Goal: Task Accomplishment & Management: Manage account settings

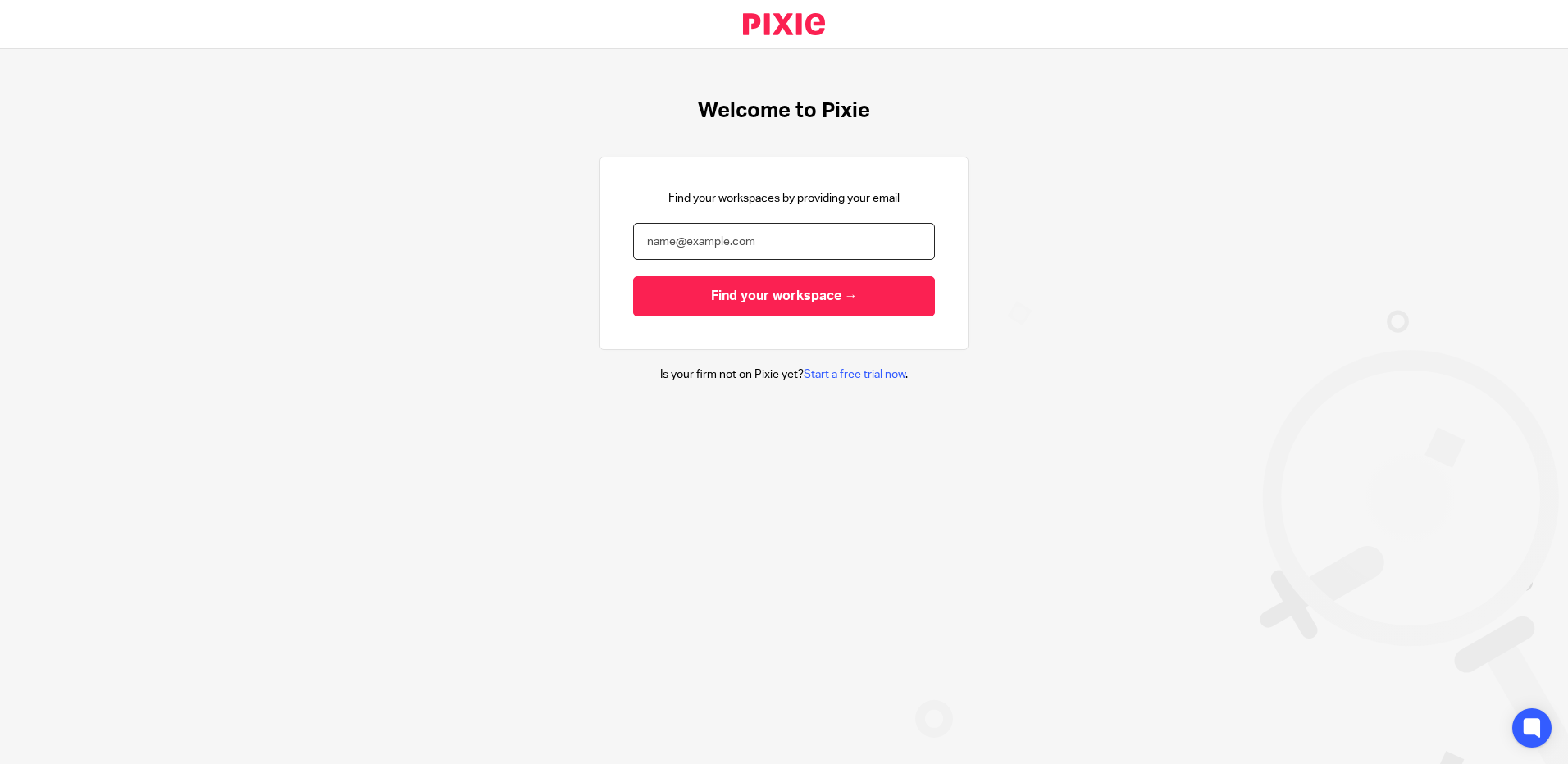
click at [710, 237] on input "email" at bounding box center [784, 241] width 302 height 37
type input "[PERSON_NAME][EMAIL_ADDRESS][PERSON_NAME][DOMAIN_NAME]"
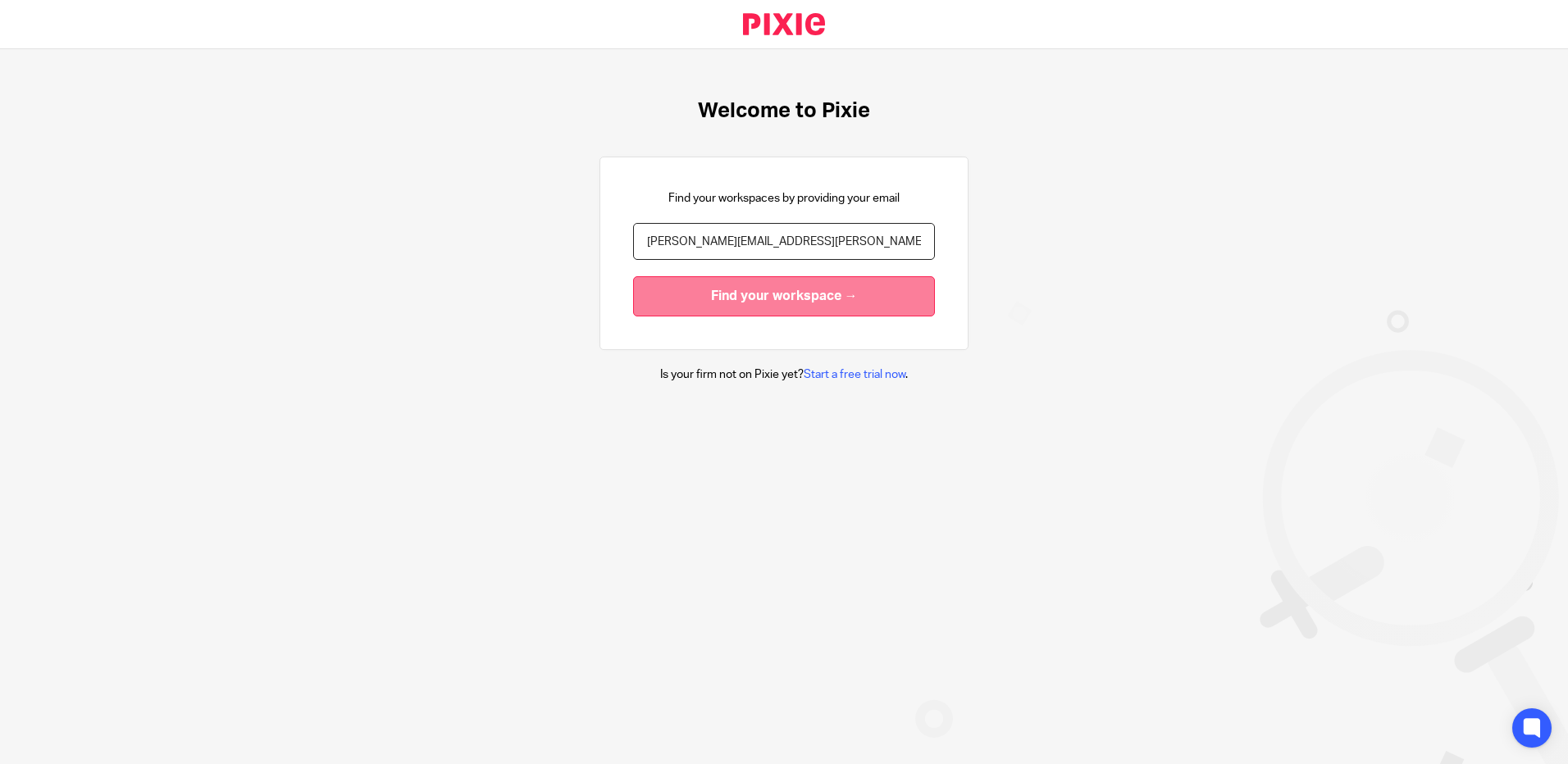
click at [729, 293] on input "Find your workspace →" at bounding box center [784, 297] width 302 height 40
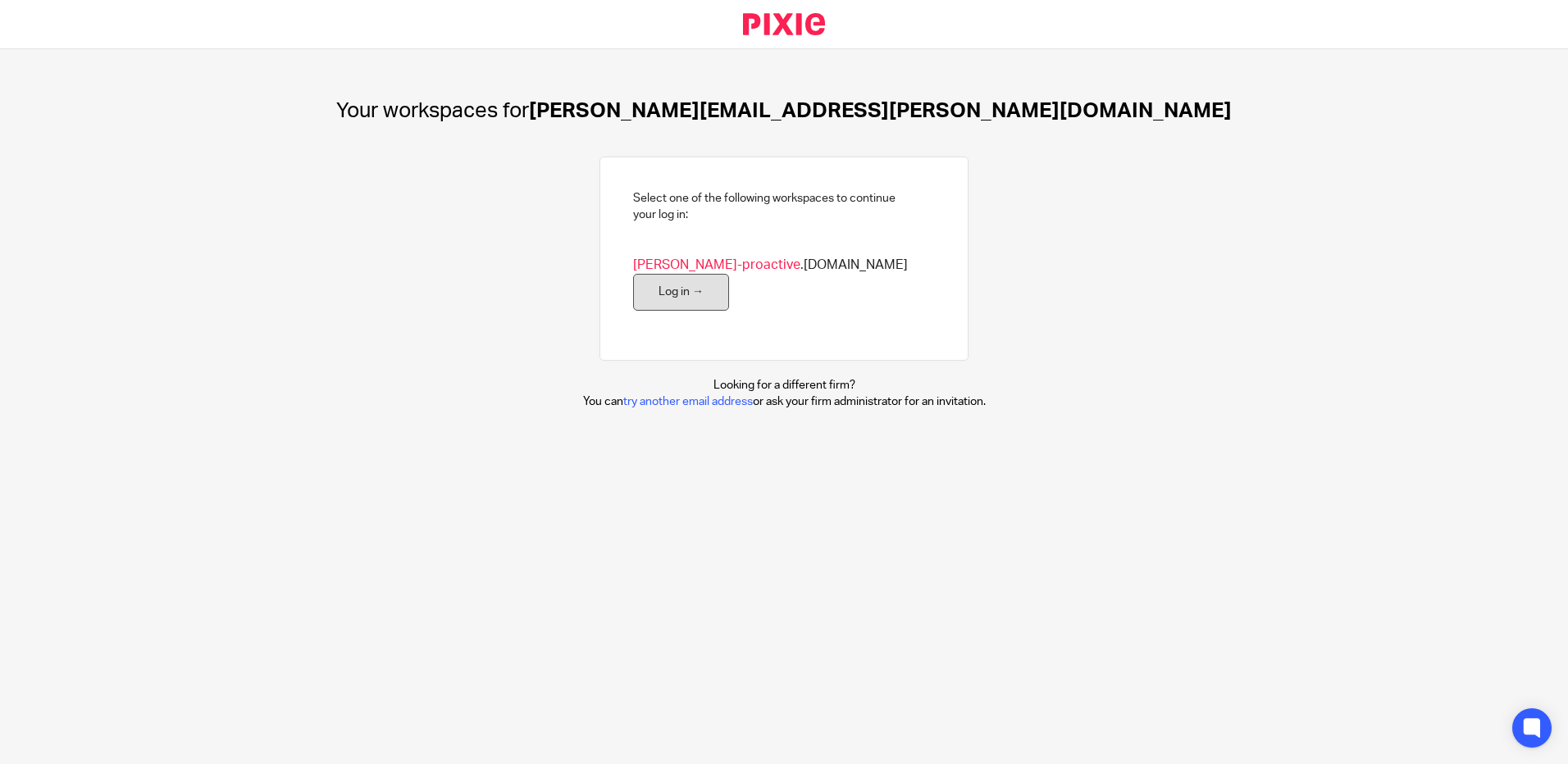
click at [729, 274] on link "Log in →" at bounding box center [681, 292] width 96 height 37
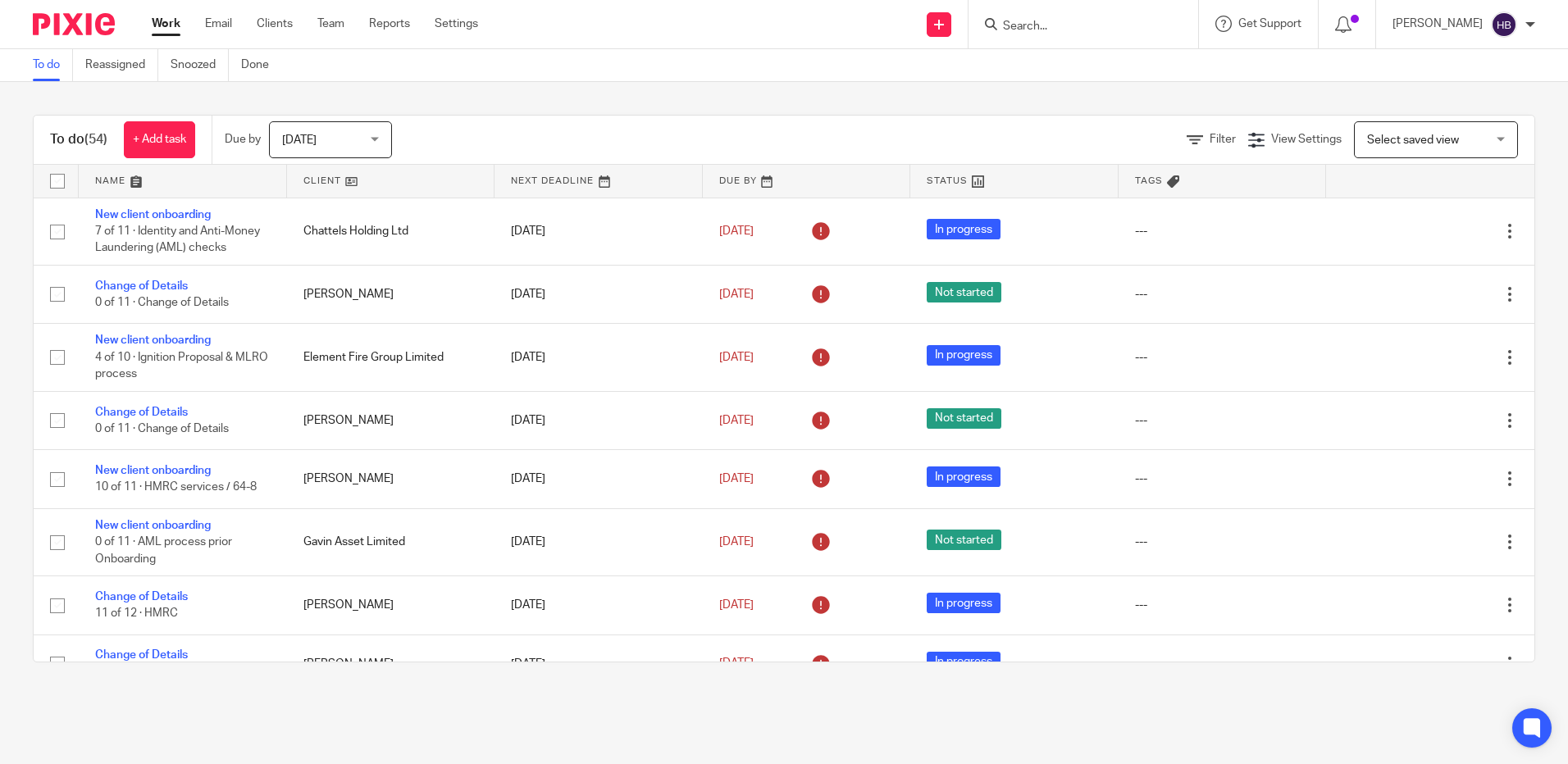
click at [1044, 21] on input "Search" at bounding box center [1075, 27] width 147 height 15
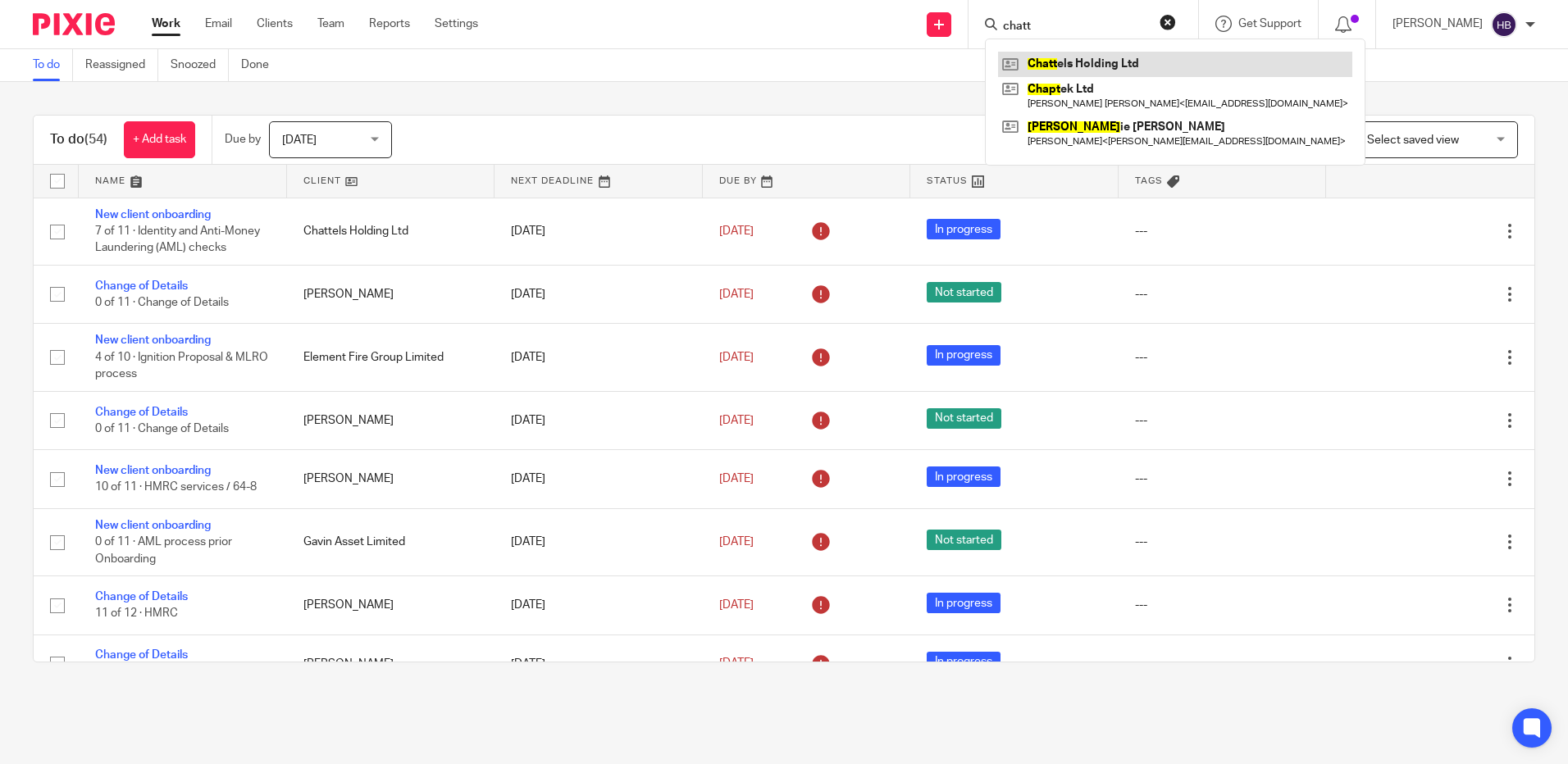
type input "chatt"
click at [1057, 59] on link at bounding box center [1175, 64] width 354 height 25
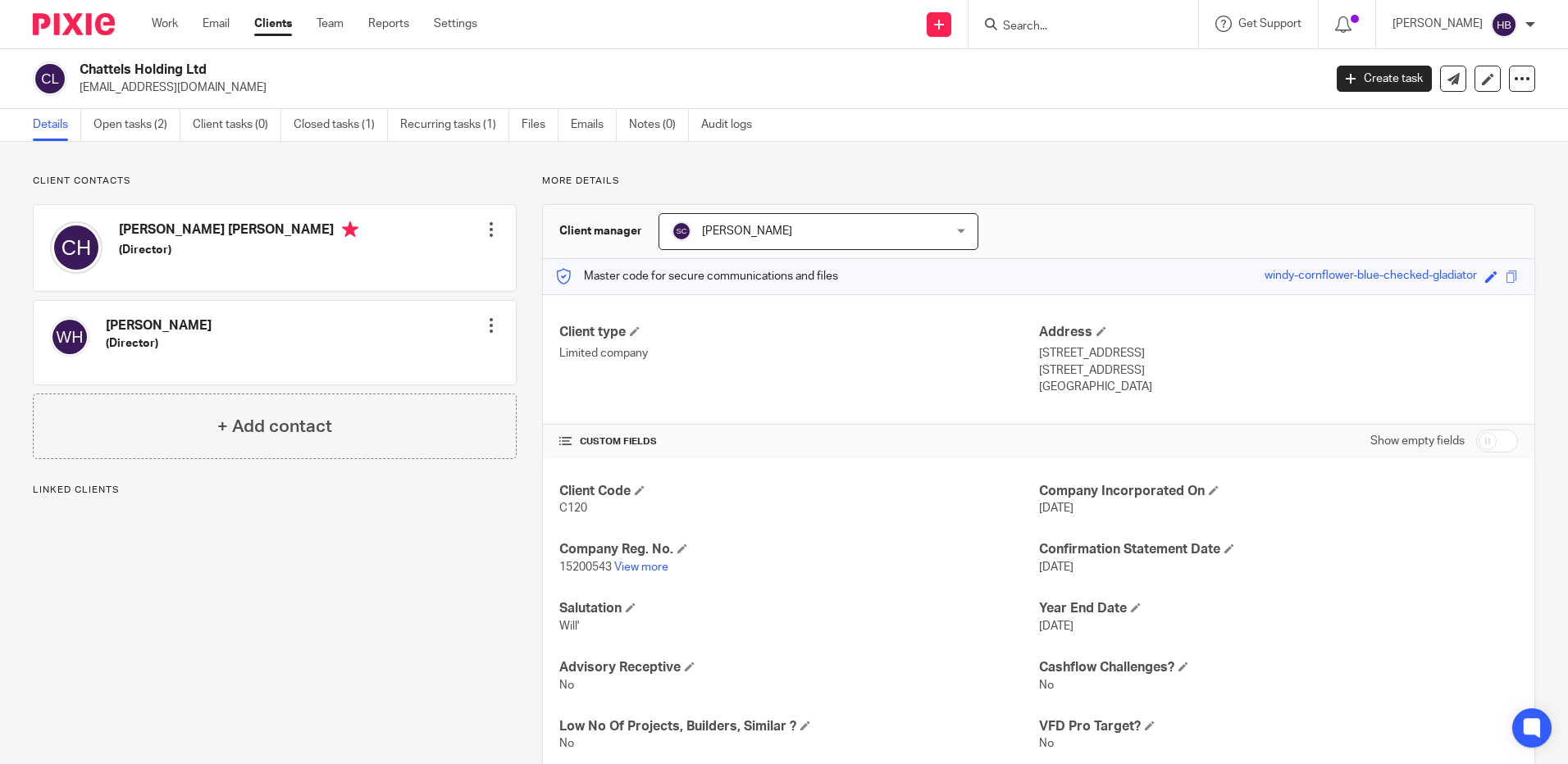
click at [1057, 21] on input "Search" at bounding box center [1075, 27] width 147 height 15
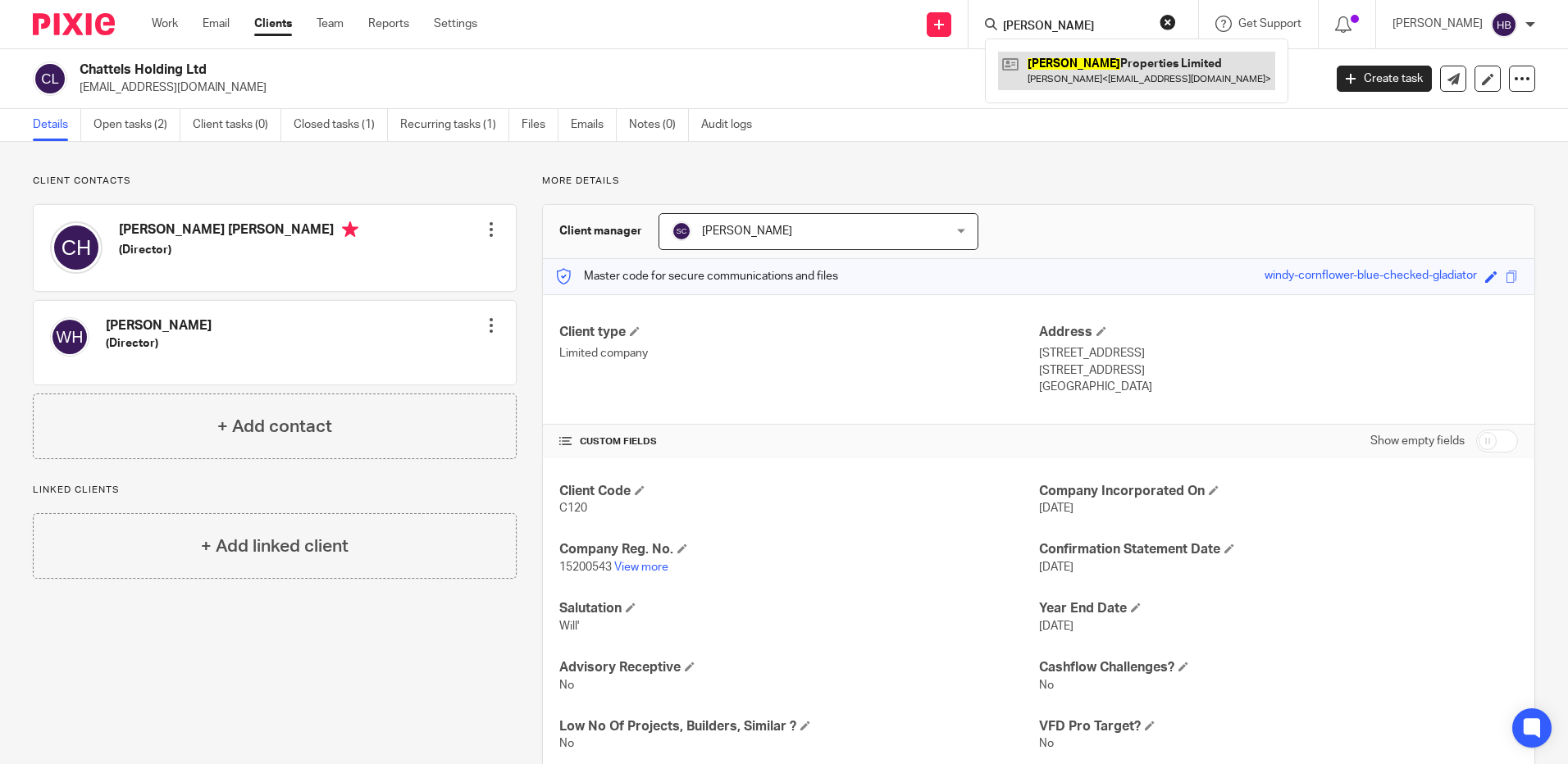
type input "noe"
click at [126, 124] on link "Open tasks (2)" at bounding box center [137, 125] width 87 height 32
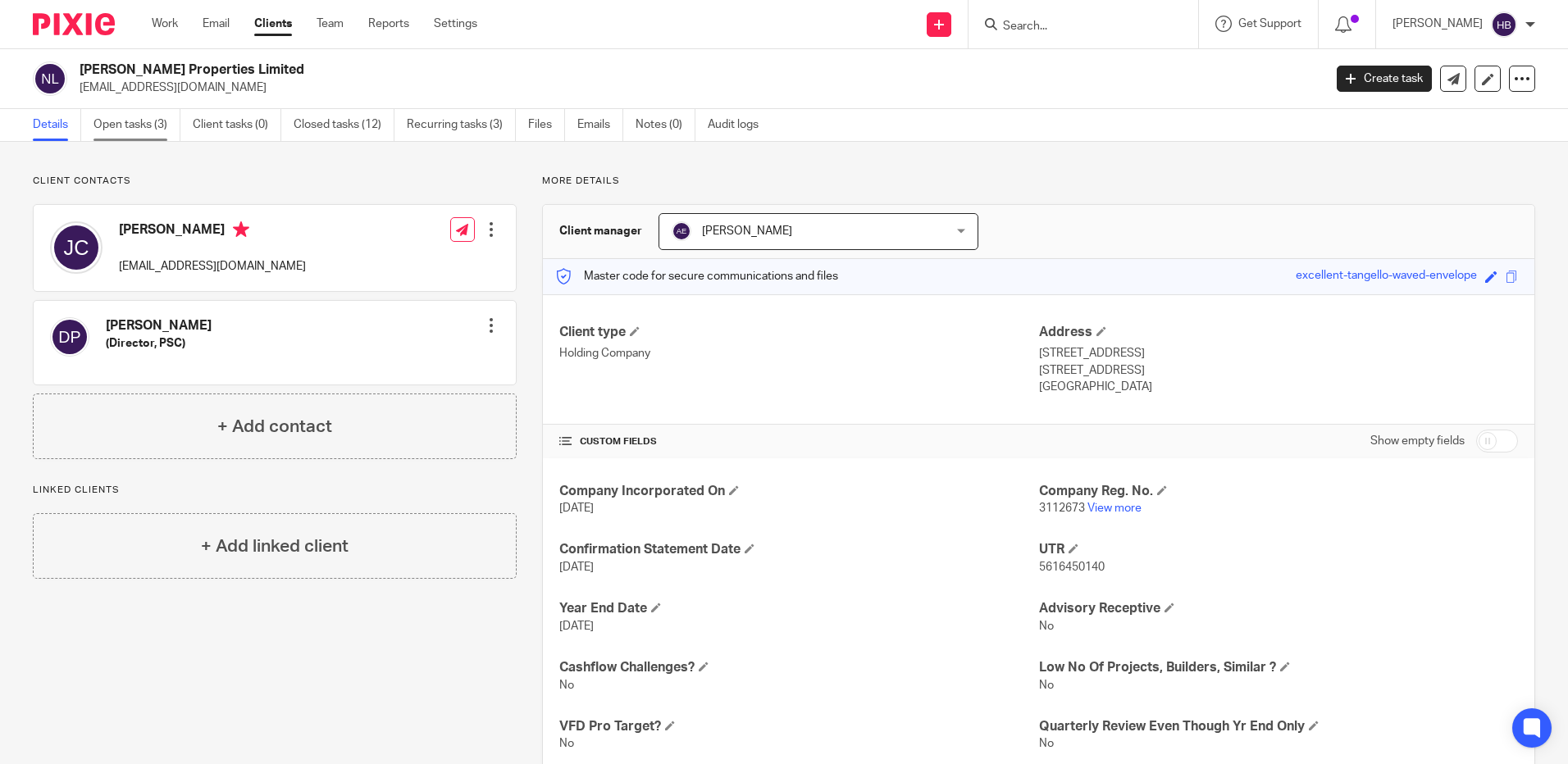
click at [126, 116] on link "Open tasks (3)" at bounding box center [137, 125] width 87 height 32
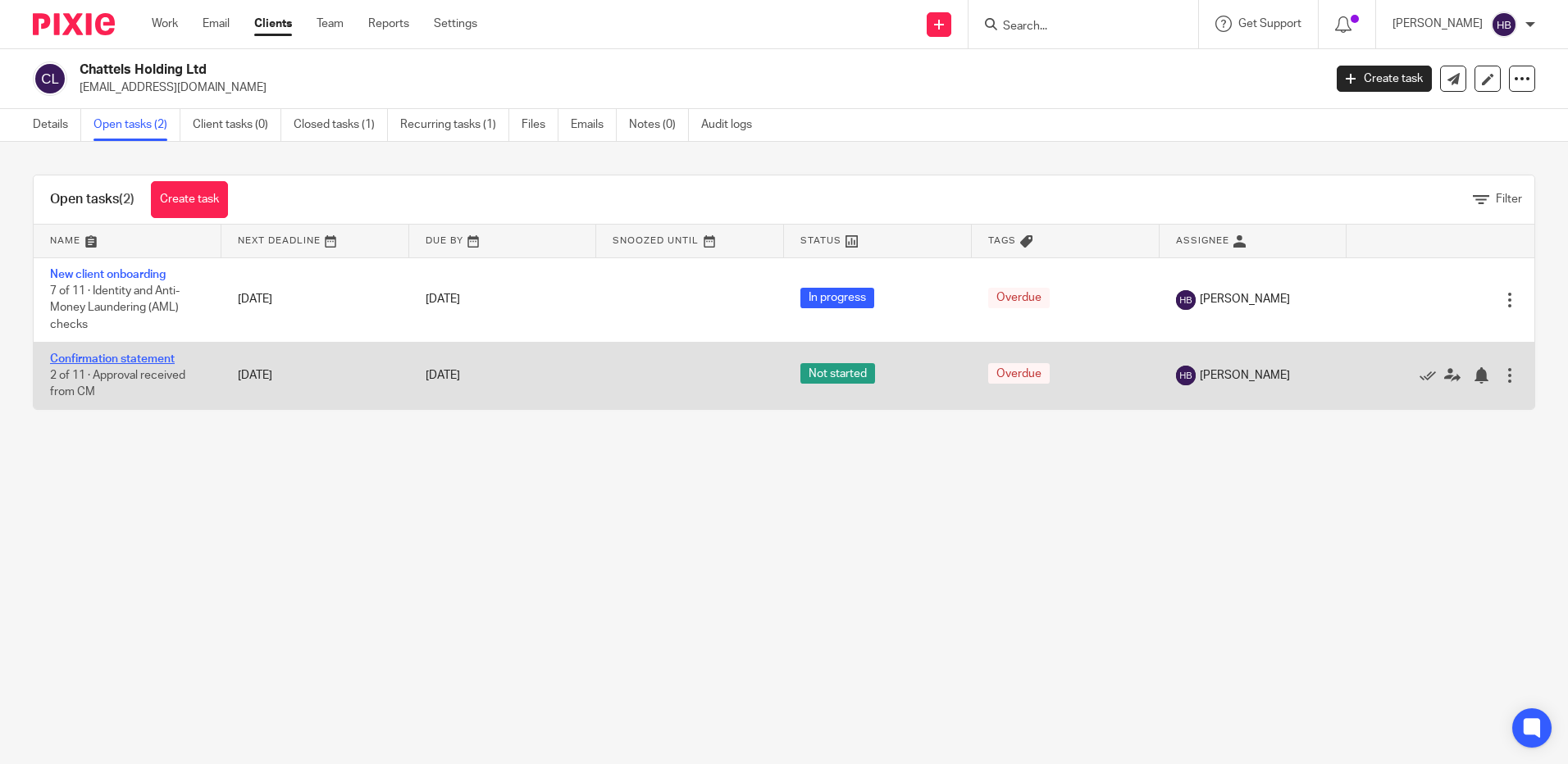
click at [147, 355] on link "Confirmation statement" at bounding box center [112, 358] width 125 height 12
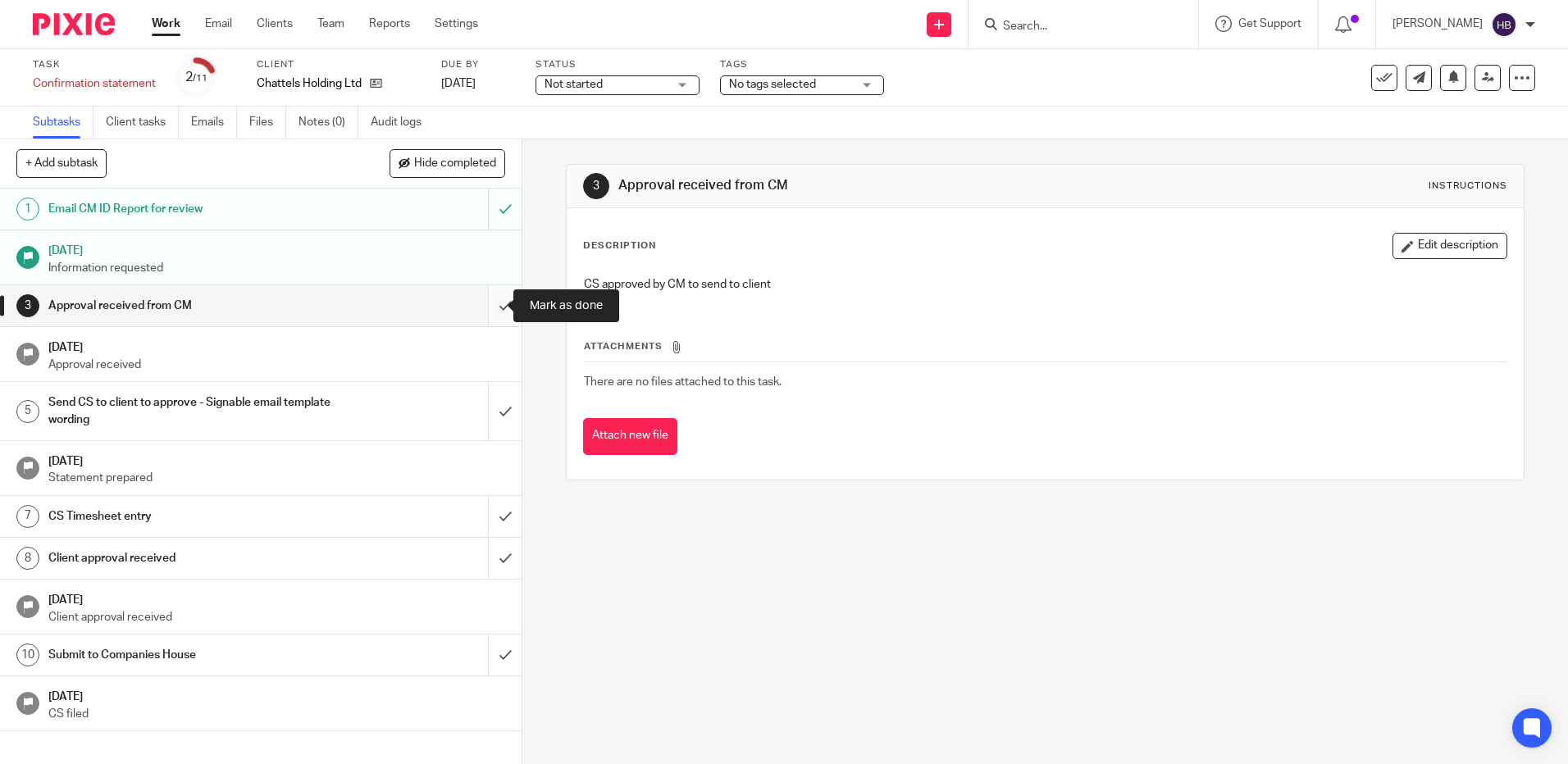
click at [491, 305] on input "submit" at bounding box center [260, 306] width 521 height 41
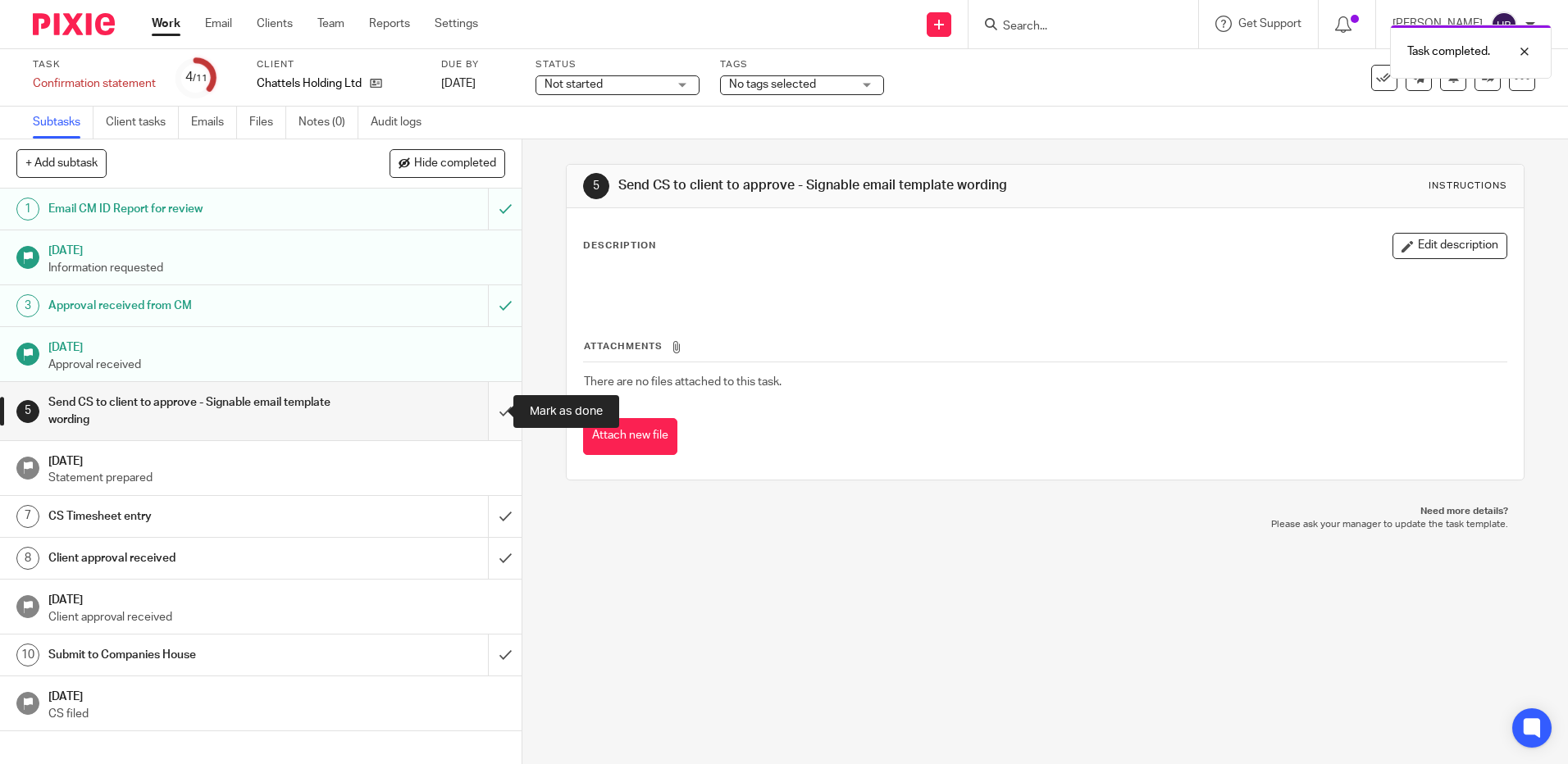
click at [485, 411] on input "submit" at bounding box center [260, 411] width 521 height 58
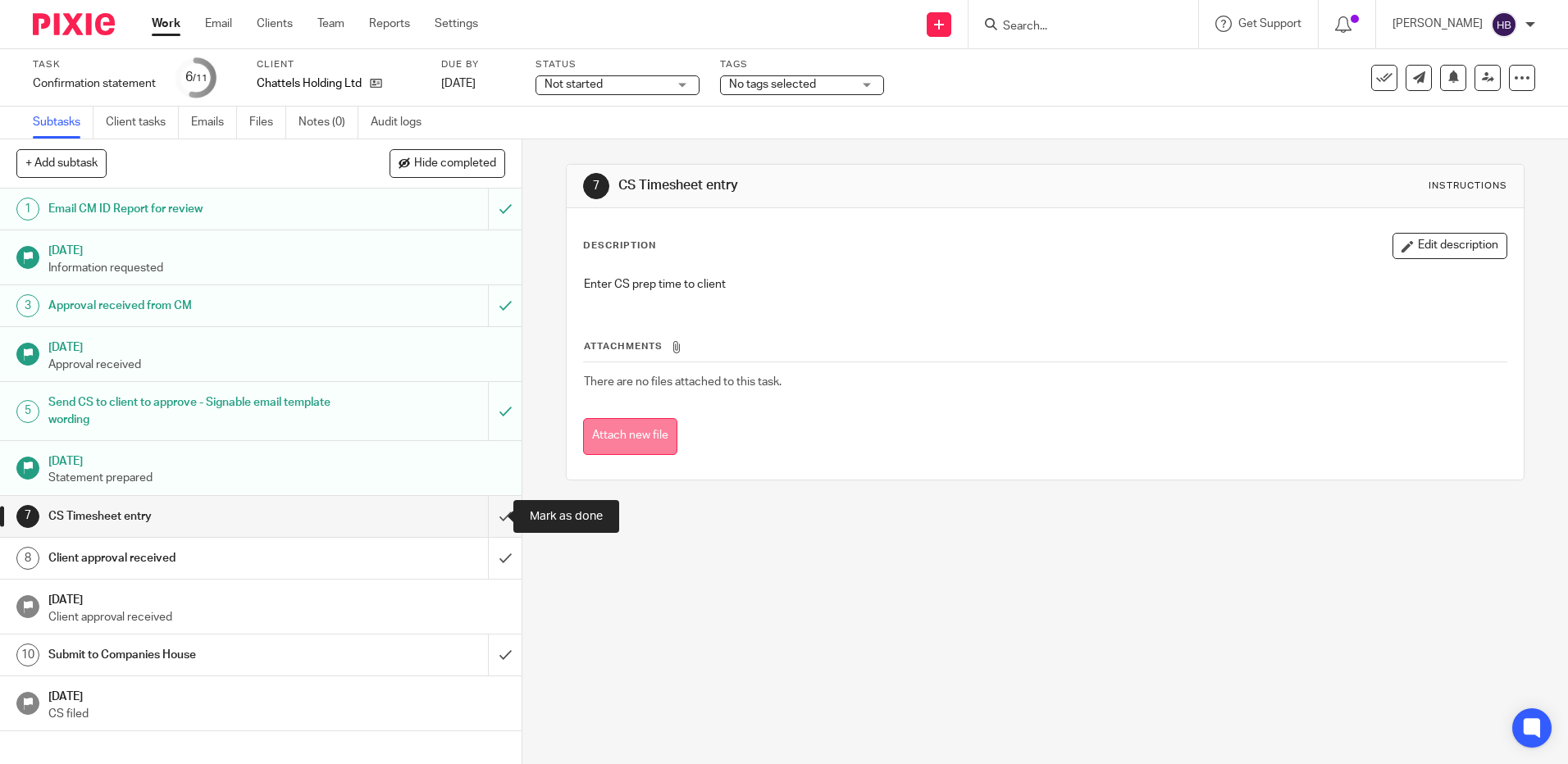
drag, startPoint x: 485, startPoint y: 514, endPoint x: 584, endPoint y: 445, distance: 120.7
click at [485, 514] on input "submit" at bounding box center [260, 516] width 521 height 41
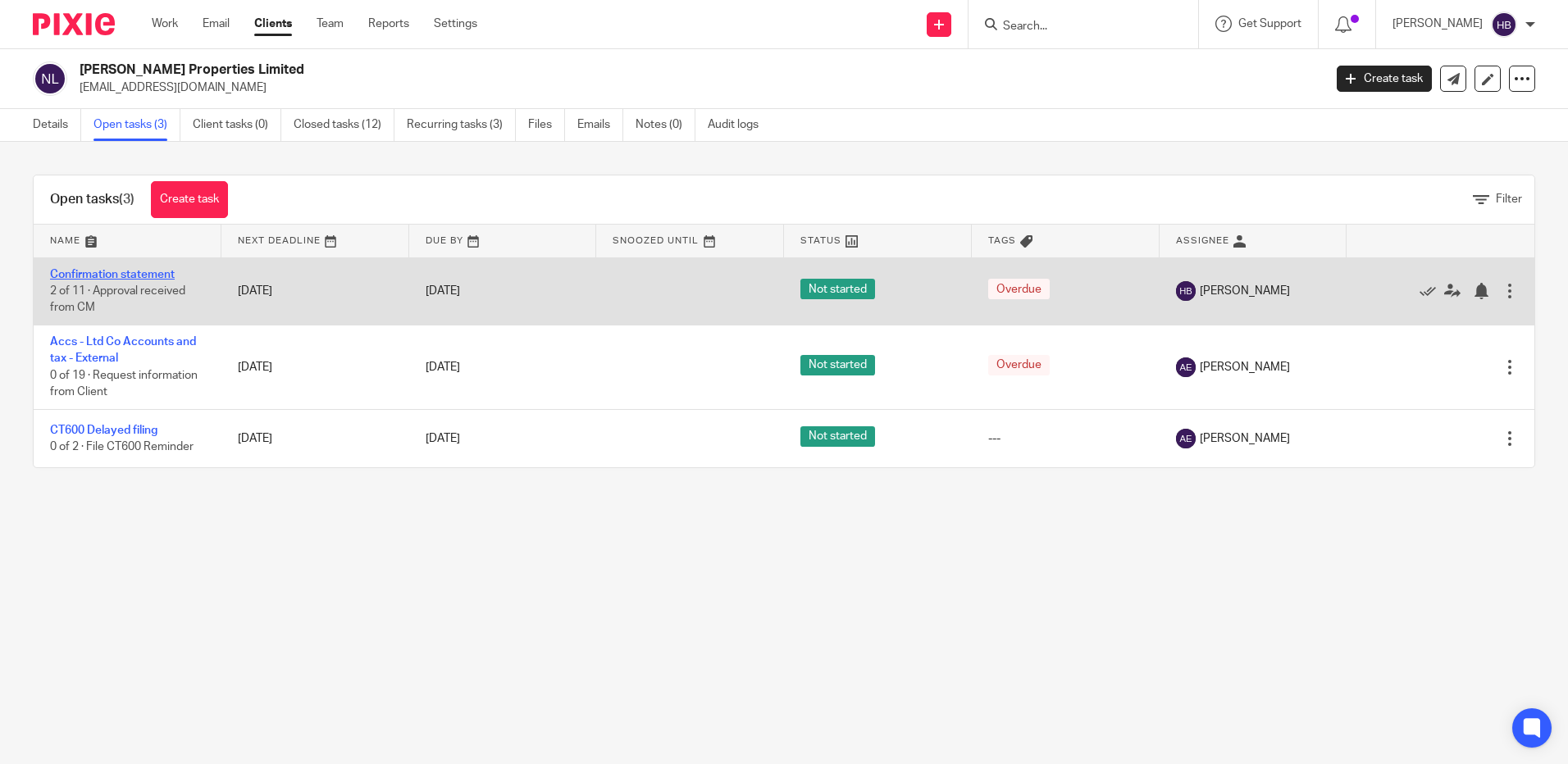
click at [110, 274] on link "Confirmation statement" at bounding box center [112, 275] width 125 height 12
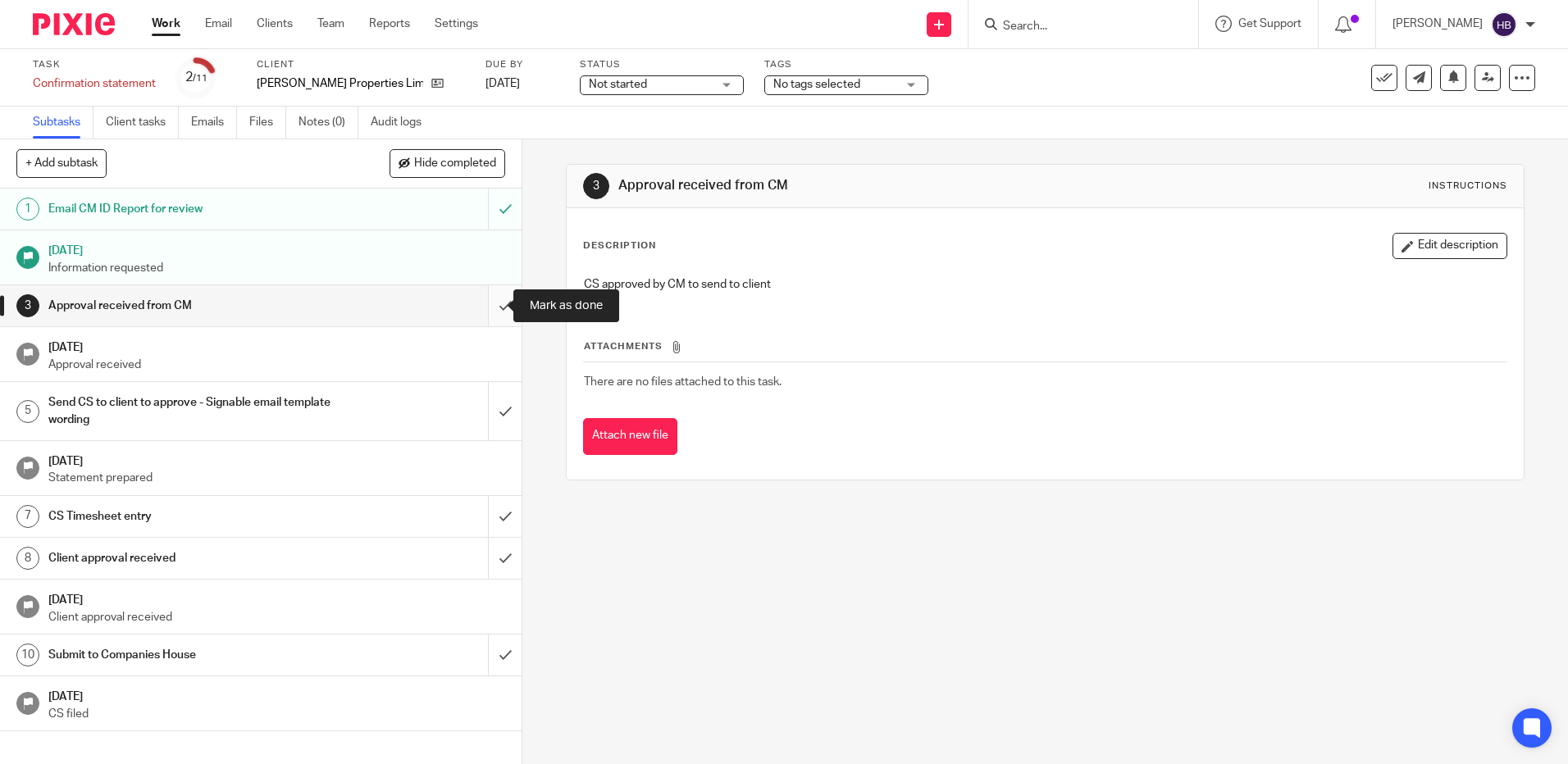
click at [486, 307] on input "submit" at bounding box center [260, 306] width 521 height 41
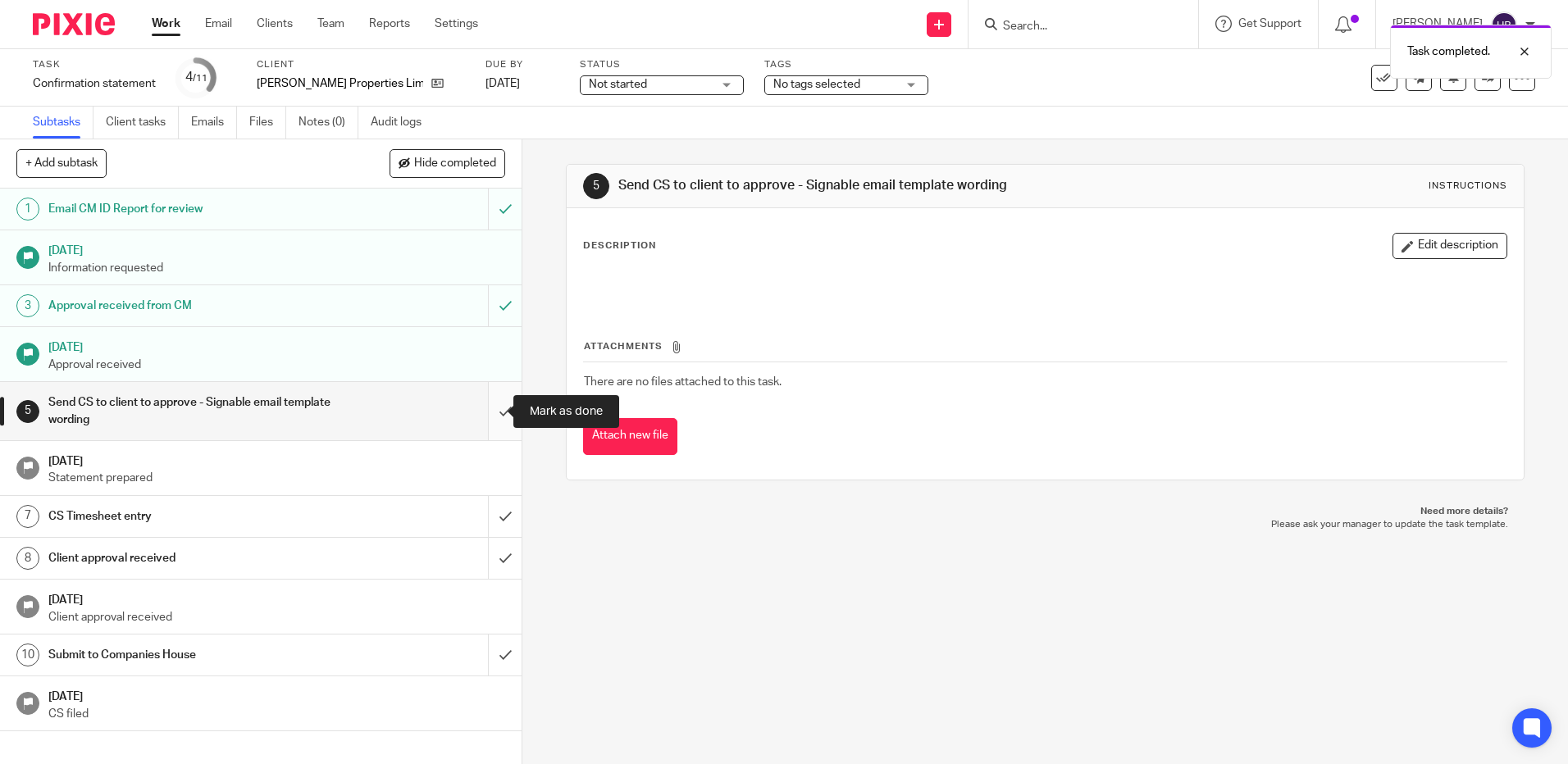
click at [491, 409] on input "submit" at bounding box center [260, 411] width 521 height 58
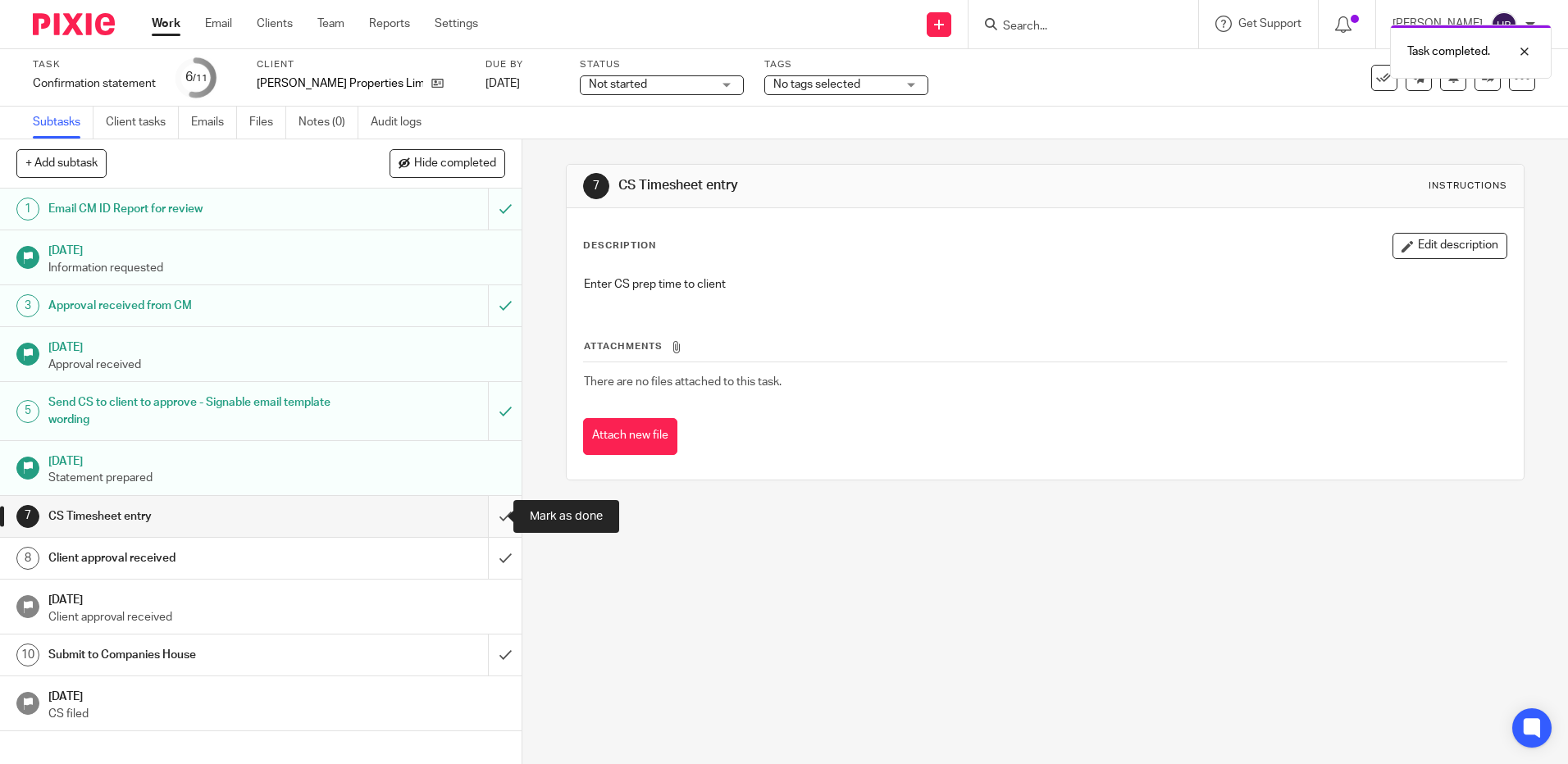
click at [486, 515] on input "submit" at bounding box center [260, 516] width 521 height 41
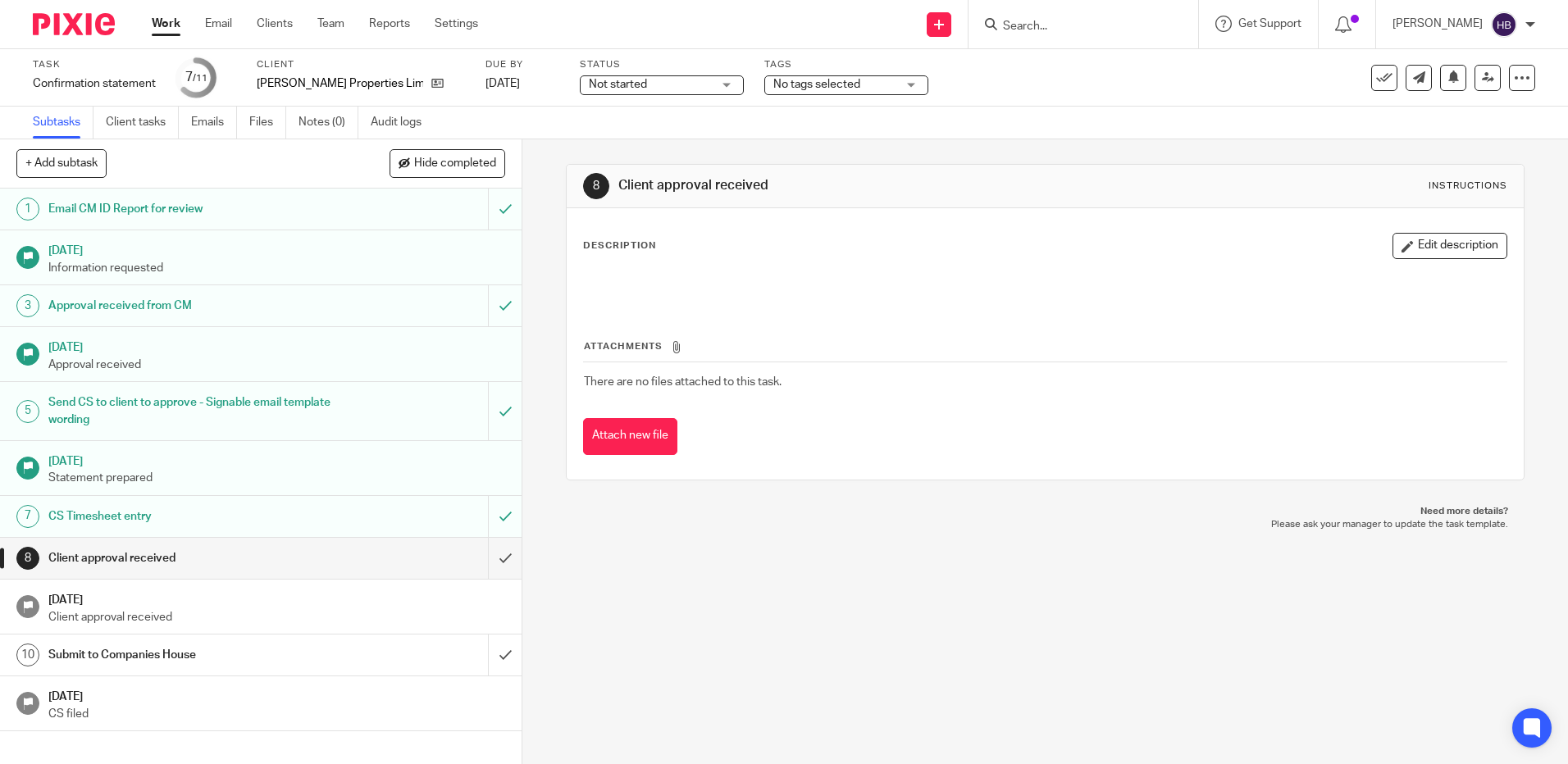
click at [1046, 30] on input "Search" at bounding box center [1075, 27] width 147 height 15
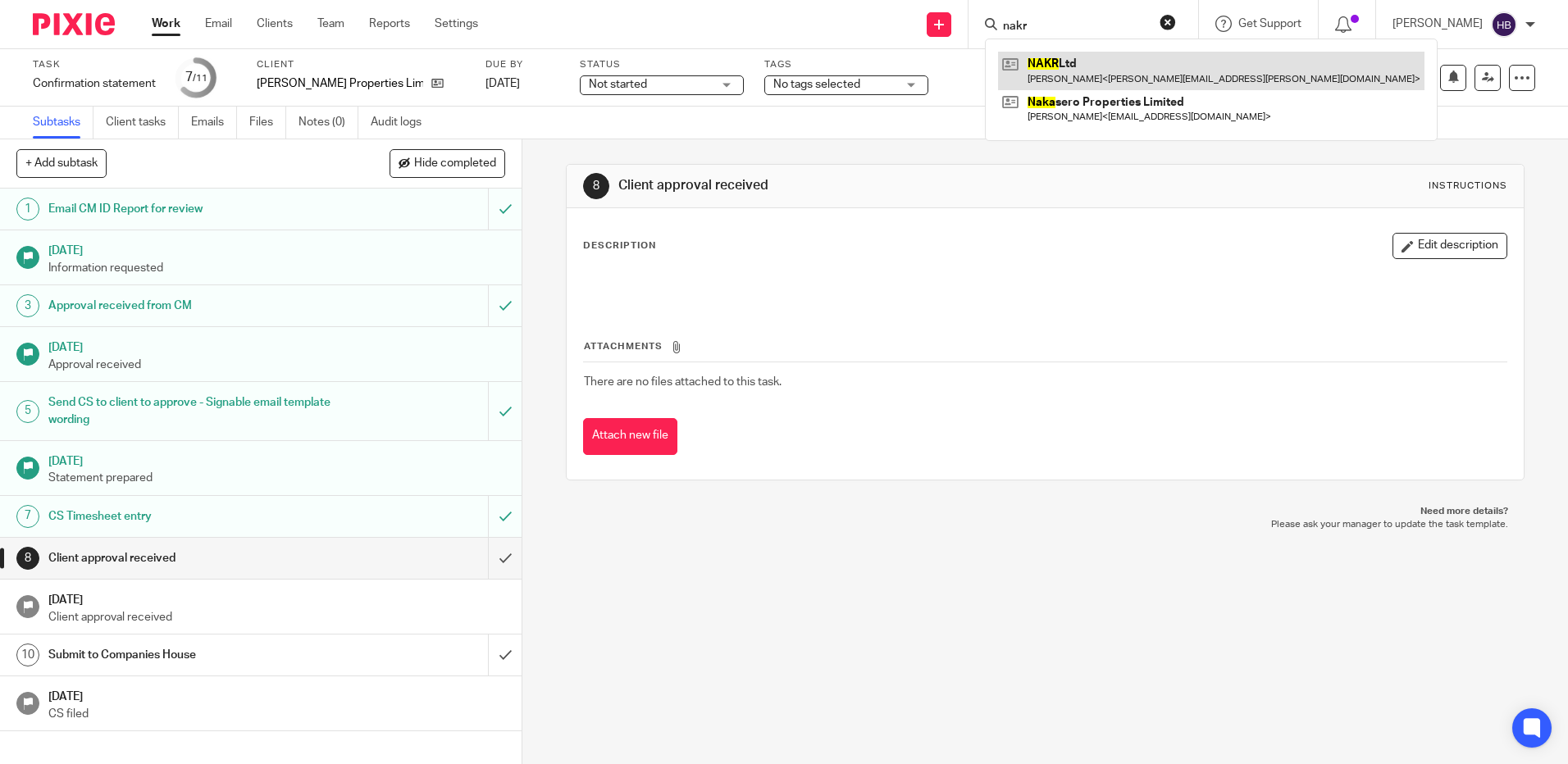
type input "nakr"
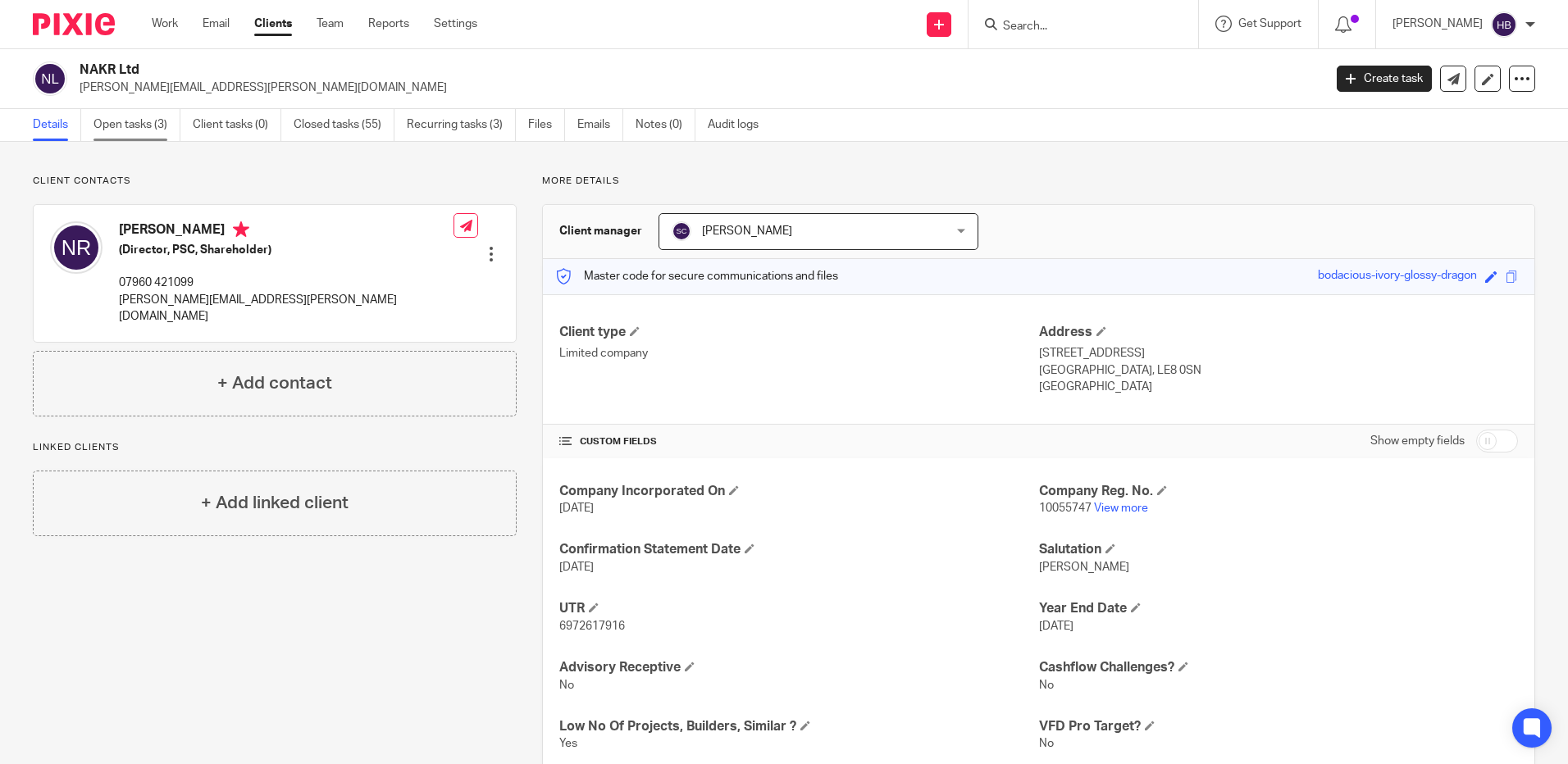
click at [113, 123] on link "Open tasks (3)" at bounding box center [137, 125] width 87 height 32
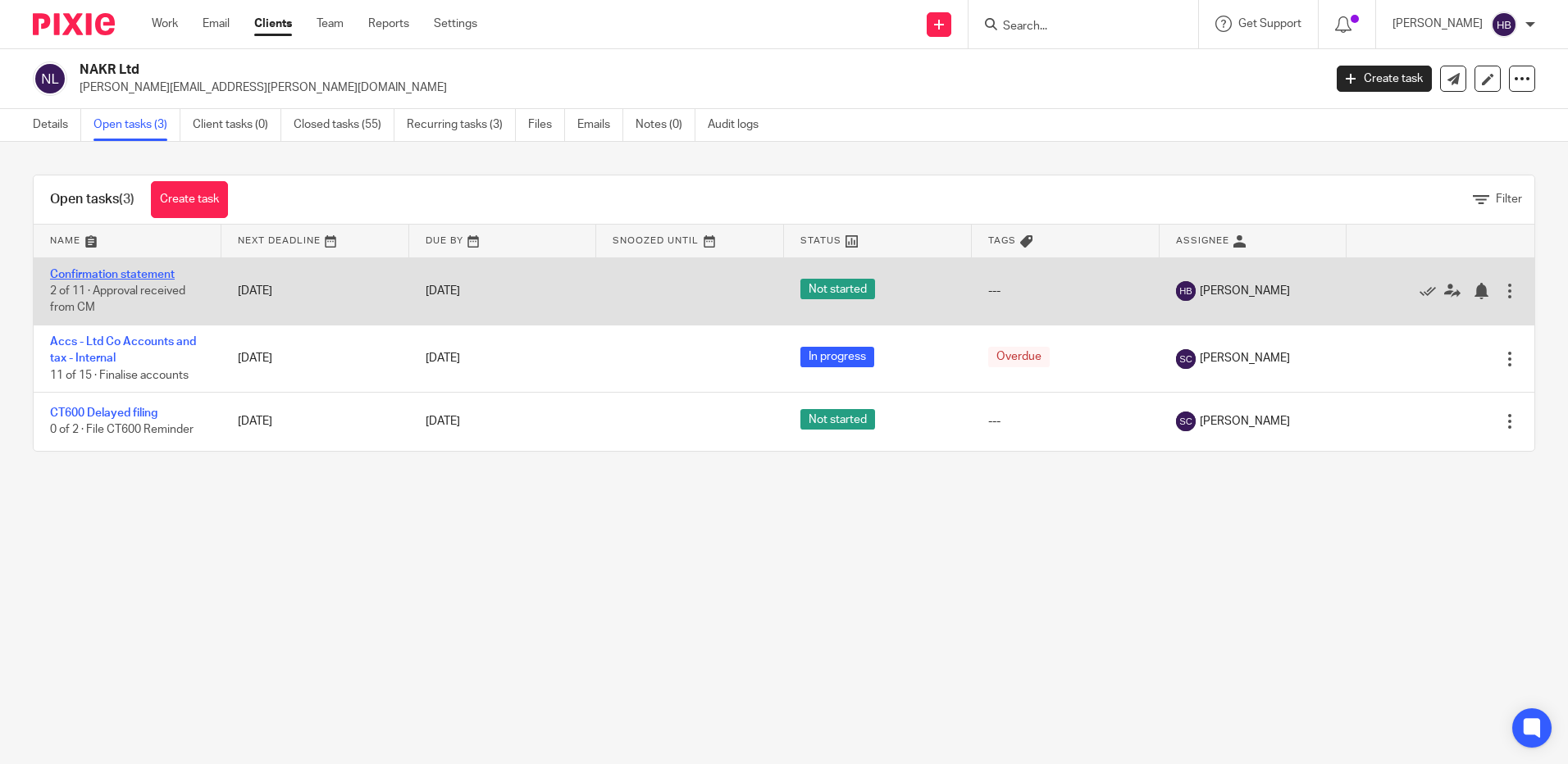
click at [106, 275] on link "Confirmation statement" at bounding box center [112, 275] width 125 height 12
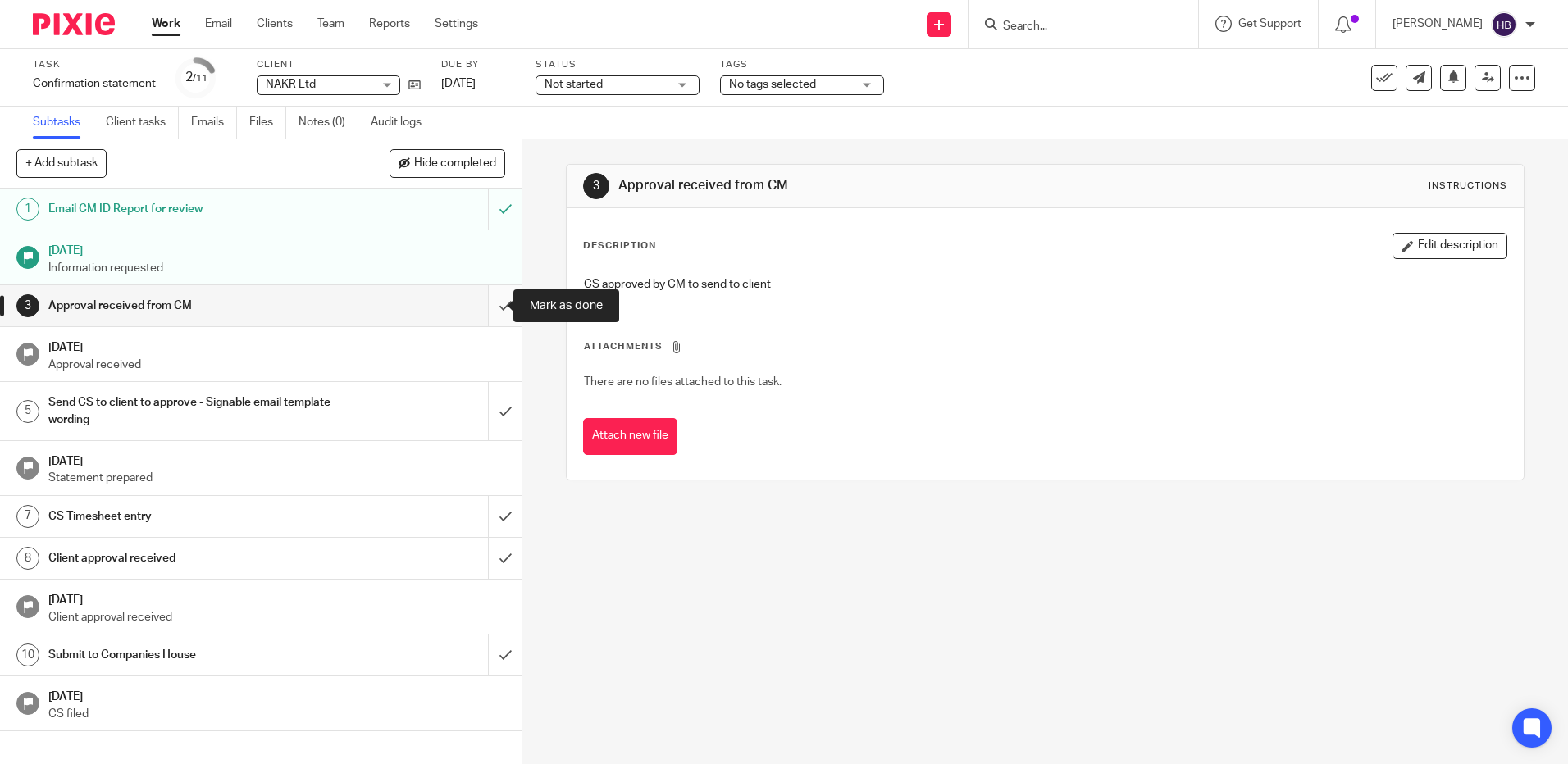
click at [490, 307] on input "submit" at bounding box center [260, 306] width 521 height 41
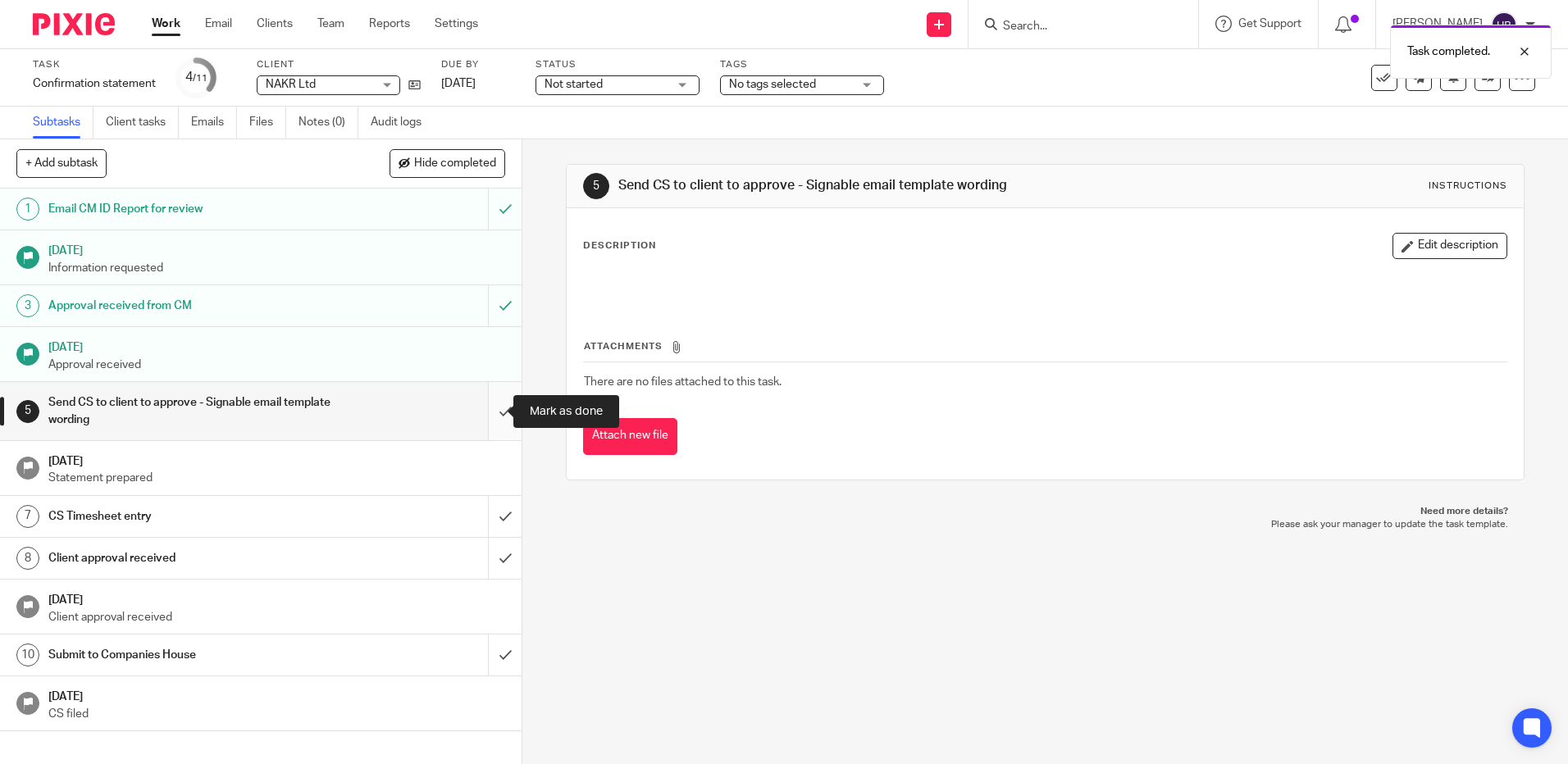
click at [488, 409] on input "submit" at bounding box center [260, 411] width 521 height 58
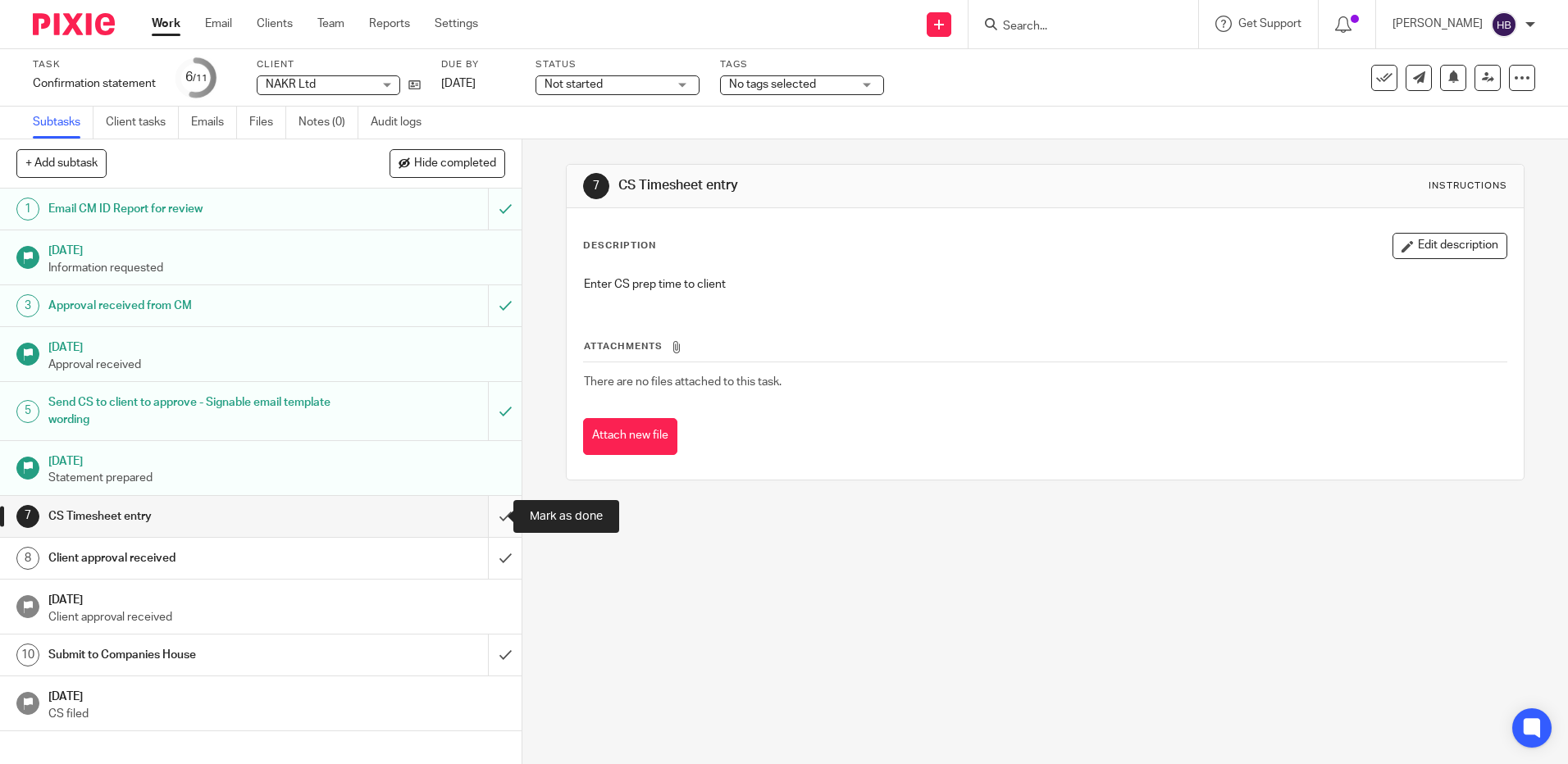
click at [491, 518] on input "submit" at bounding box center [260, 516] width 521 height 41
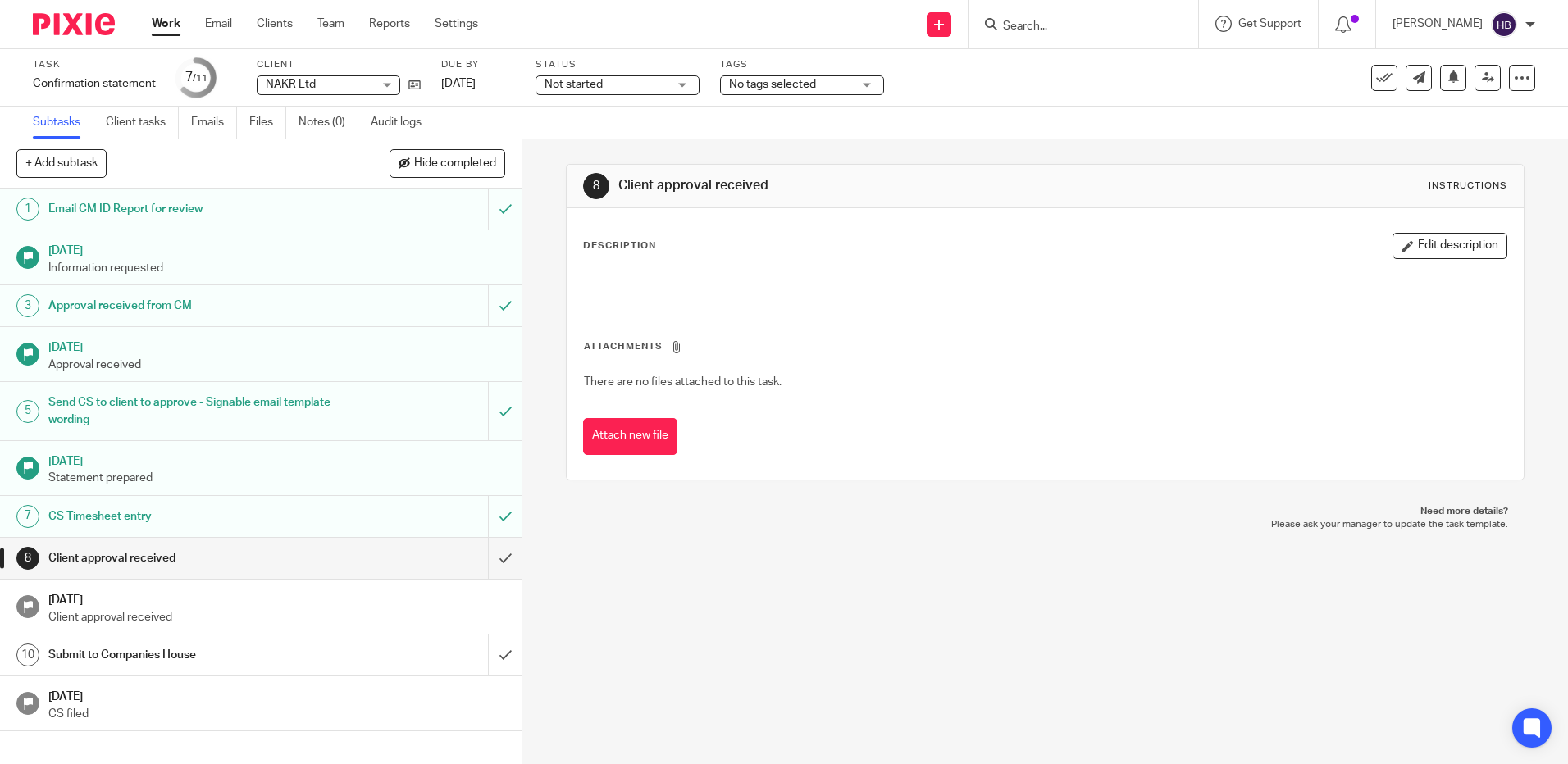
click at [1024, 15] on form at bounding box center [1088, 24] width 175 height 21
click at [1024, 22] on input "Search" at bounding box center [1075, 27] width 147 height 15
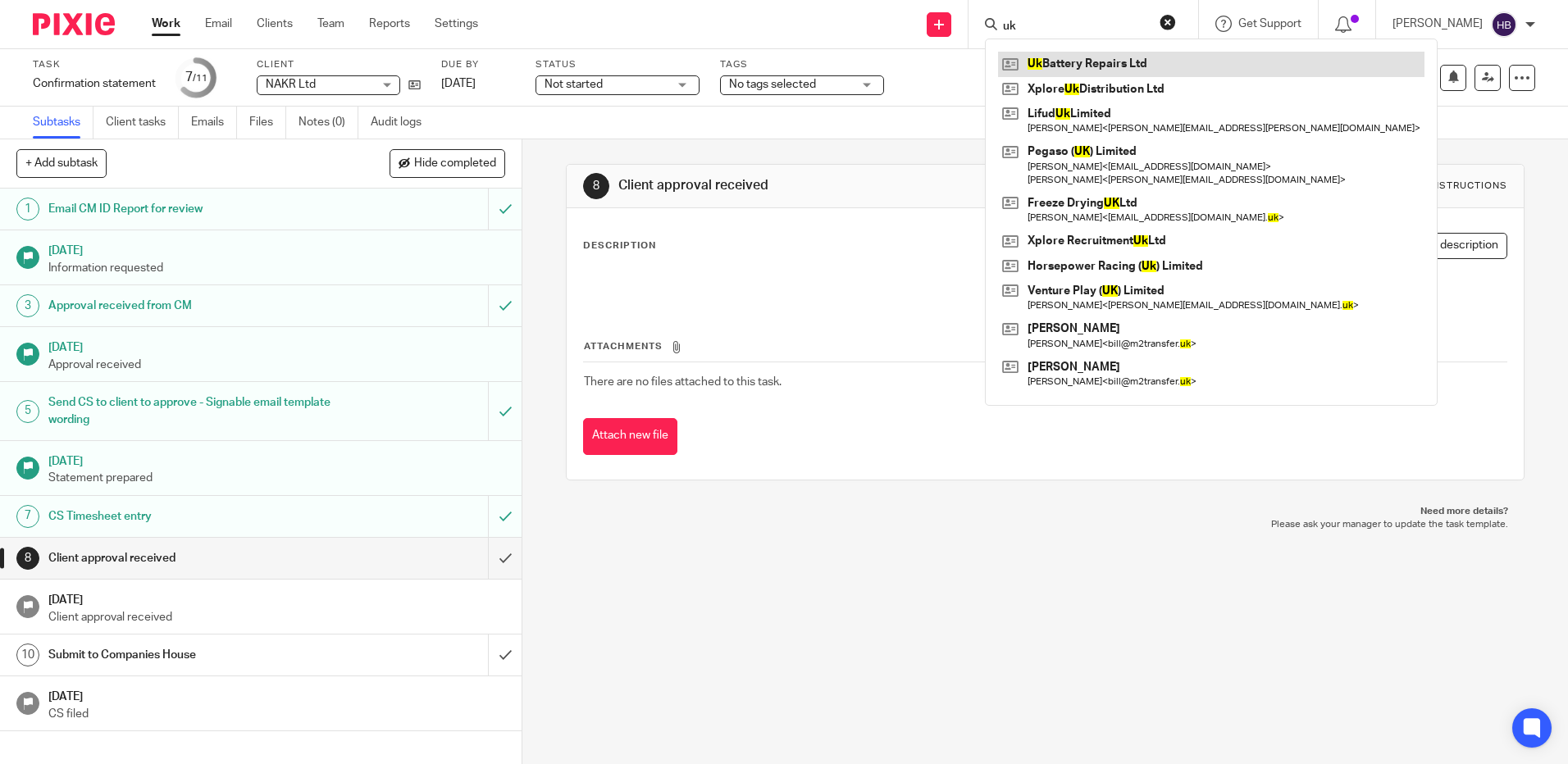
type input "uk"
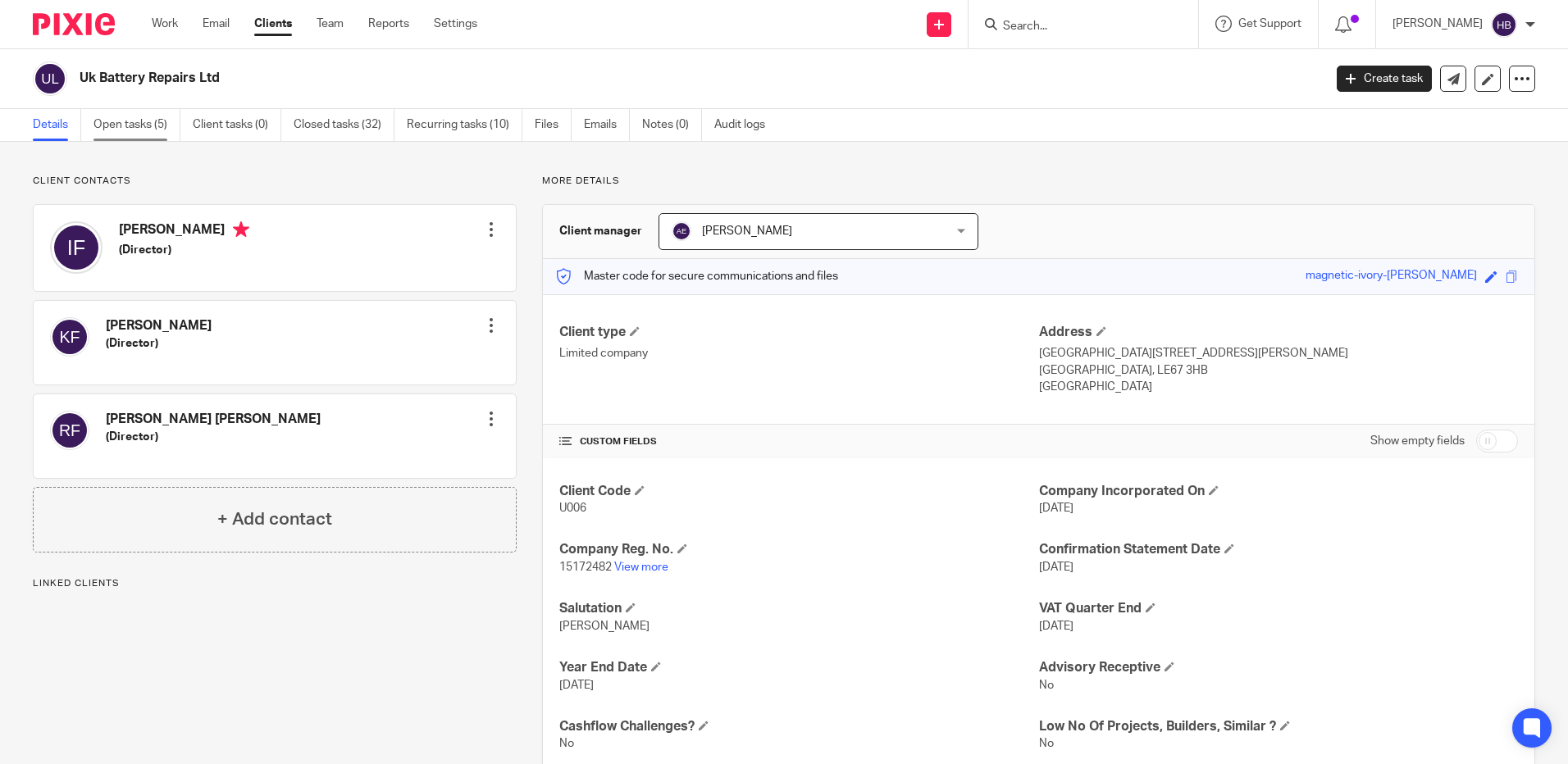
click at [137, 121] on link "Open tasks (5)" at bounding box center [137, 125] width 87 height 32
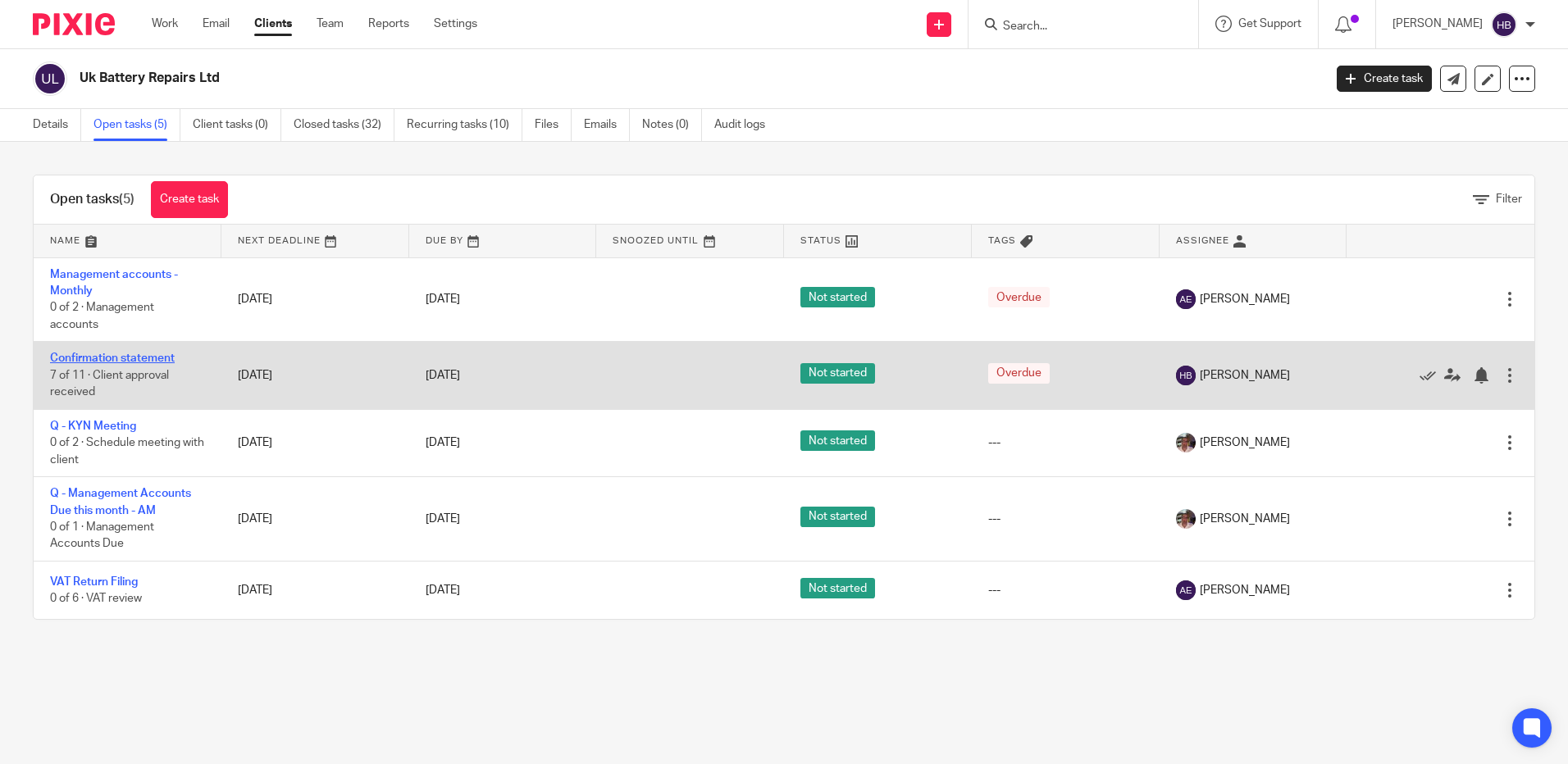
click at [136, 355] on link "Confirmation statement" at bounding box center [112, 358] width 125 height 12
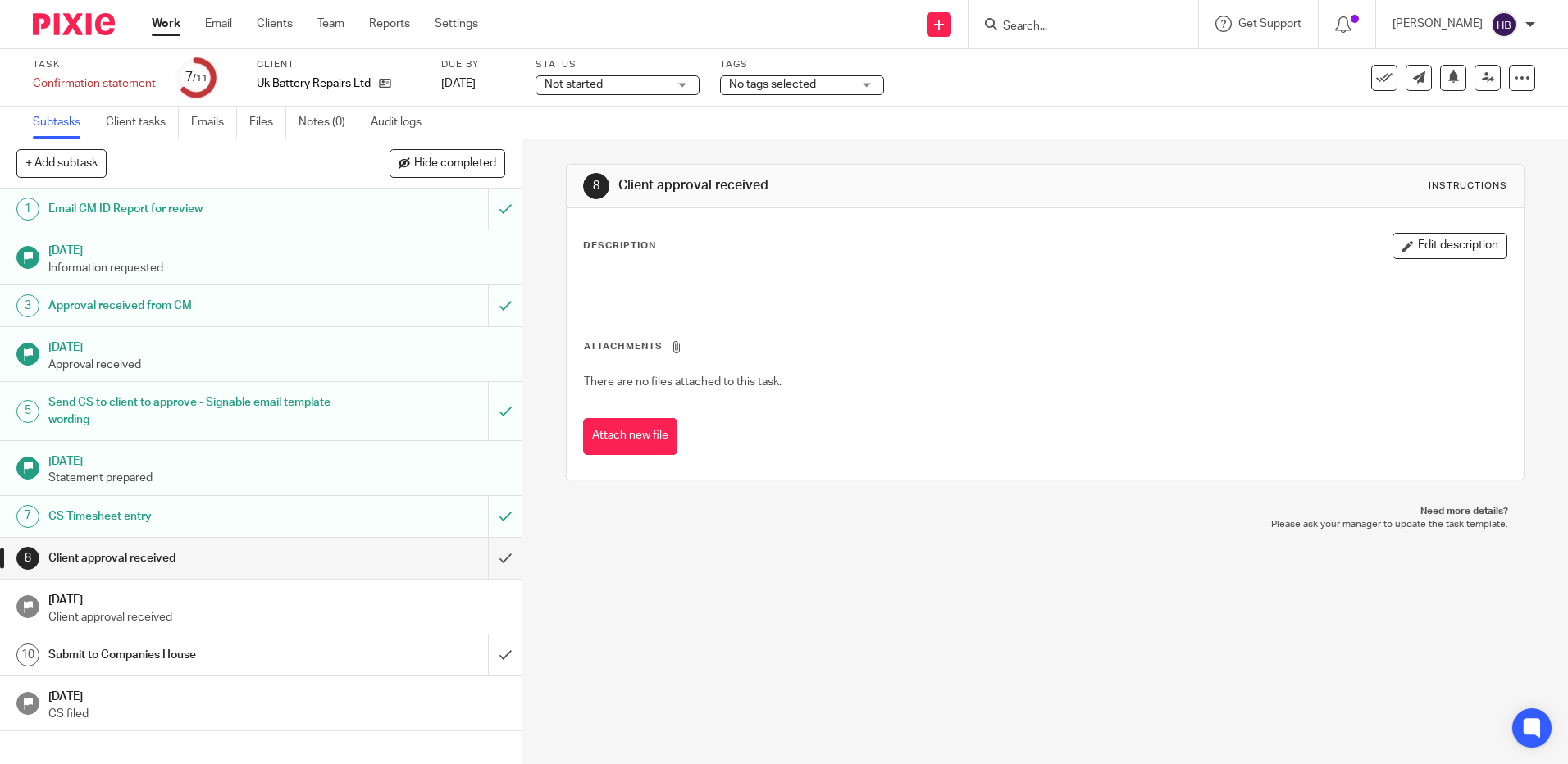
click at [321, 407] on div "Send CS to client to approve - Signable email template wording" at bounding box center [260, 411] width 424 height 42
click at [1410, 246] on button "Edit description" at bounding box center [1450, 246] width 115 height 26
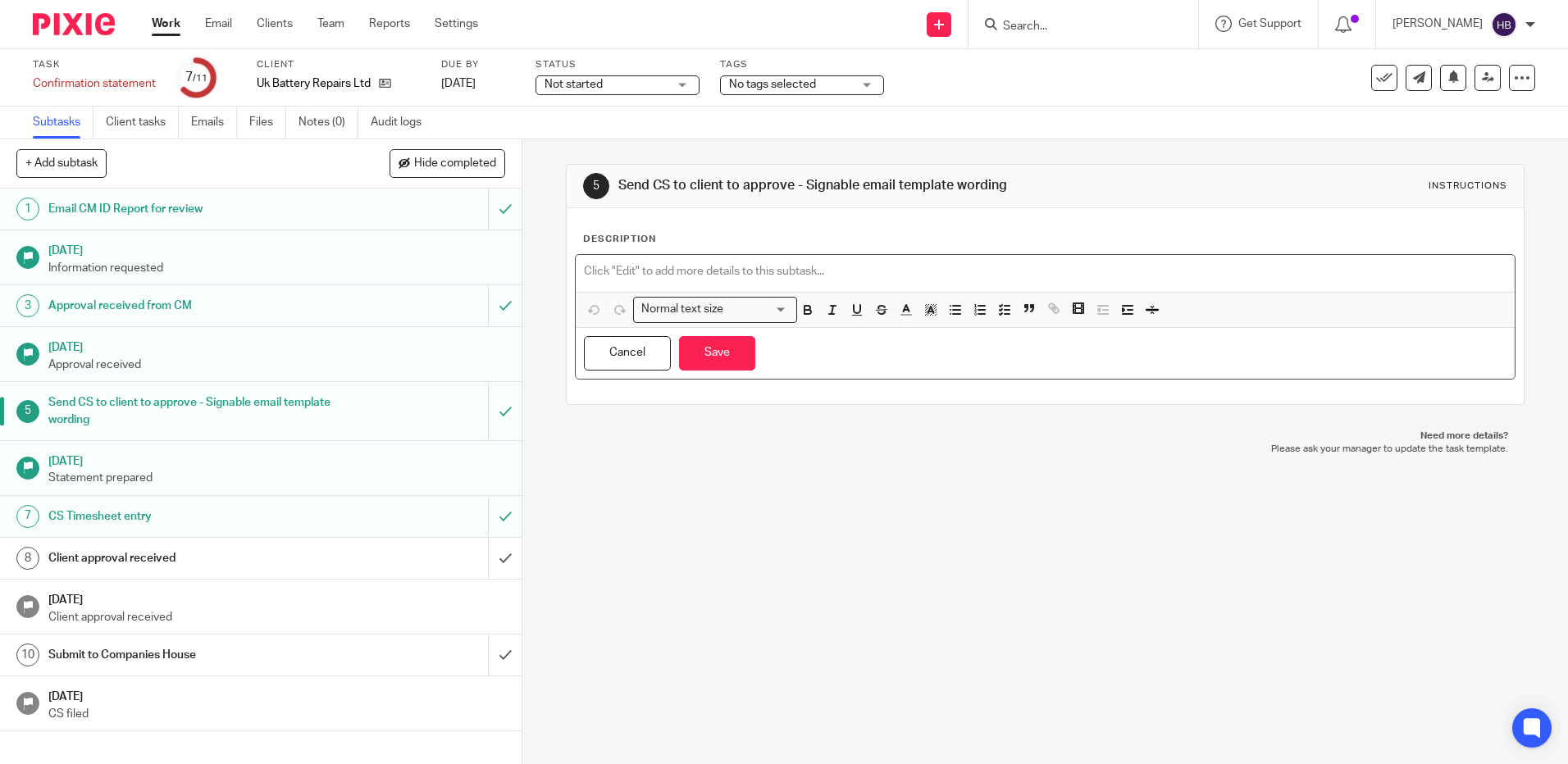
click at [612, 265] on p at bounding box center [1045, 271] width 922 height 16
click at [719, 347] on button "Save" at bounding box center [717, 353] width 76 height 35
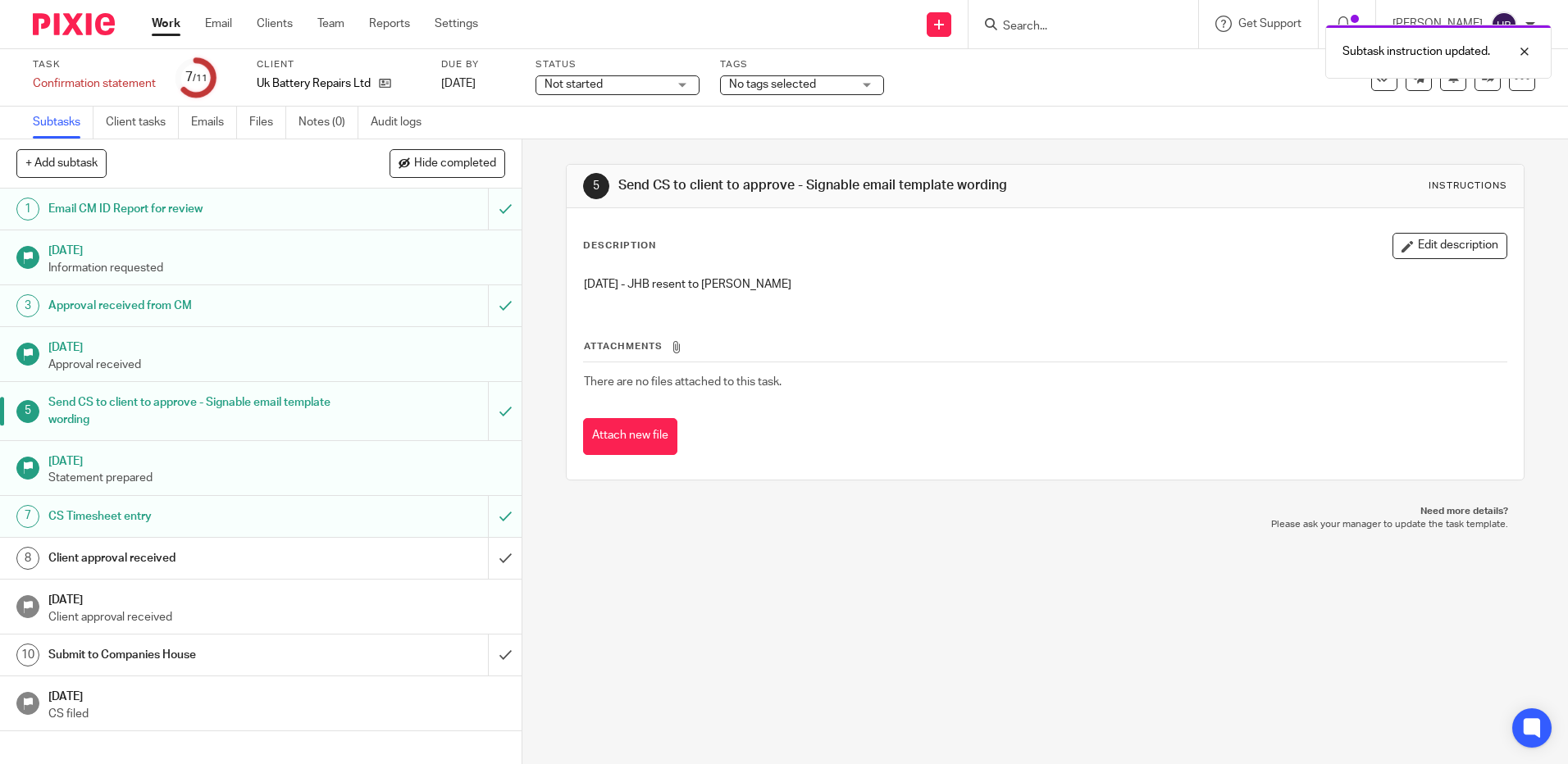
click at [863, 648] on div "5 Send CS to client to approve - Signable email template wording Instructions D…" at bounding box center [1045, 451] width 1046 height 625
click at [1042, 21] on input "Search" at bounding box center [1075, 27] width 147 height 15
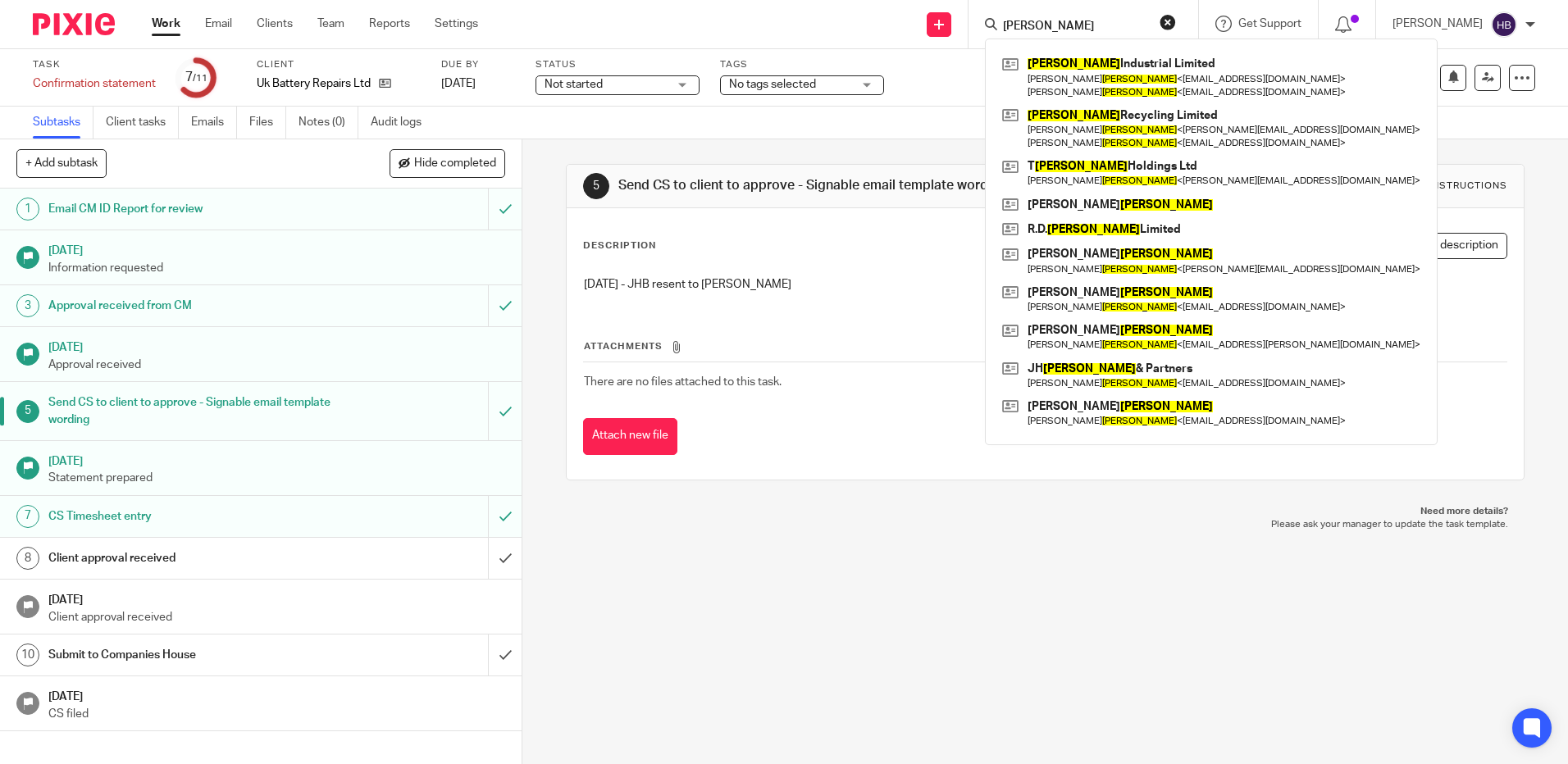
click at [1013, 25] on input "moore" at bounding box center [1075, 27] width 147 height 15
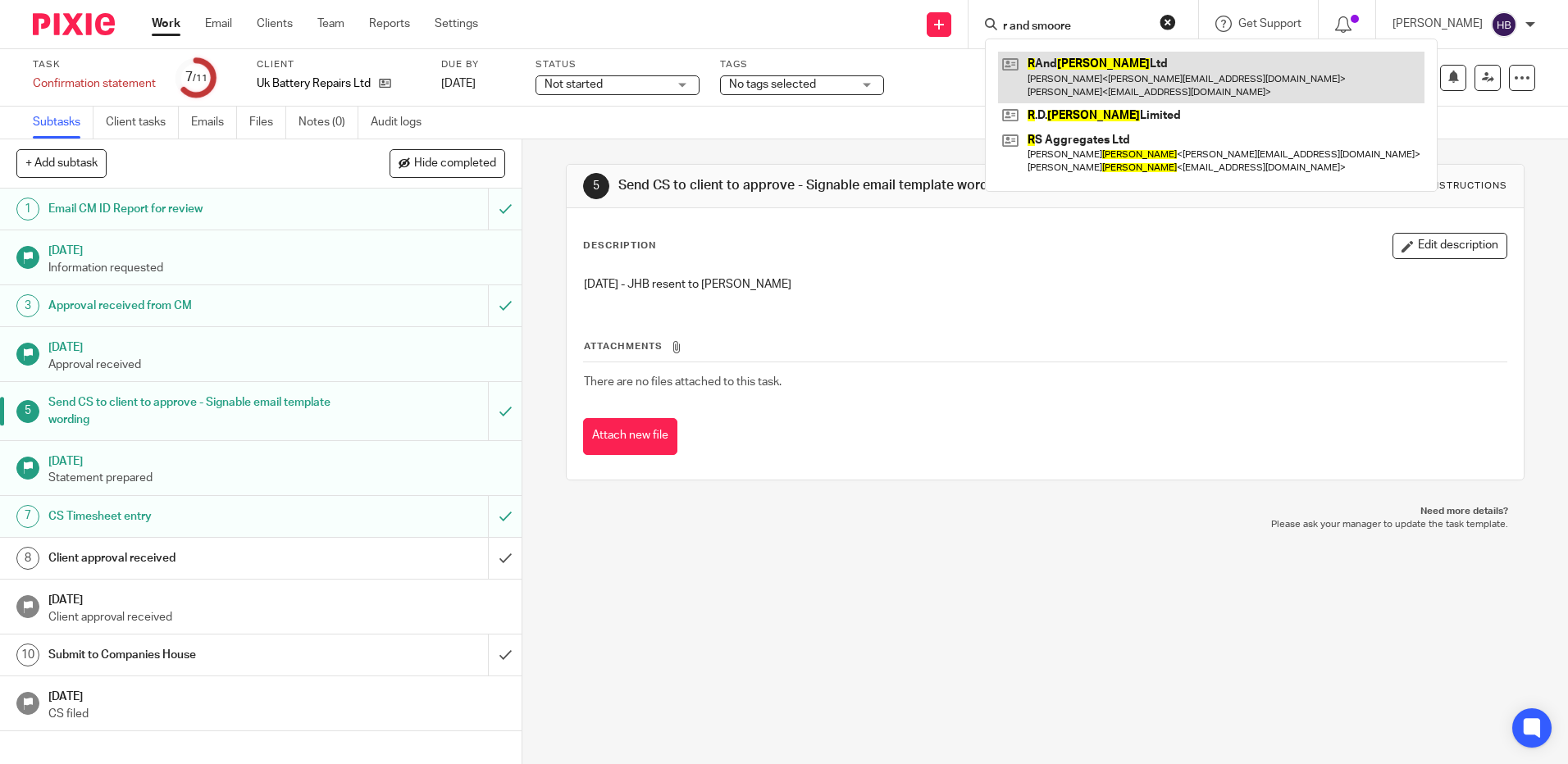
type input "r and smoore"
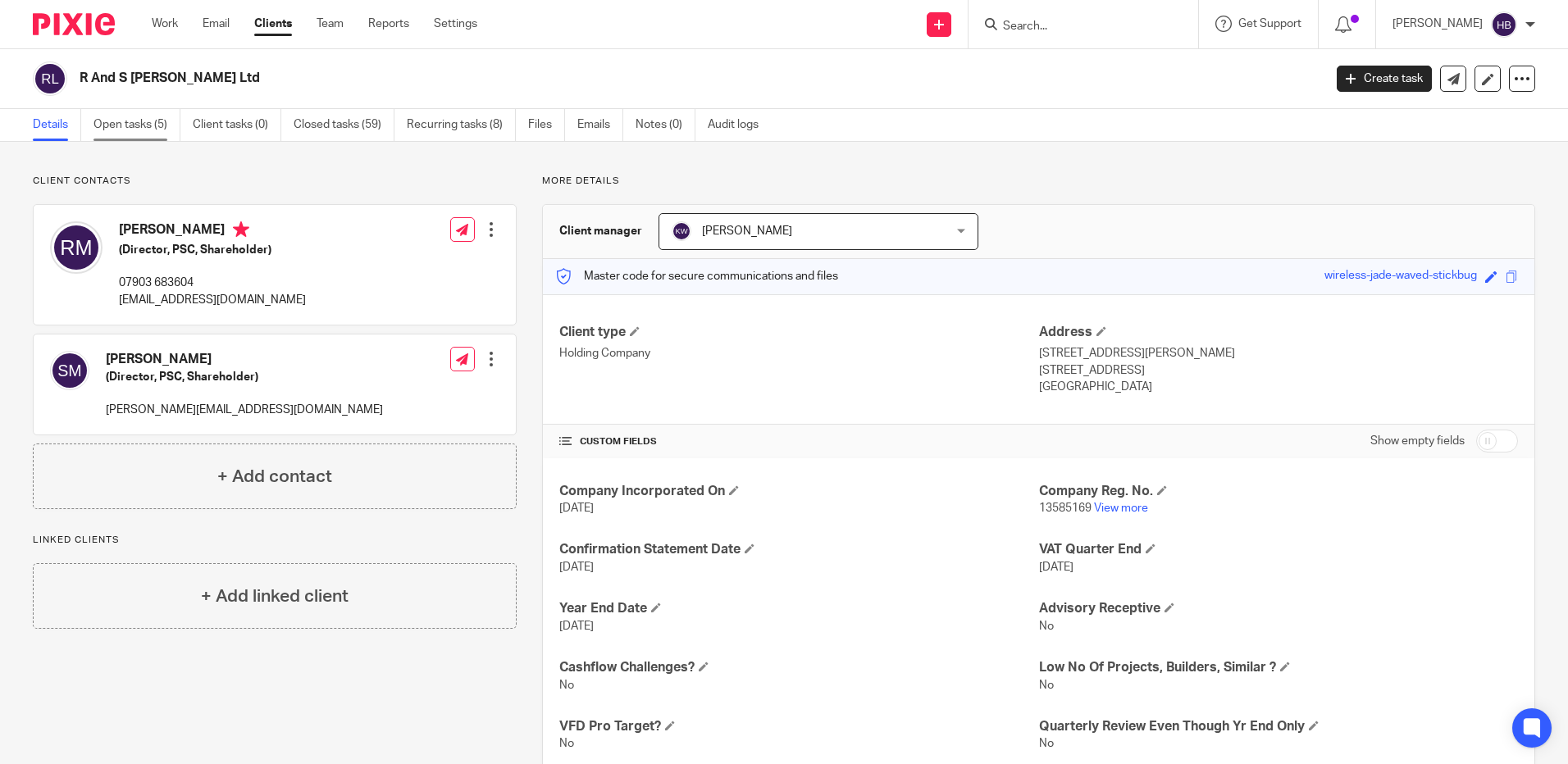
click at [108, 121] on link "Open tasks (5)" at bounding box center [137, 125] width 87 height 32
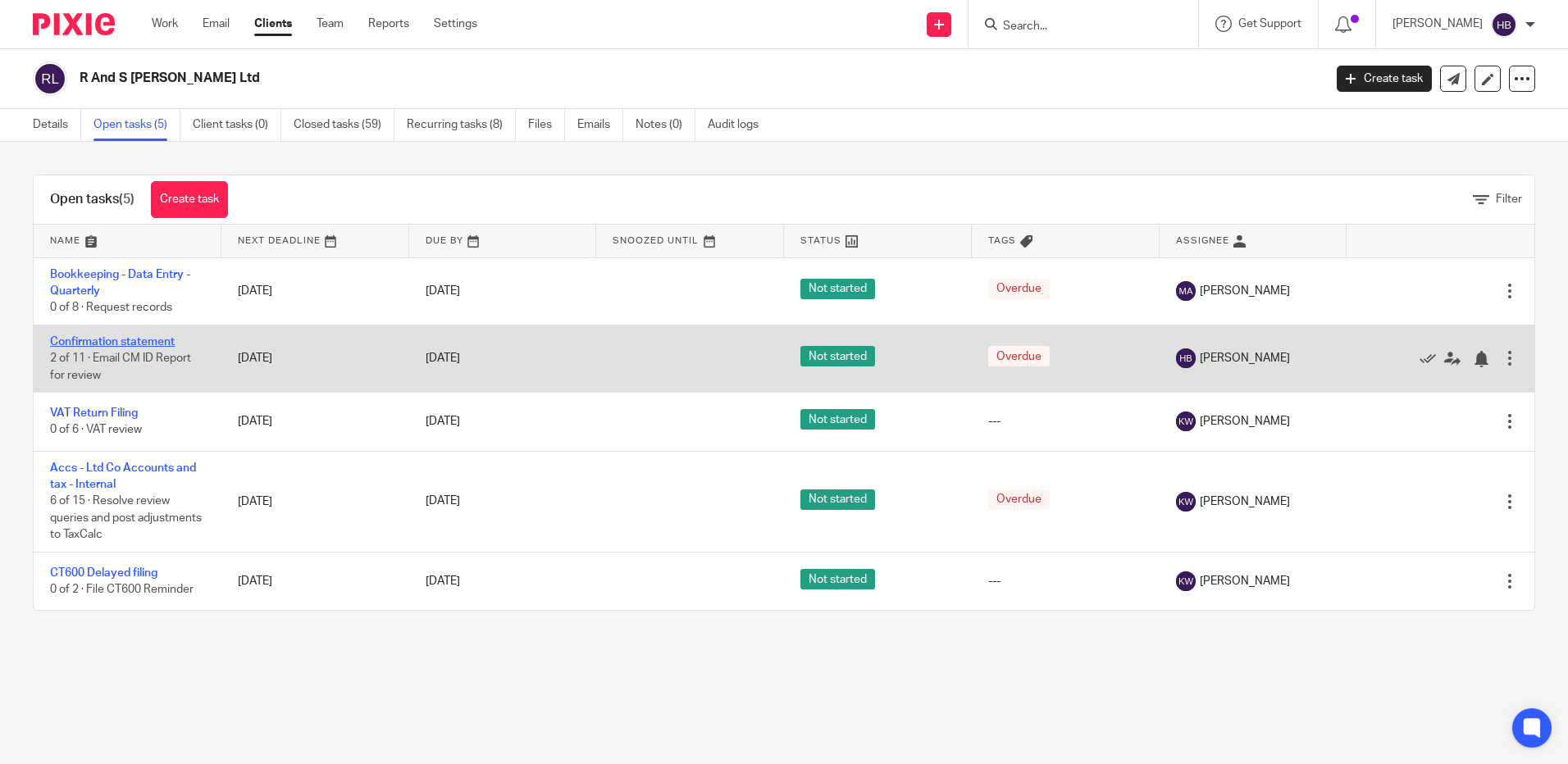
click at [105, 341] on link "Confirmation statement" at bounding box center [112, 341] width 125 height 12
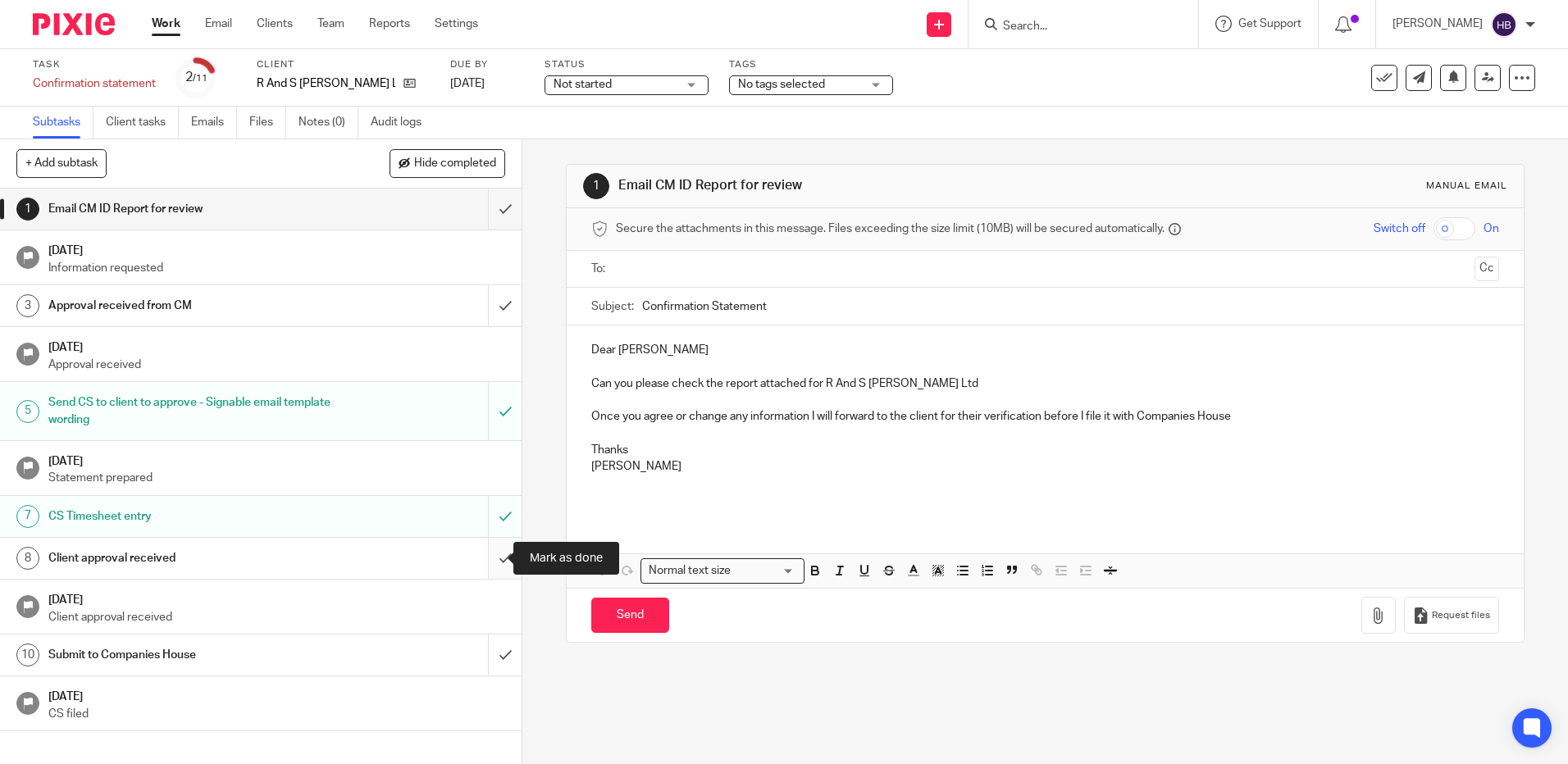
click at [488, 556] on input "submit" at bounding box center [260, 558] width 521 height 41
click at [104, 660] on h1 "Submit to Companies House" at bounding box center [189, 655] width 282 height 25
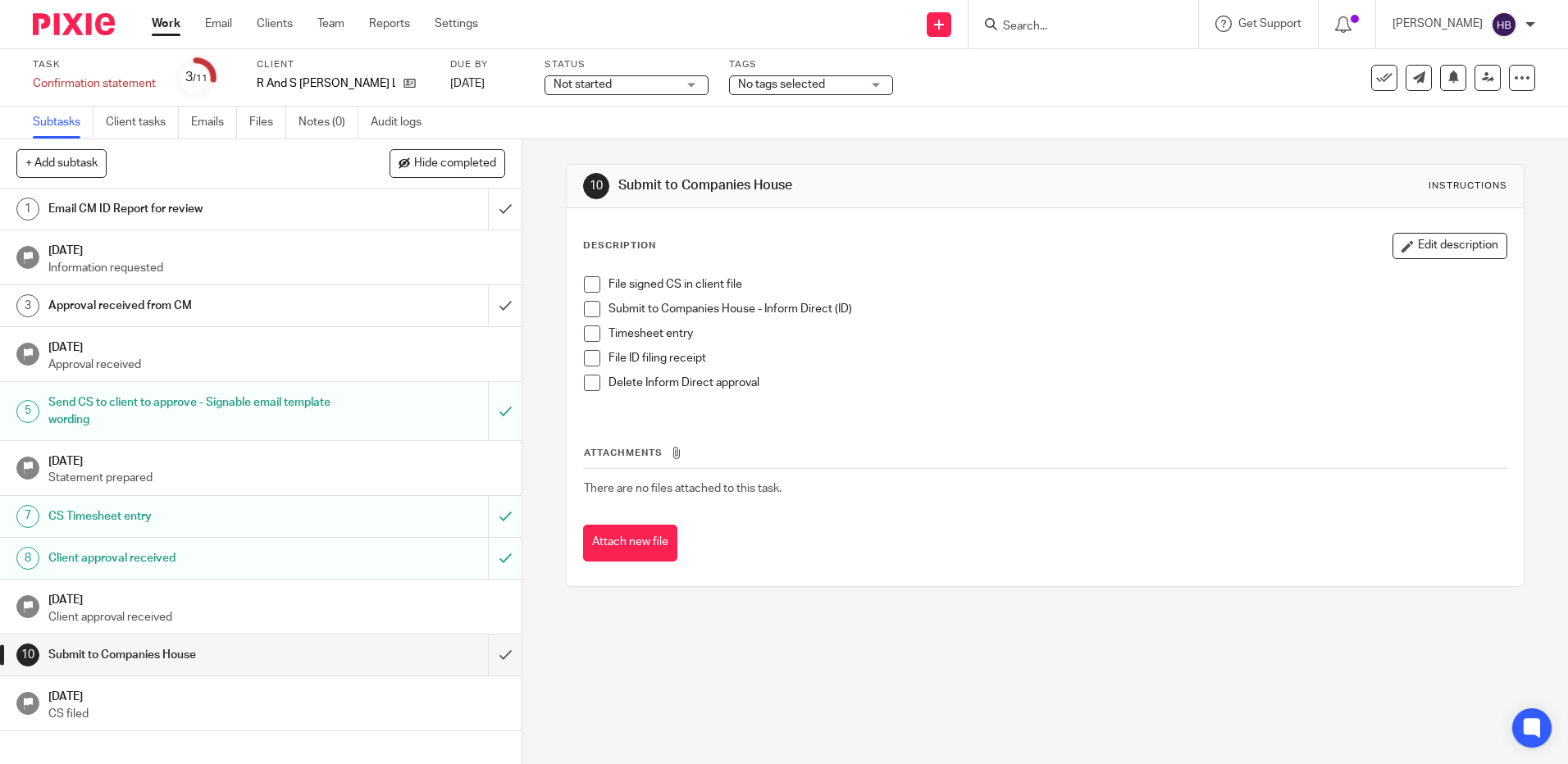
click at [591, 286] on span at bounding box center [592, 285] width 16 height 16
click at [589, 307] on span at bounding box center [592, 309] width 16 height 16
click at [591, 336] on span at bounding box center [592, 334] width 16 height 16
click at [1042, 16] on form at bounding box center [1088, 24] width 175 height 21
click at [1038, 21] on input "Search" at bounding box center [1075, 27] width 147 height 15
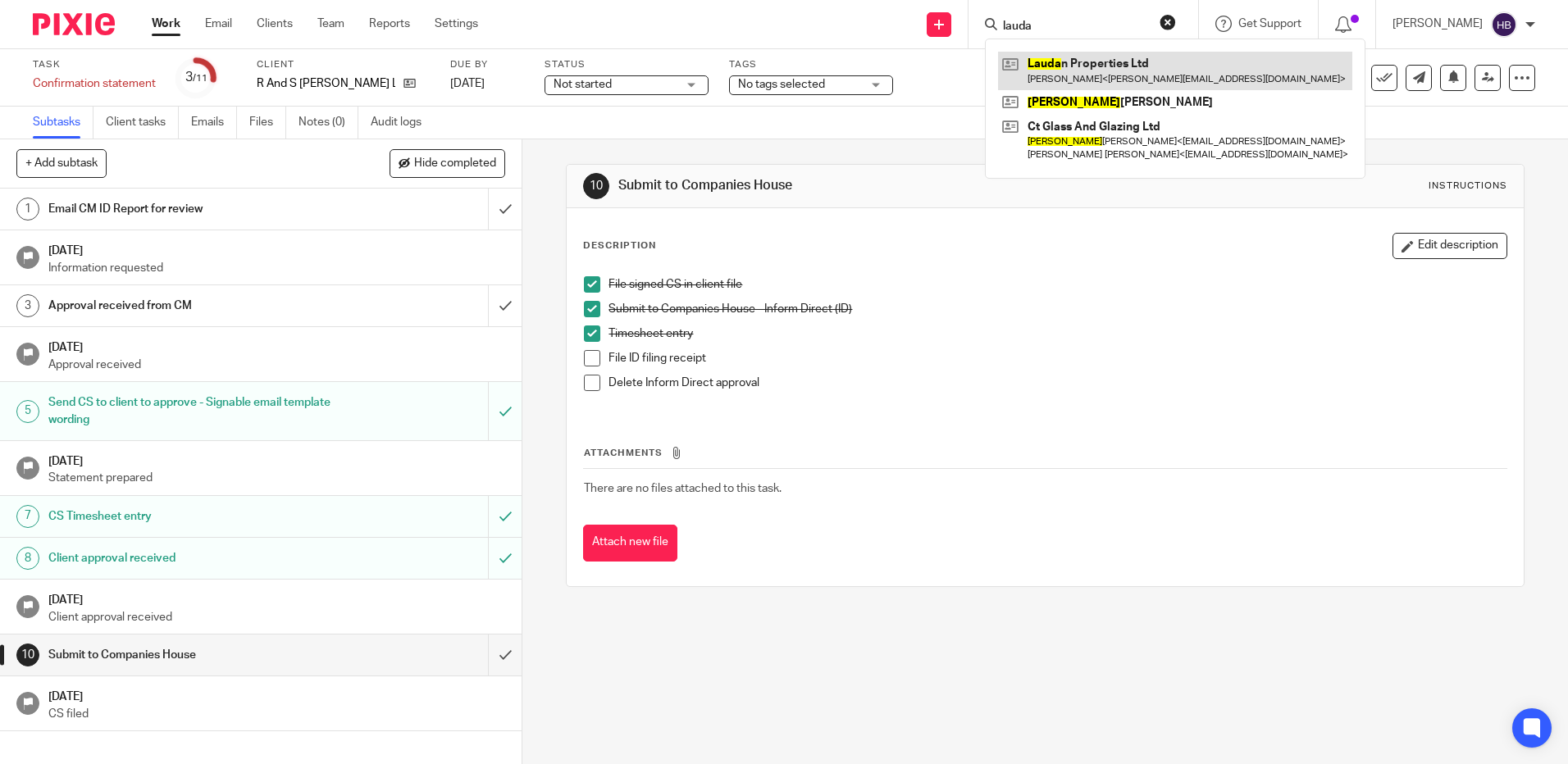
type input "lauda"
click at [587, 356] on span at bounding box center [592, 358] width 16 height 16
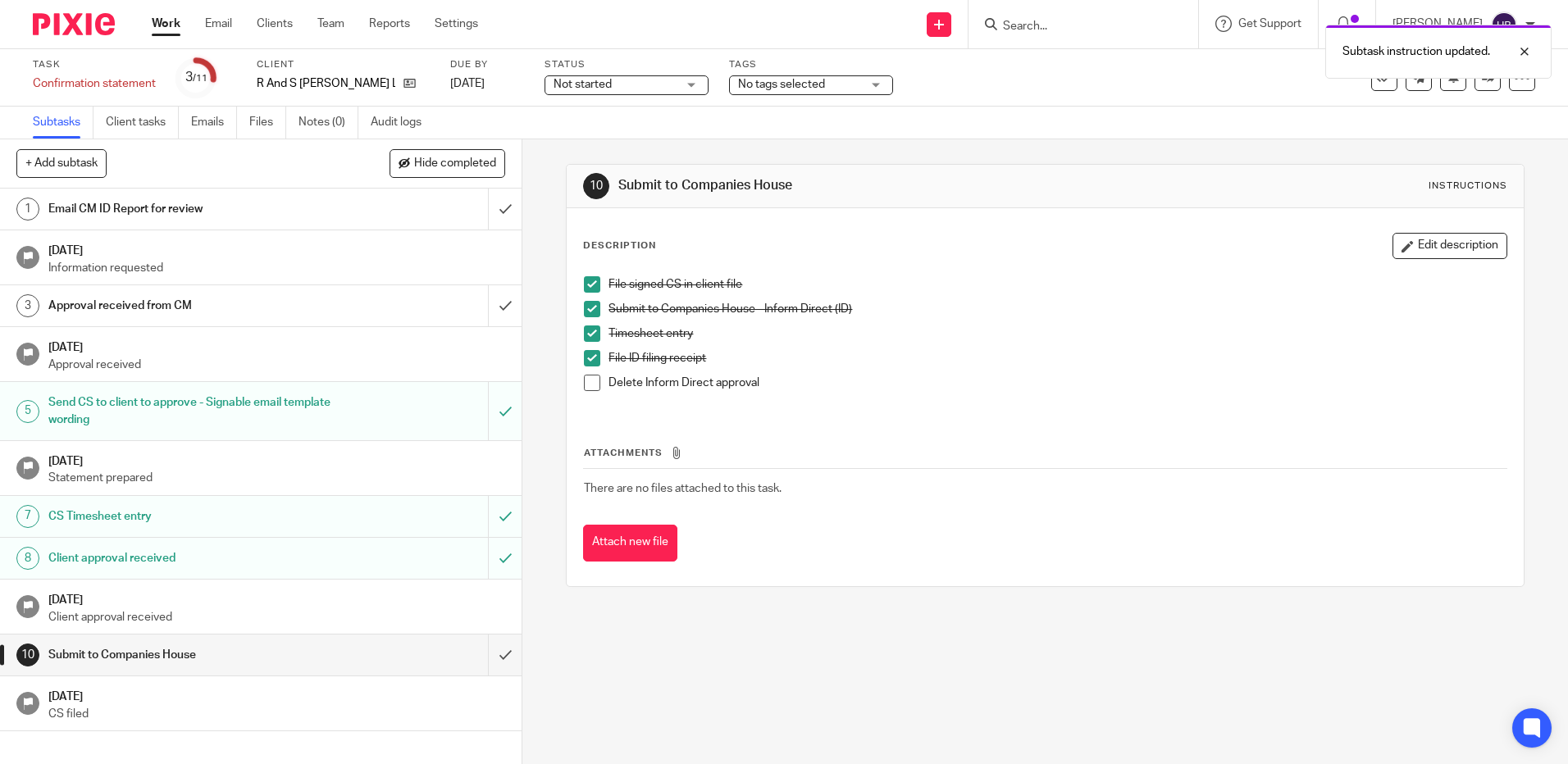
click at [586, 383] on span at bounding box center [592, 383] width 16 height 16
click at [488, 655] on input "submit" at bounding box center [260, 655] width 521 height 41
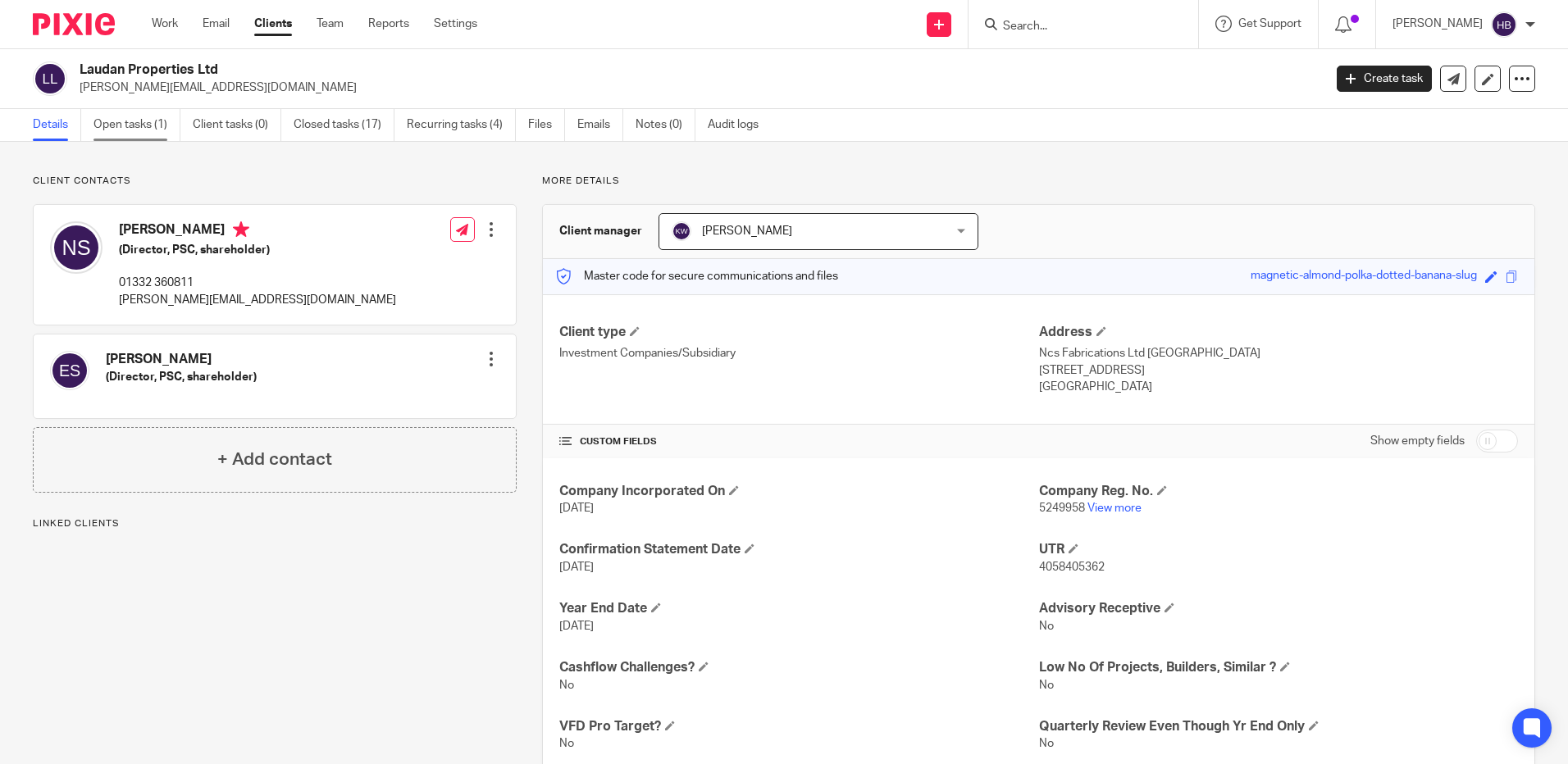
click at [141, 124] on link "Open tasks (1)" at bounding box center [137, 125] width 87 height 32
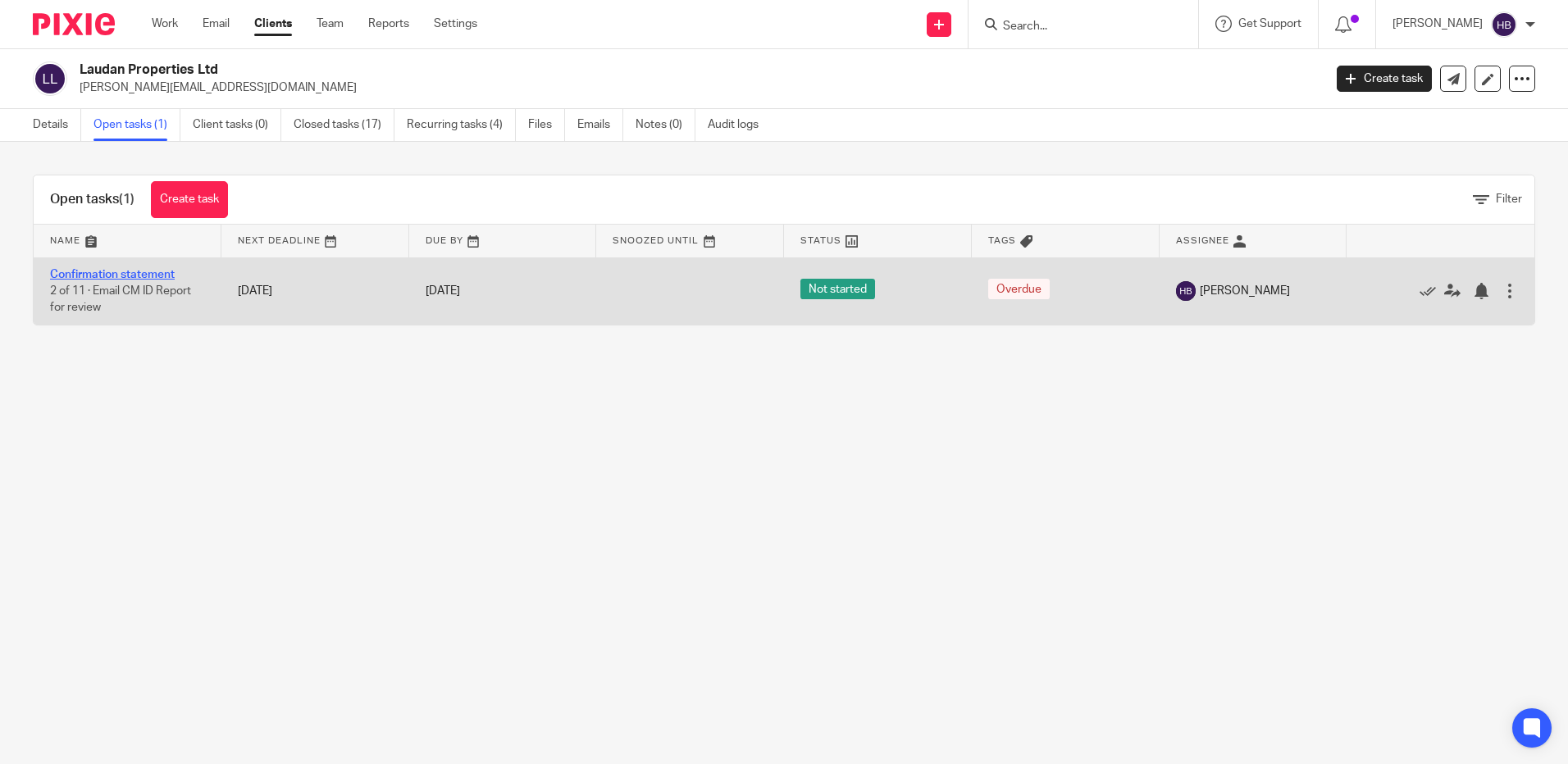
click at [151, 273] on link "Confirmation statement" at bounding box center [112, 275] width 125 height 12
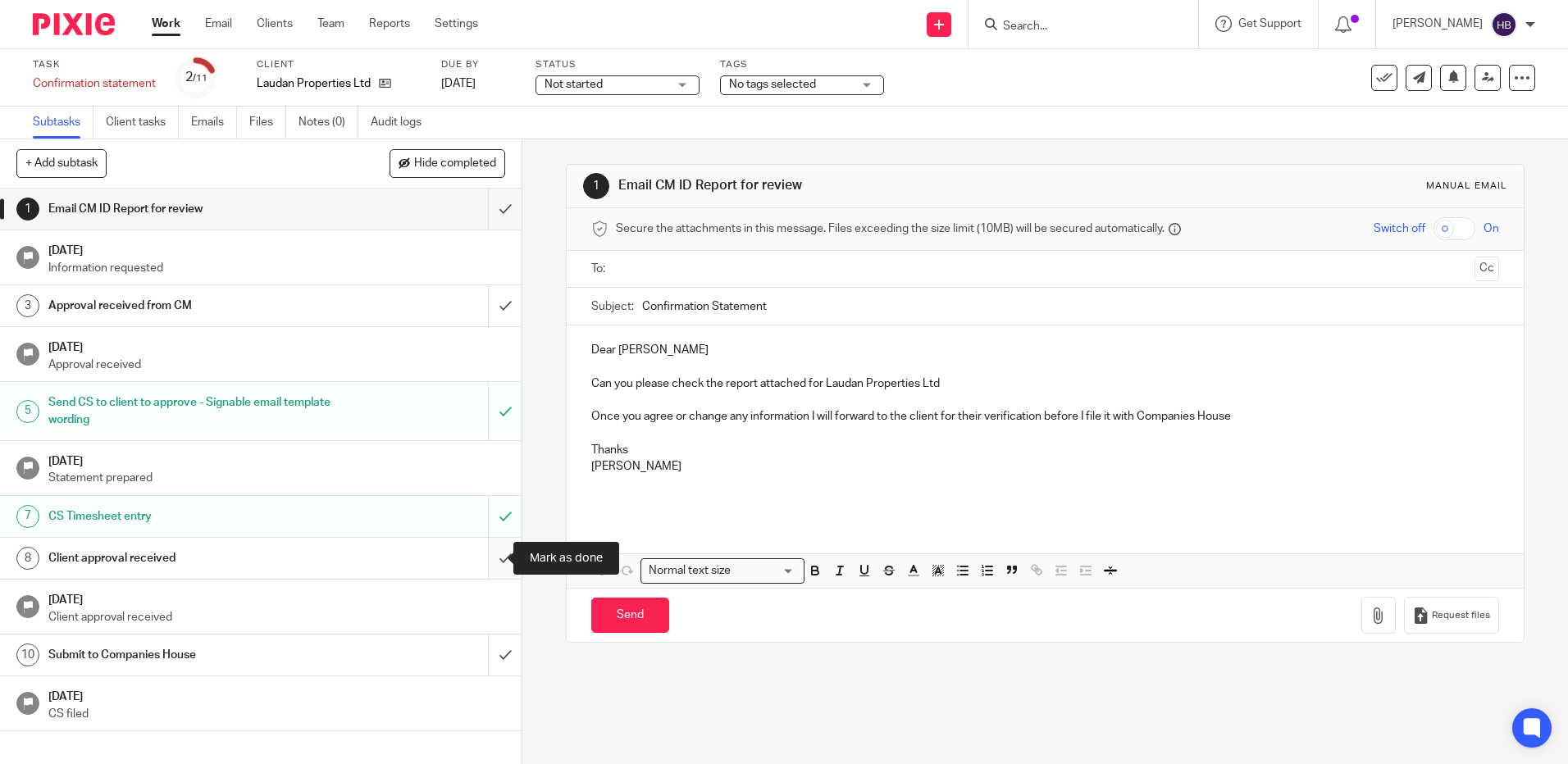
click at [488, 560] on input "submit" at bounding box center [260, 558] width 521 height 41
click at [121, 654] on h1 "Submit to Companies House" at bounding box center [189, 655] width 282 height 25
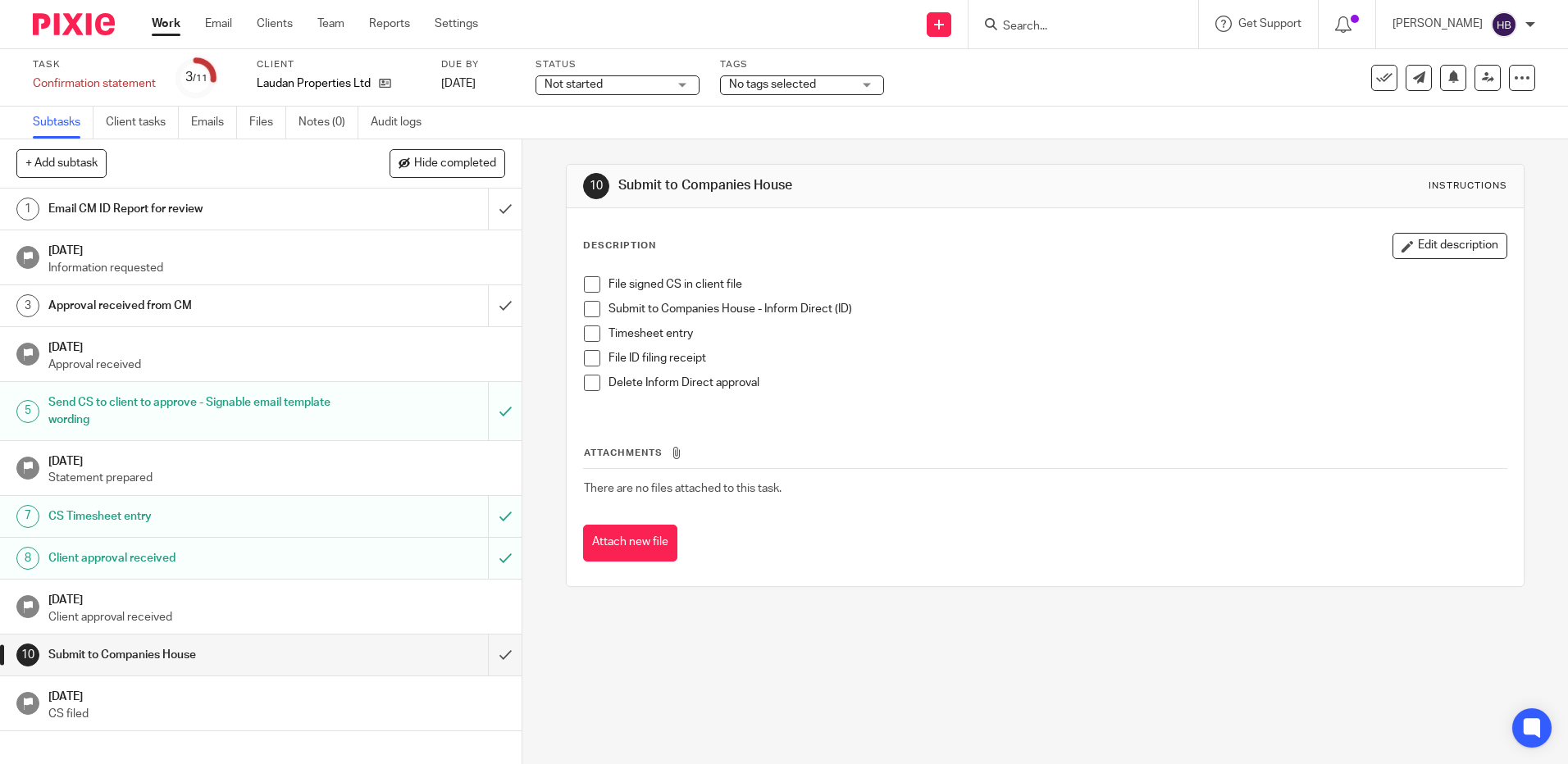
click at [591, 283] on span at bounding box center [592, 285] width 16 height 16
click at [586, 309] on span at bounding box center [592, 309] width 16 height 16
click at [586, 328] on span at bounding box center [592, 334] width 16 height 16
click at [1042, 30] on input "Search" at bounding box center [1075, 27] width 147 height 15
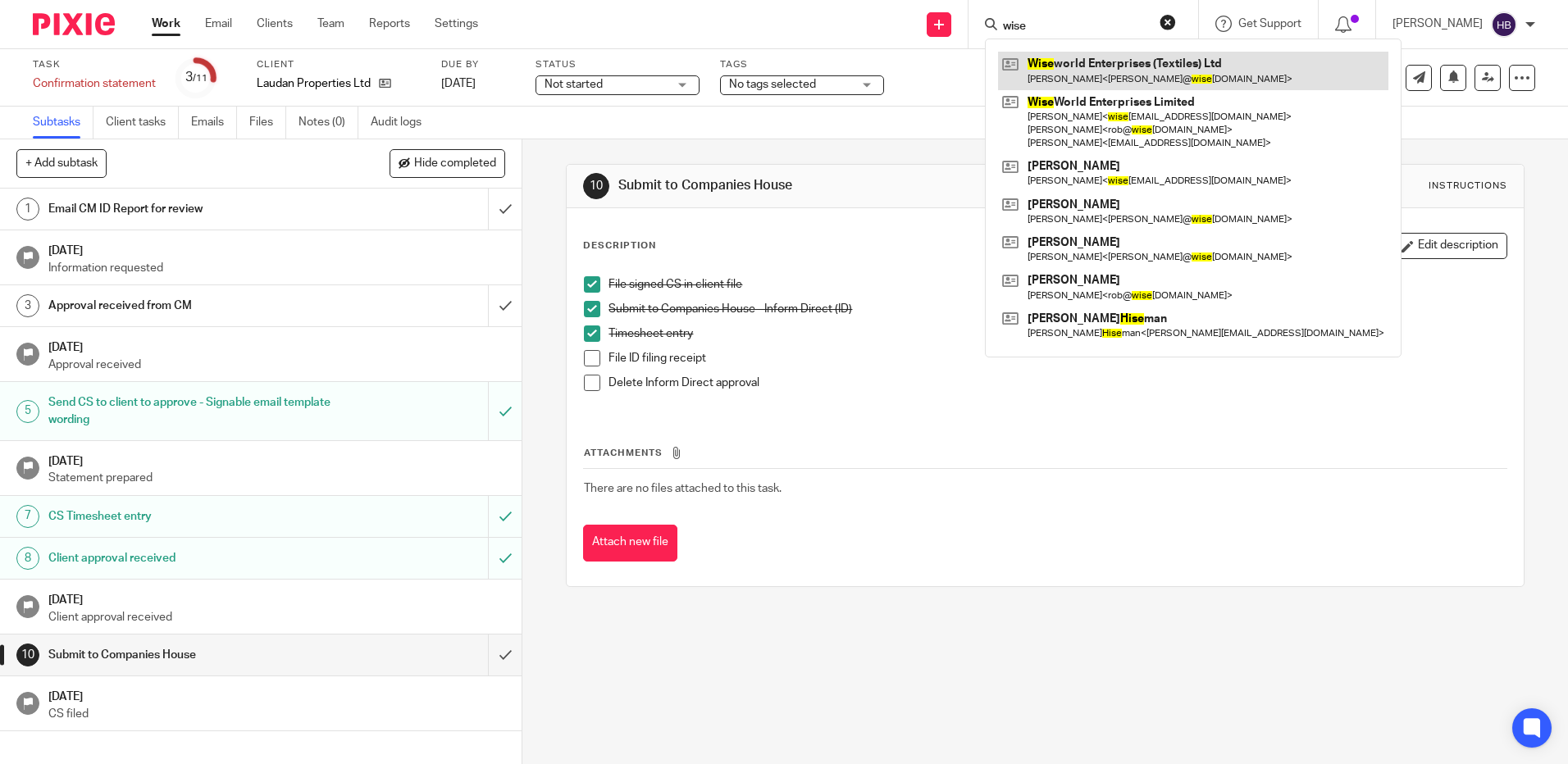
type input "wise"
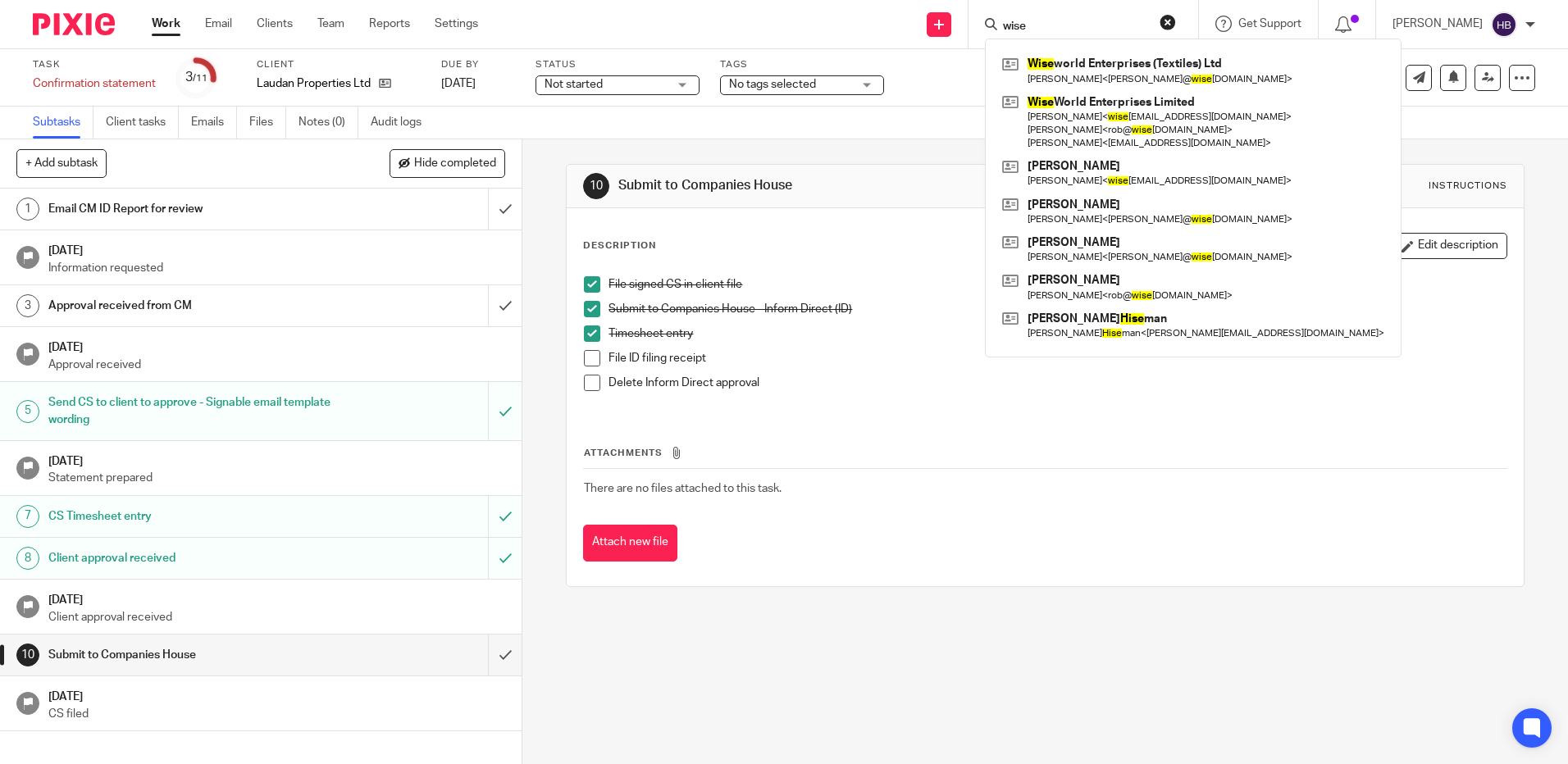
click at [585, 360] on span at bounding box center [592, 358] width 16 height 16
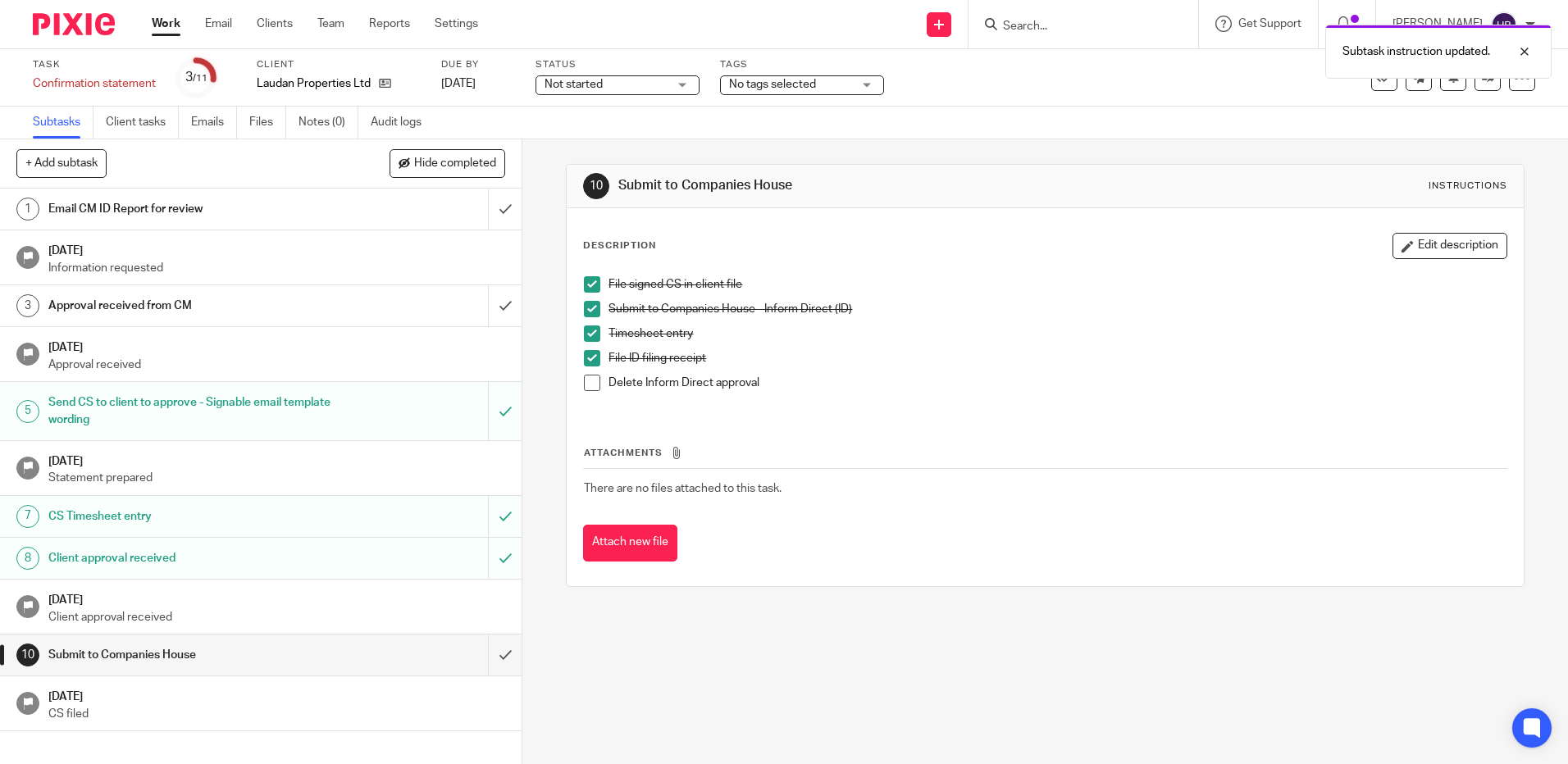
click at [586, 381] on span at bounding box center [592, 383] width 16 height 16
click at [1376, 75] on icon at bounding box center [1384, 78] width 16 height 16
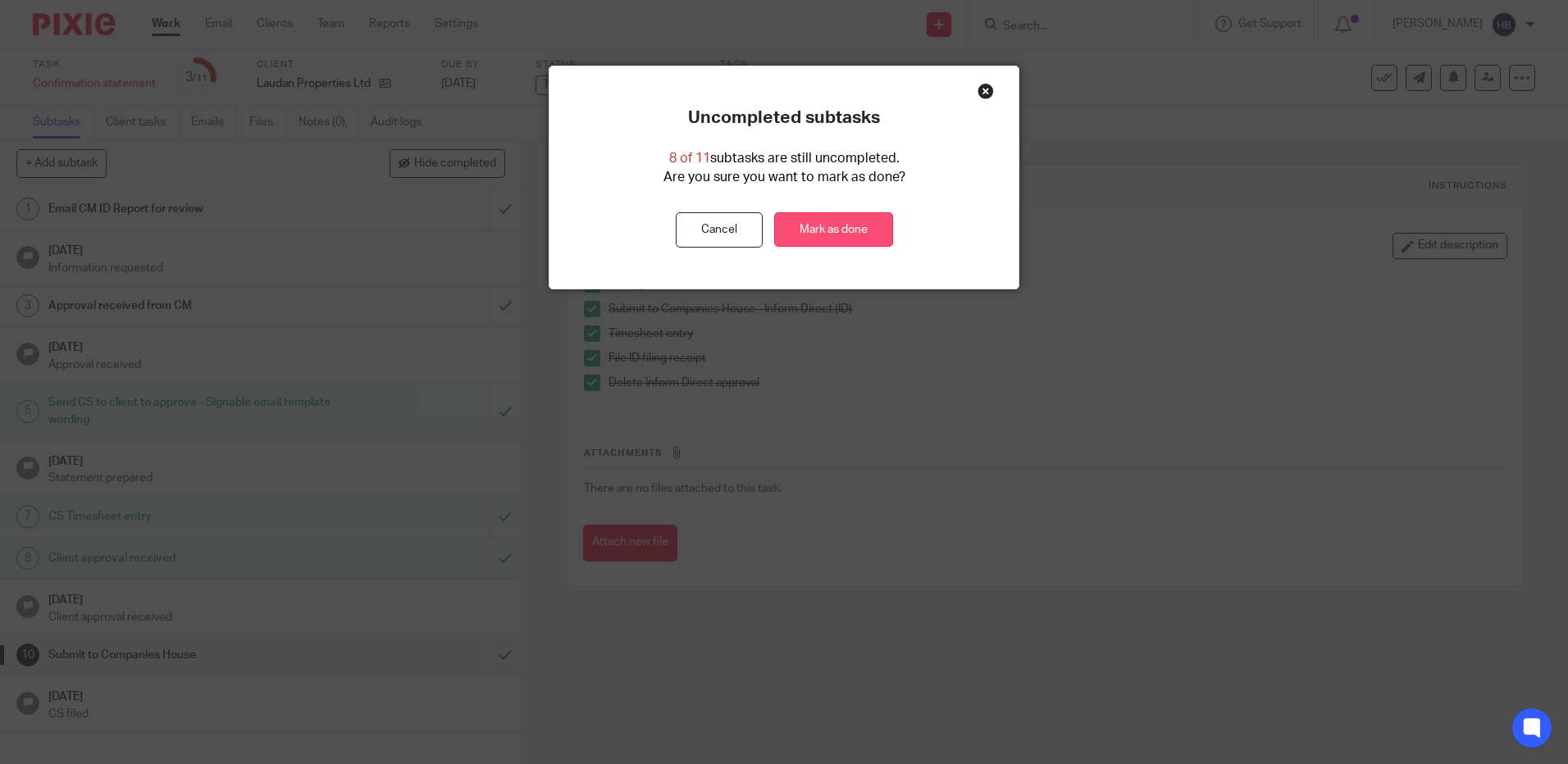
click at [842, 225] on link "Mark as done" at bounding box center [834, 229] width 119 height 35
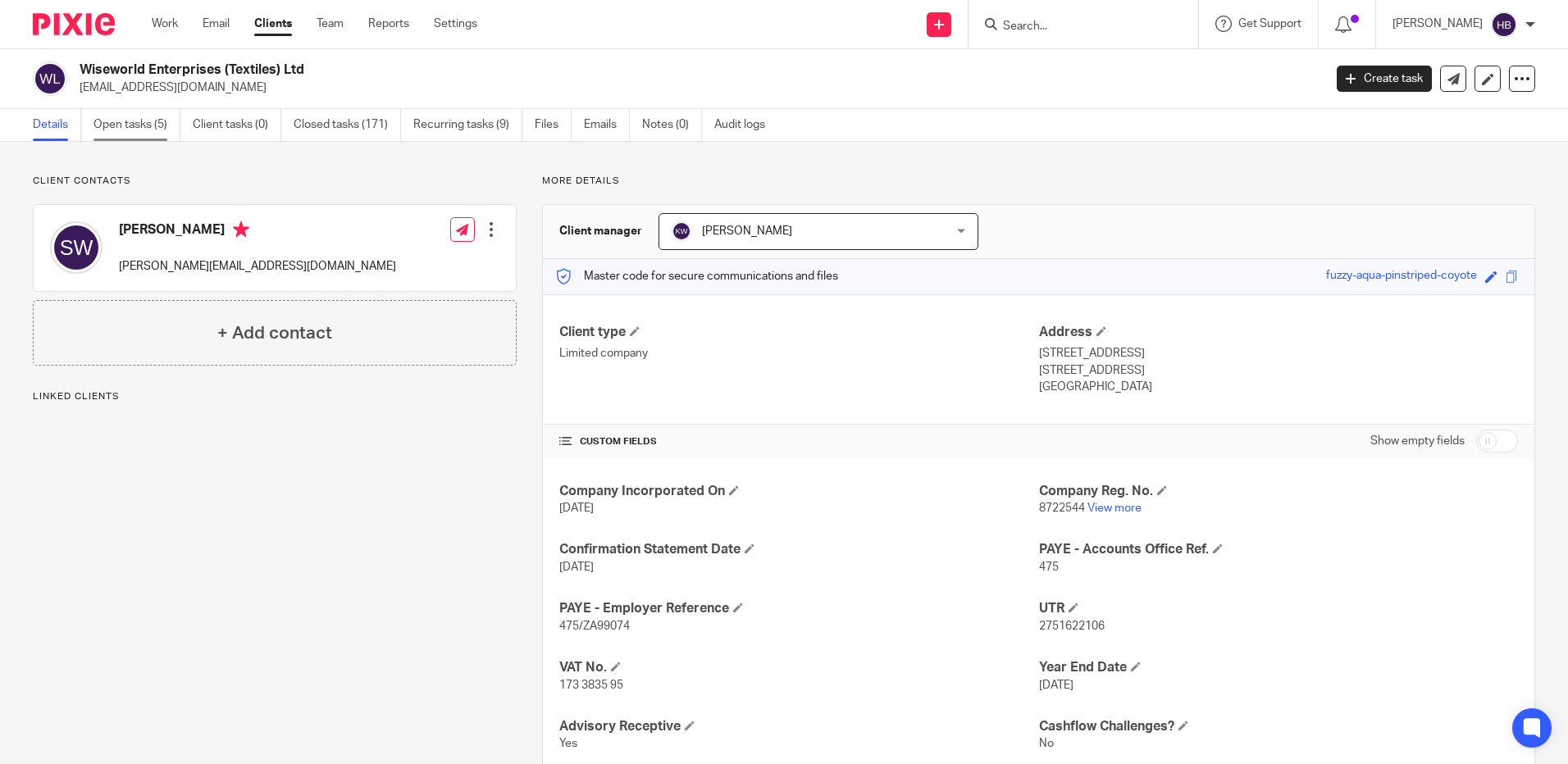
click at [153, 124] on link "Open tasks (5)" at bounding box center [137, 125] width 87 height 32
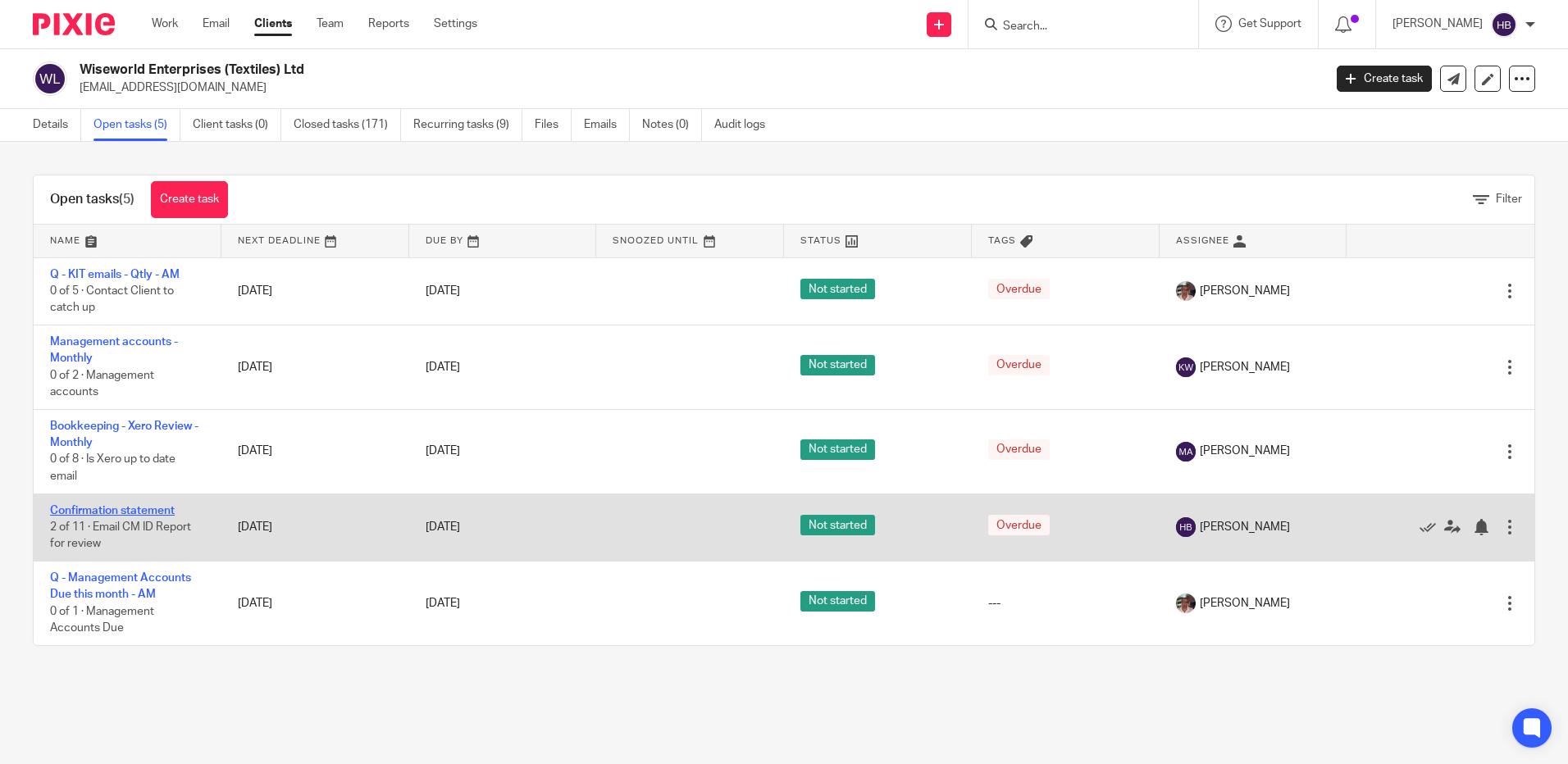
click at [91, 510] on link "Confirmation statement" at bounding box center [112, 510] width 125 height 12
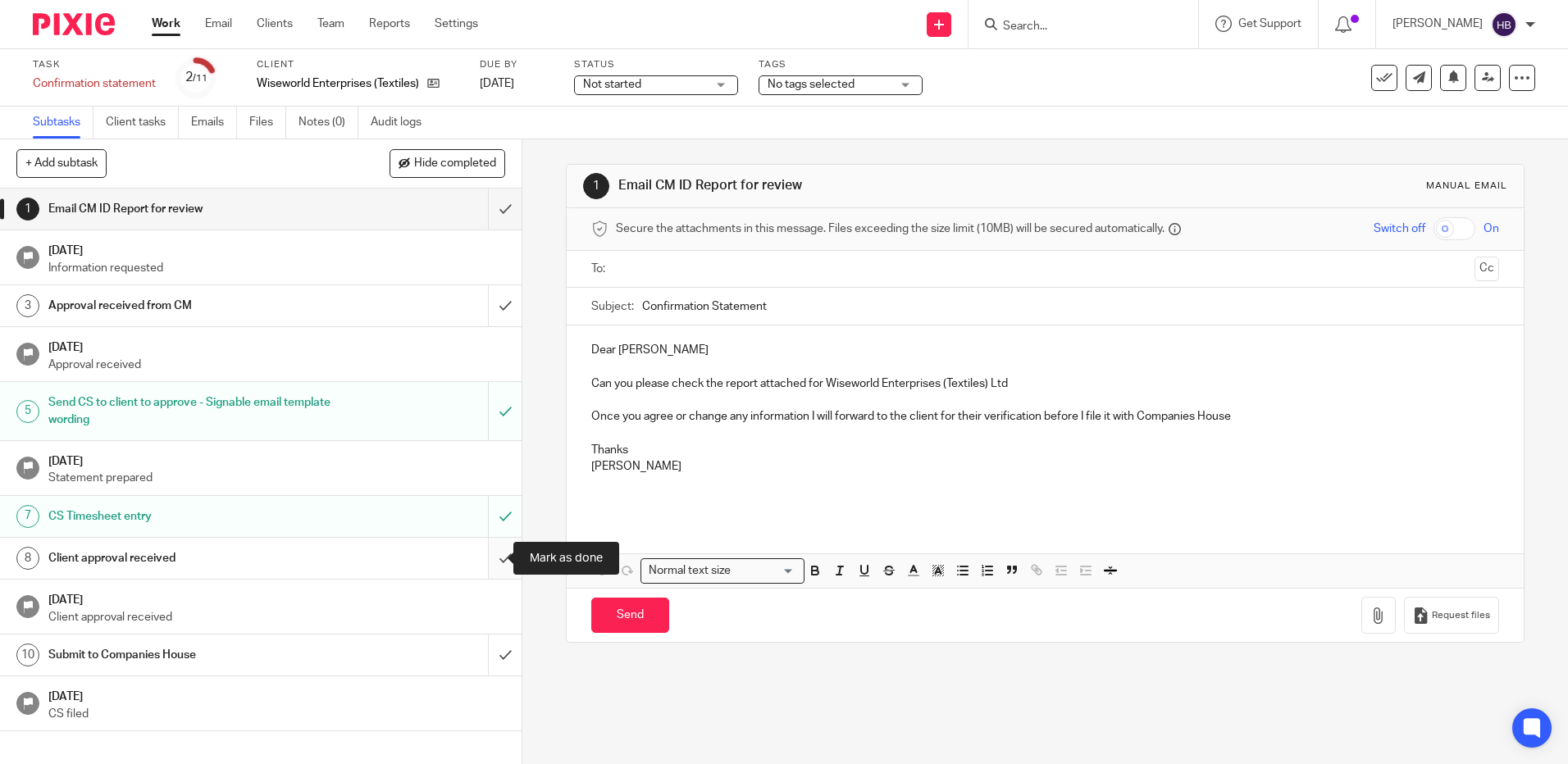
click at [488, 556] on input "submit" at bounding box center [260, 558] width 521 height 41
click at [112, 648] on h1 "Submit to Companies House" at bounding box center [189, 655] width 282 height 25
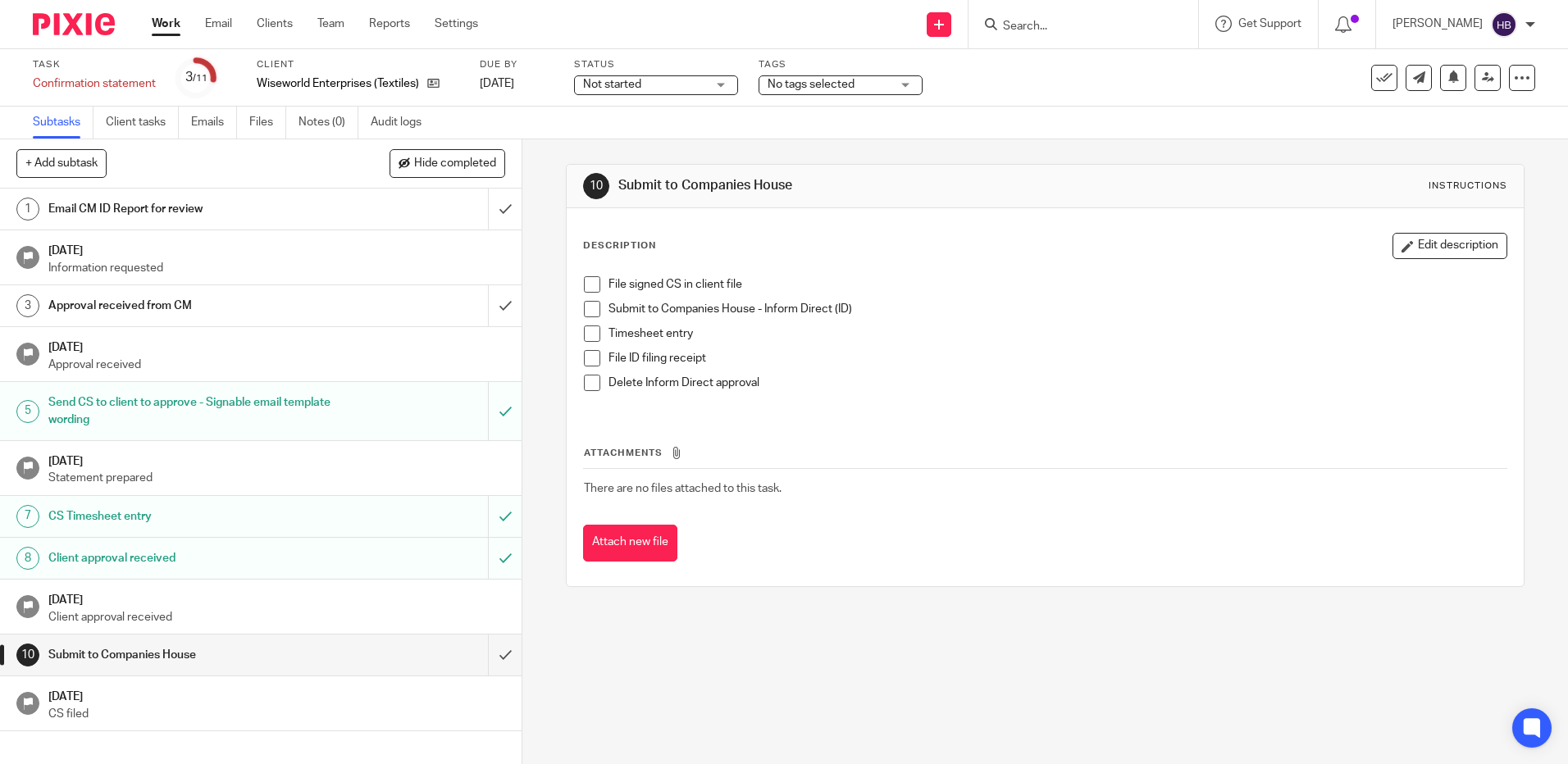
click at [588, 281] on span at bounding box center [592, 285] width 16 height 16
click at [588, 305] on span at bounding box center [592, 309] width 16 height 16
drag, startPoint x: 587, startPoint y: 335, endPoint x: 597, endPoint y: 336, distance: 10.0
click at [587, 335] on span at bounding box center [592, 334] width 16 height 16
click at [1017, 26] on input "Search" at bounding box center [1075, 27] width 147 height 15
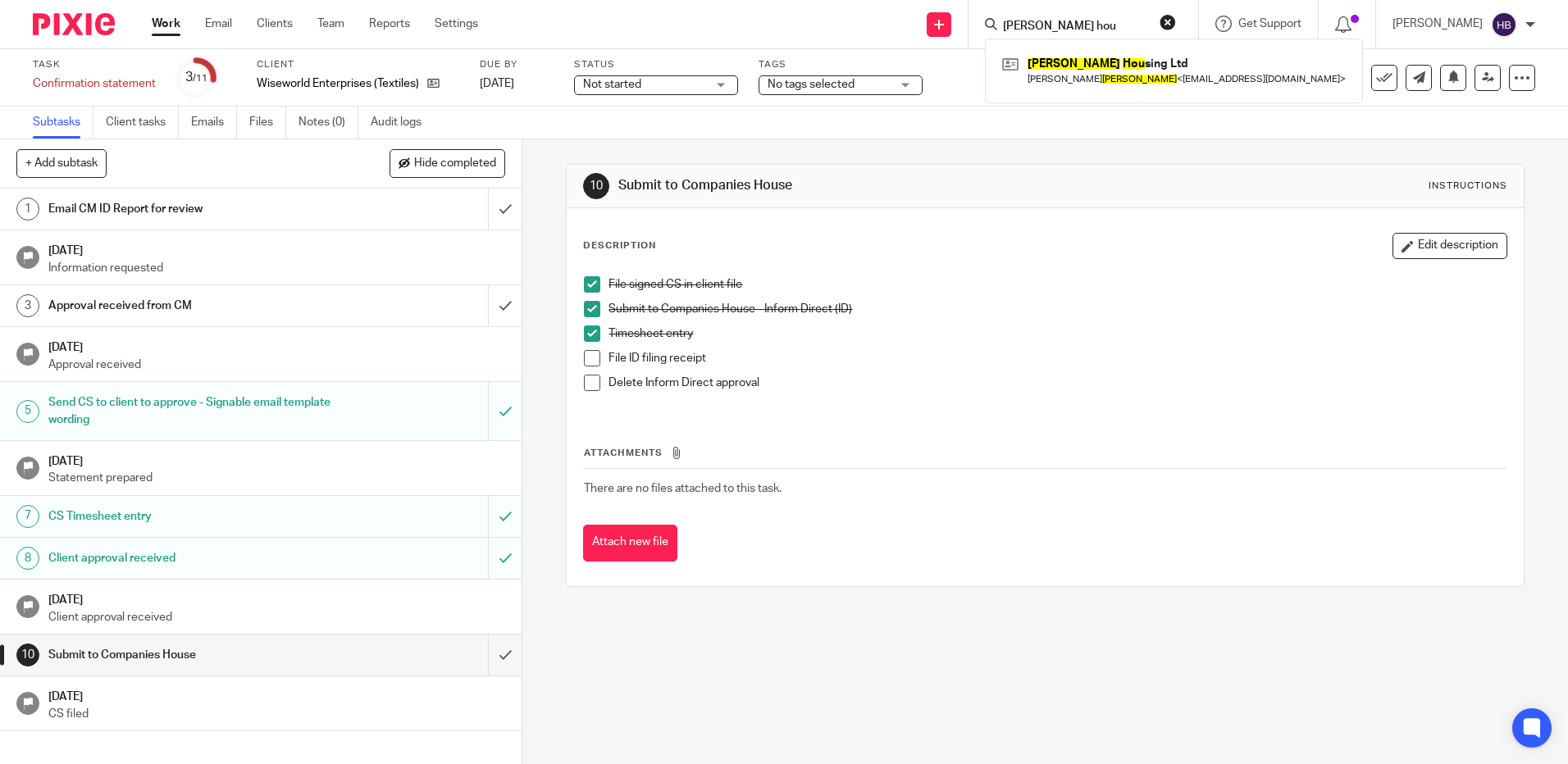
type input "[PERSON_NAME] hou"
click button "submit" at bounding box center [0, 0] width 0 height 0
click at [587, 356] on span at bounding box center [592, 358] width 16 height 16
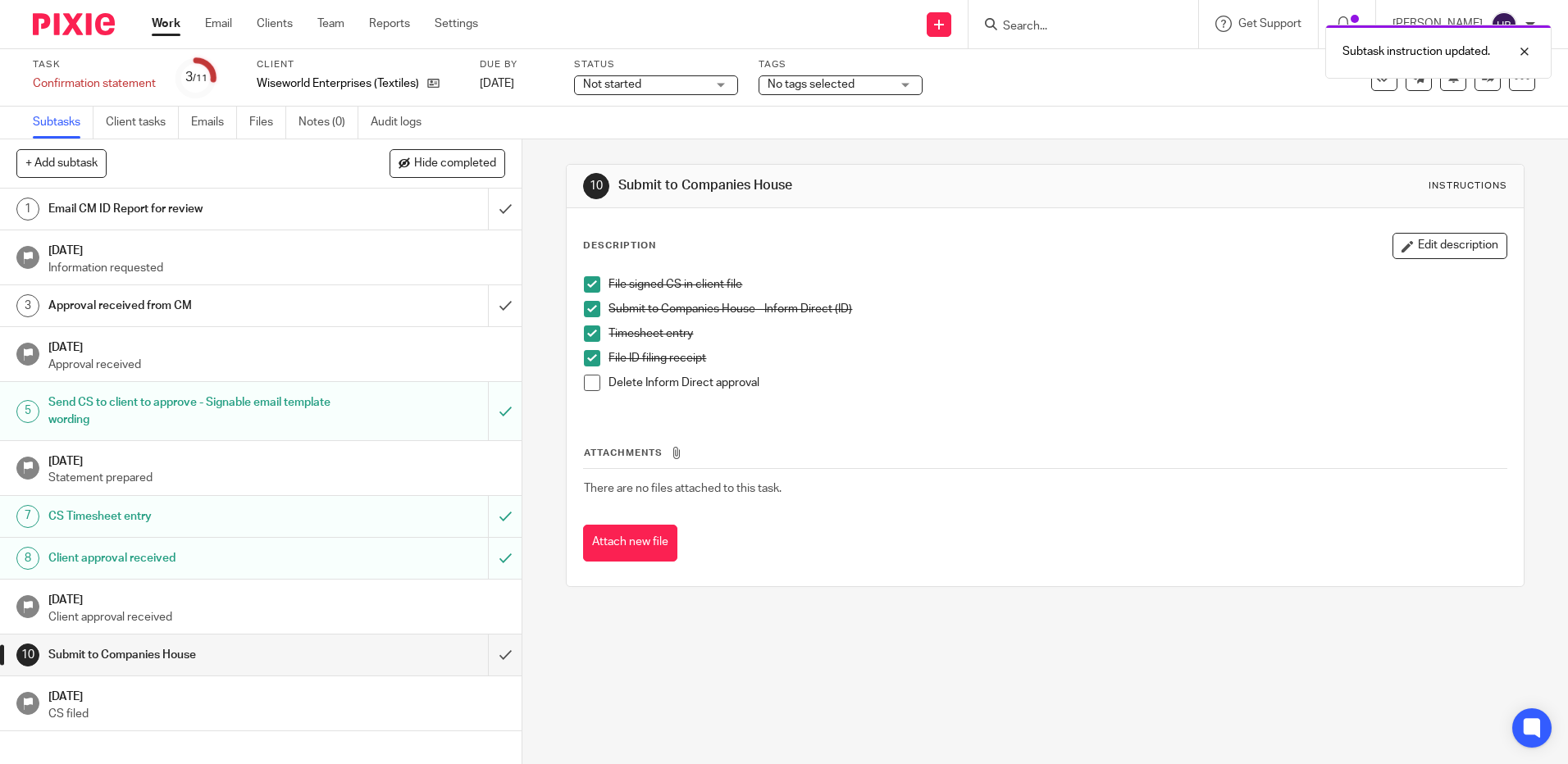
click at [589, 381] on span at bounding box center [592, 383] width 16 height 16
click at [116, 652] on h1 "Submit to Companies House" at bounding box center [189, 655] width 282 height 25
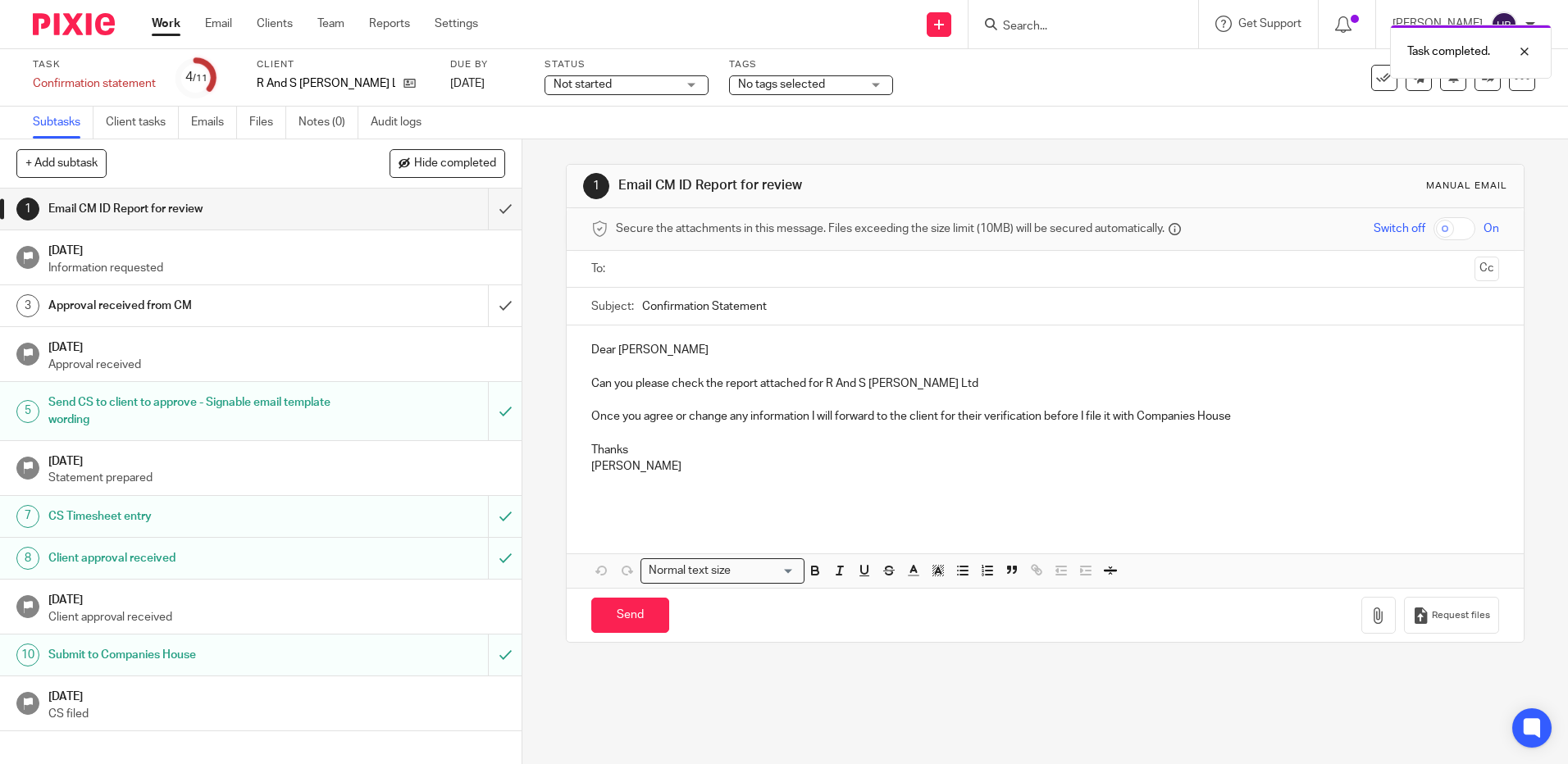
click at [1370, 75] on div "Task completed." at bounding box center [1168, 47] width 768 height 62
click at [1376, 77] on icon at bounding box center [1384, 78] width 16 height 16
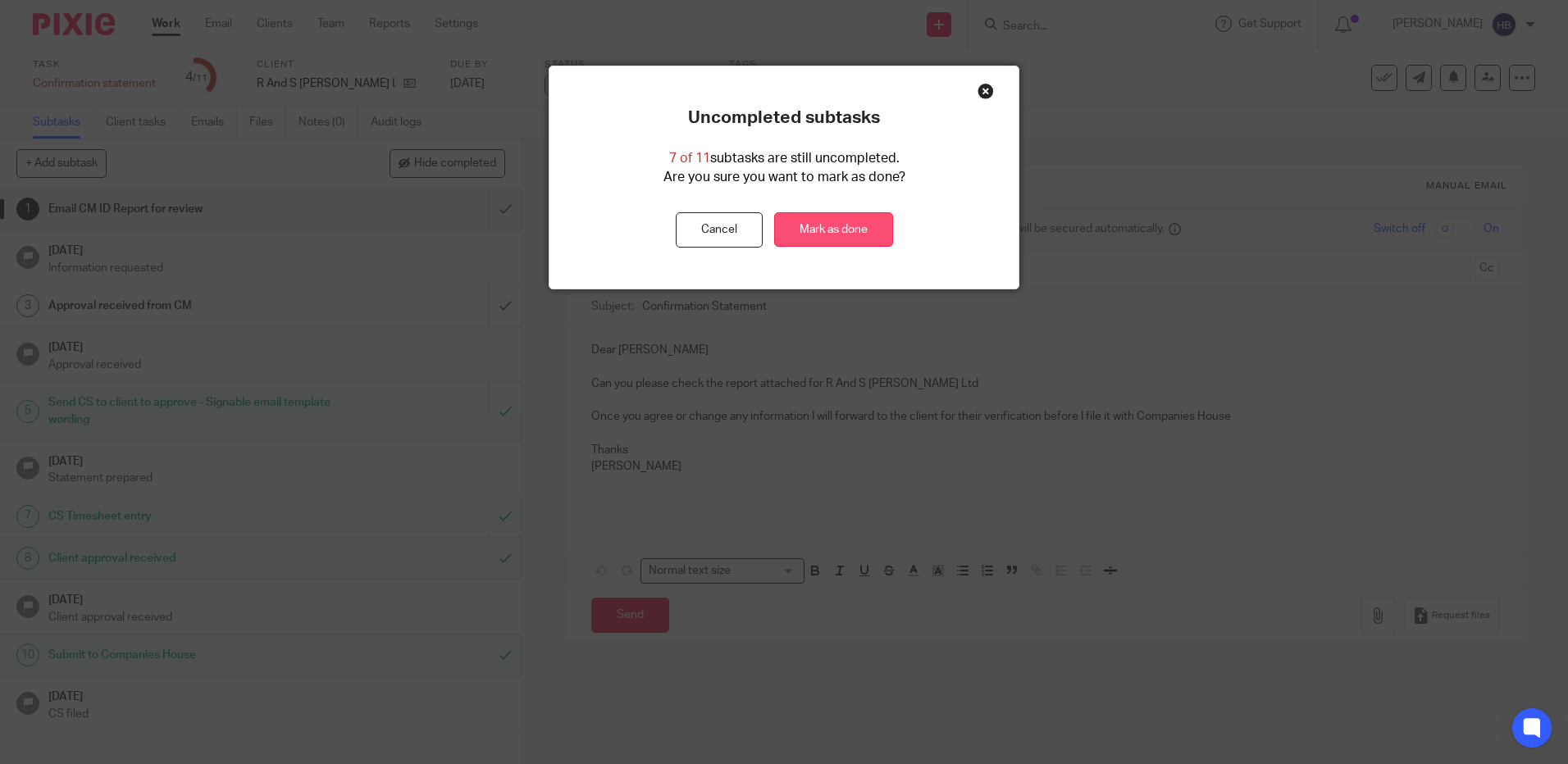
click at [814, 228] on link "Mark as done" at bounding box center [834, 229] width 119 height 35
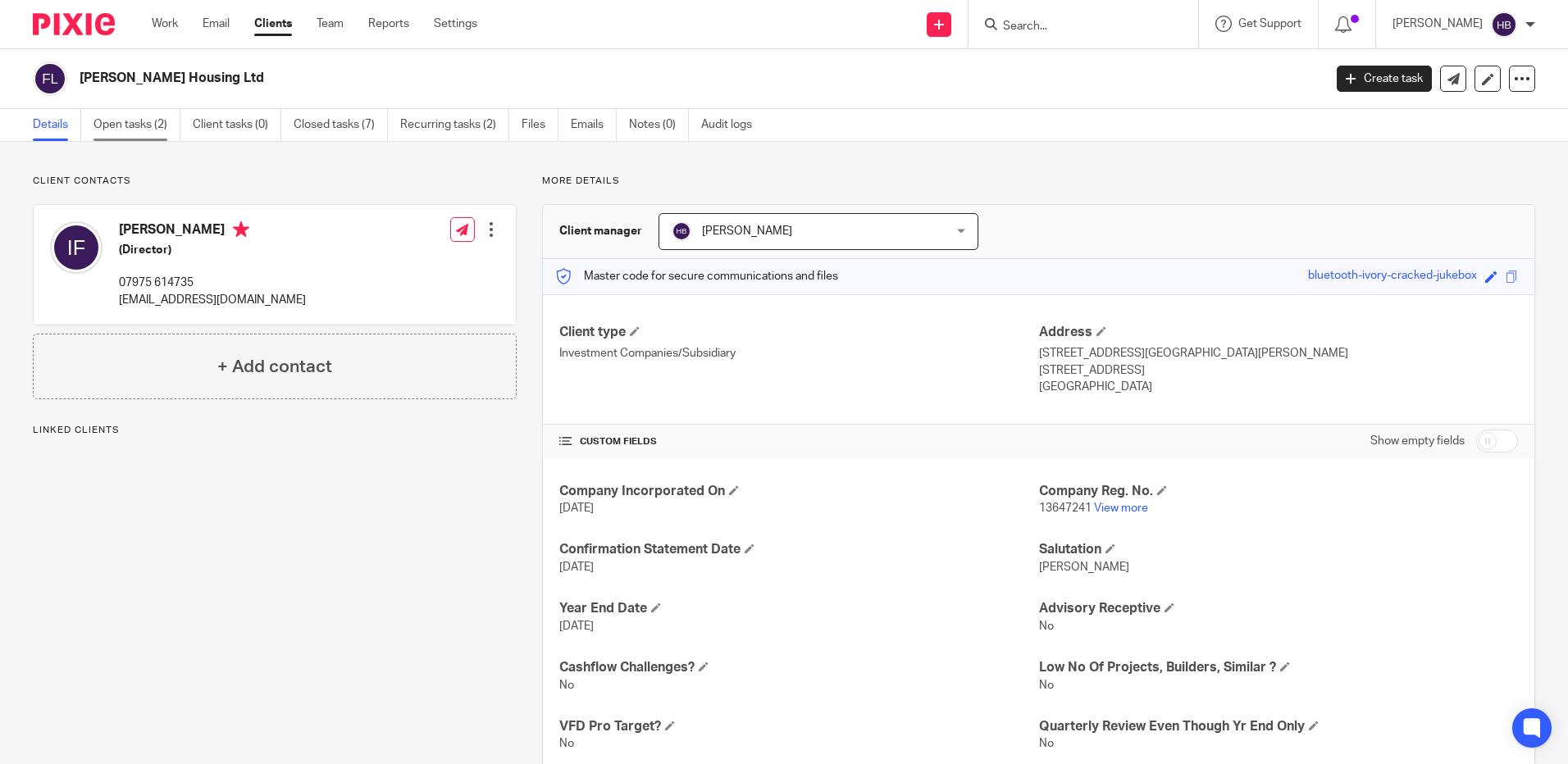
click at [117, 120] on link "Open tasks (2)" at bounding box center [137, 125] width 87 height 32
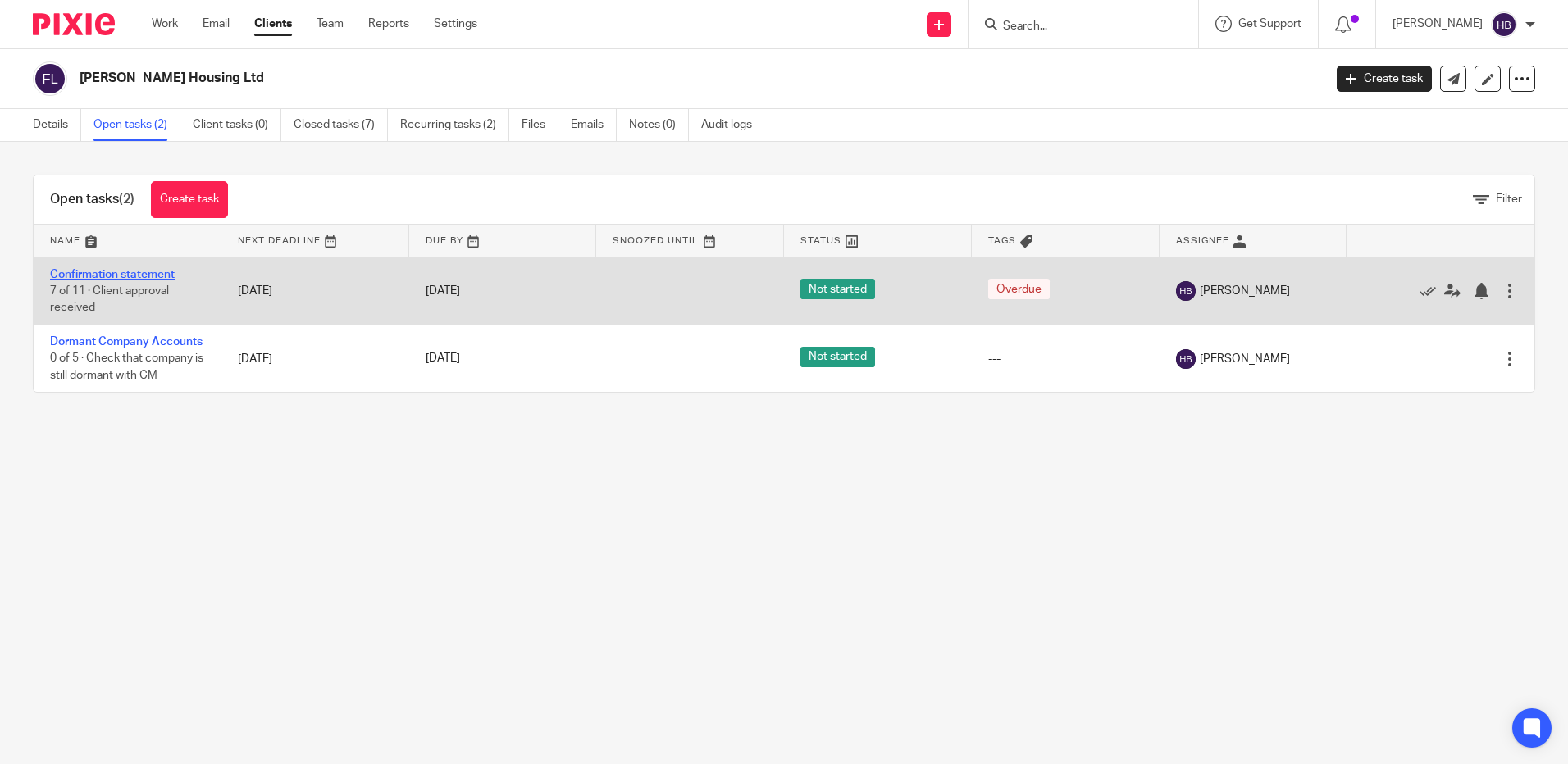
click at [128, 276] on link "Confirmation statement" at bounding box center [112, 275] width 125 height 12
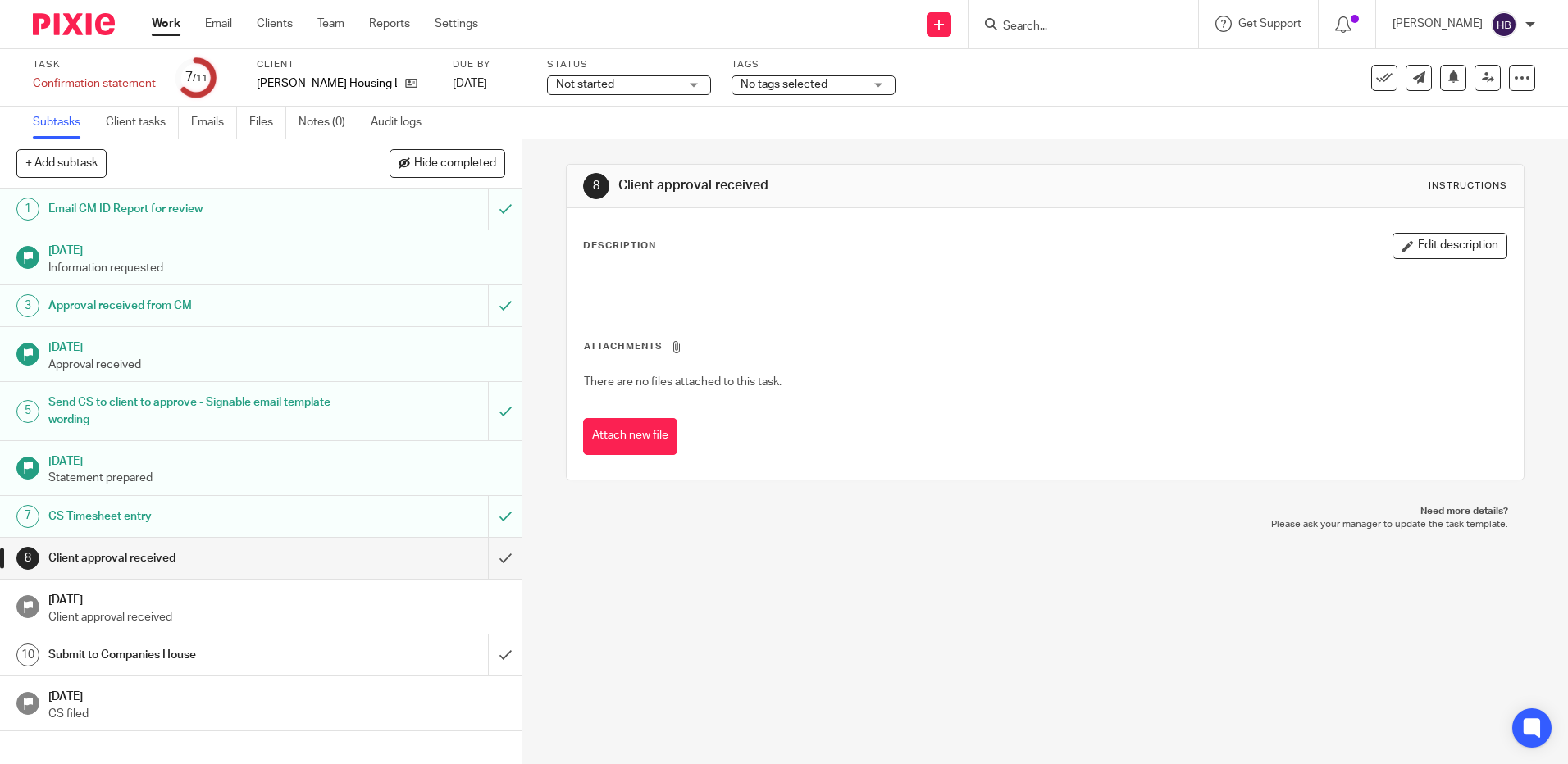
click at [131, 610] on p "Client approval received" at bounding box center [277, 618] width 458 height 16
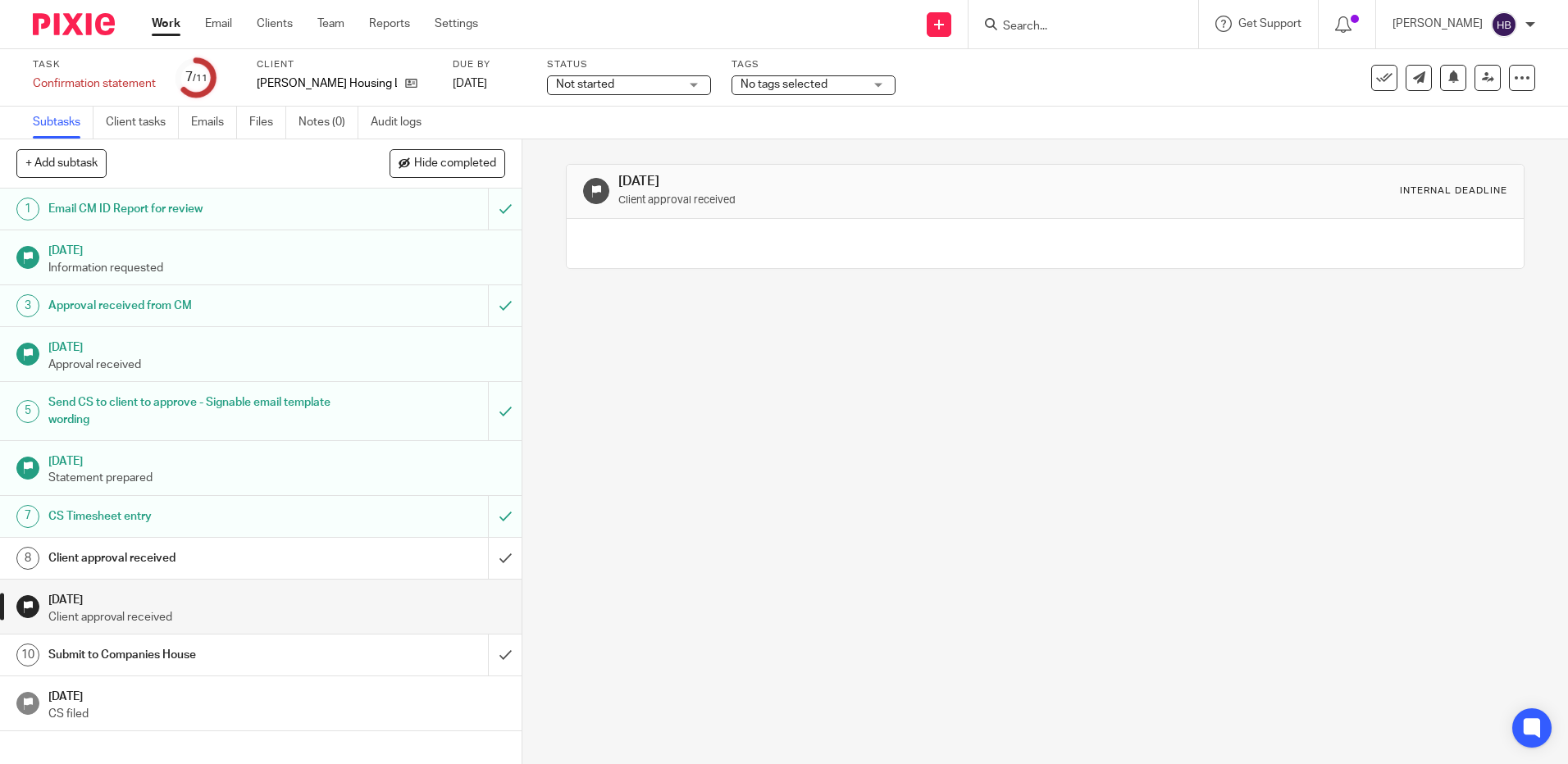
click at [657, 250] on div at bounding box center [1045, 244] width 956 height 49
click at [630, 245] on div at bounding box center [1045, 244] width 956 height 49
click at [120, 397] on h1 "Send CS to client to approve - Signable email template wording" at bounding box center [189, 411] width 282 height 42
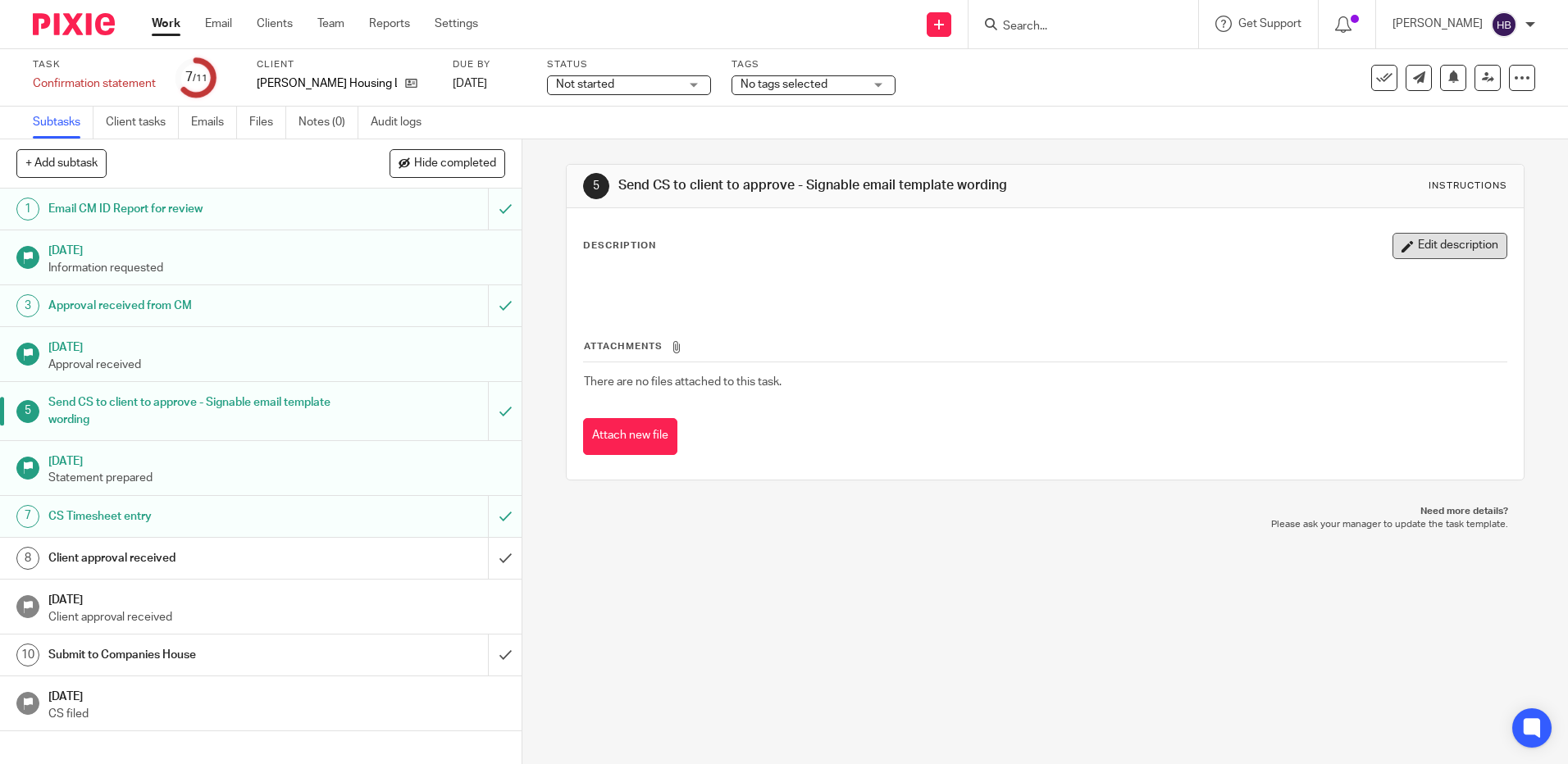
click at [1411, 246] on button "Edit description" at bounding box center [1450, 246] width 115 height 26
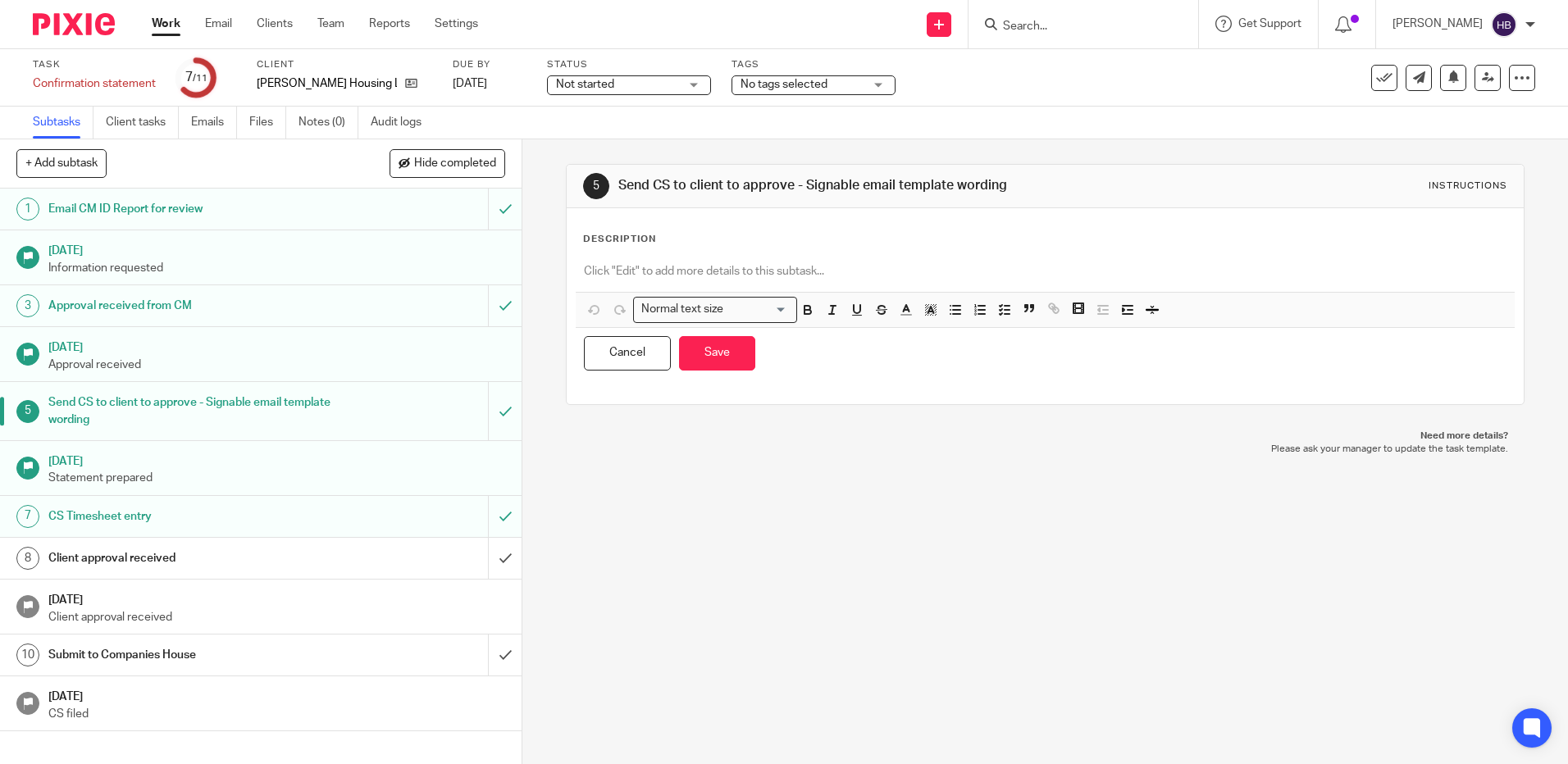
click at [660, 260] on div at bounding box center [1045, 273] width 938 height 37
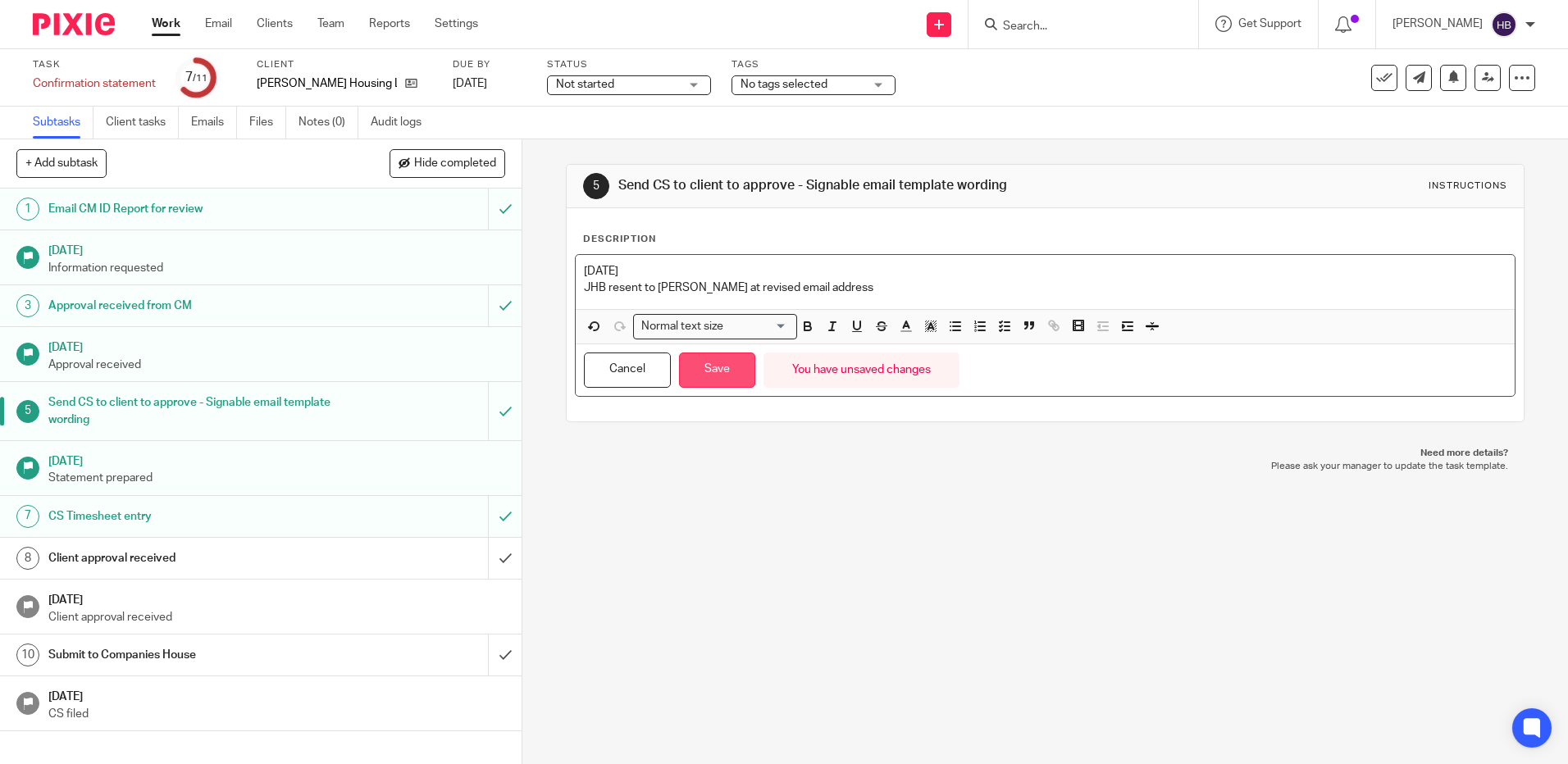
click at [704, 361] on button "Save" at bounding box center [717, 370] width 76 height 35
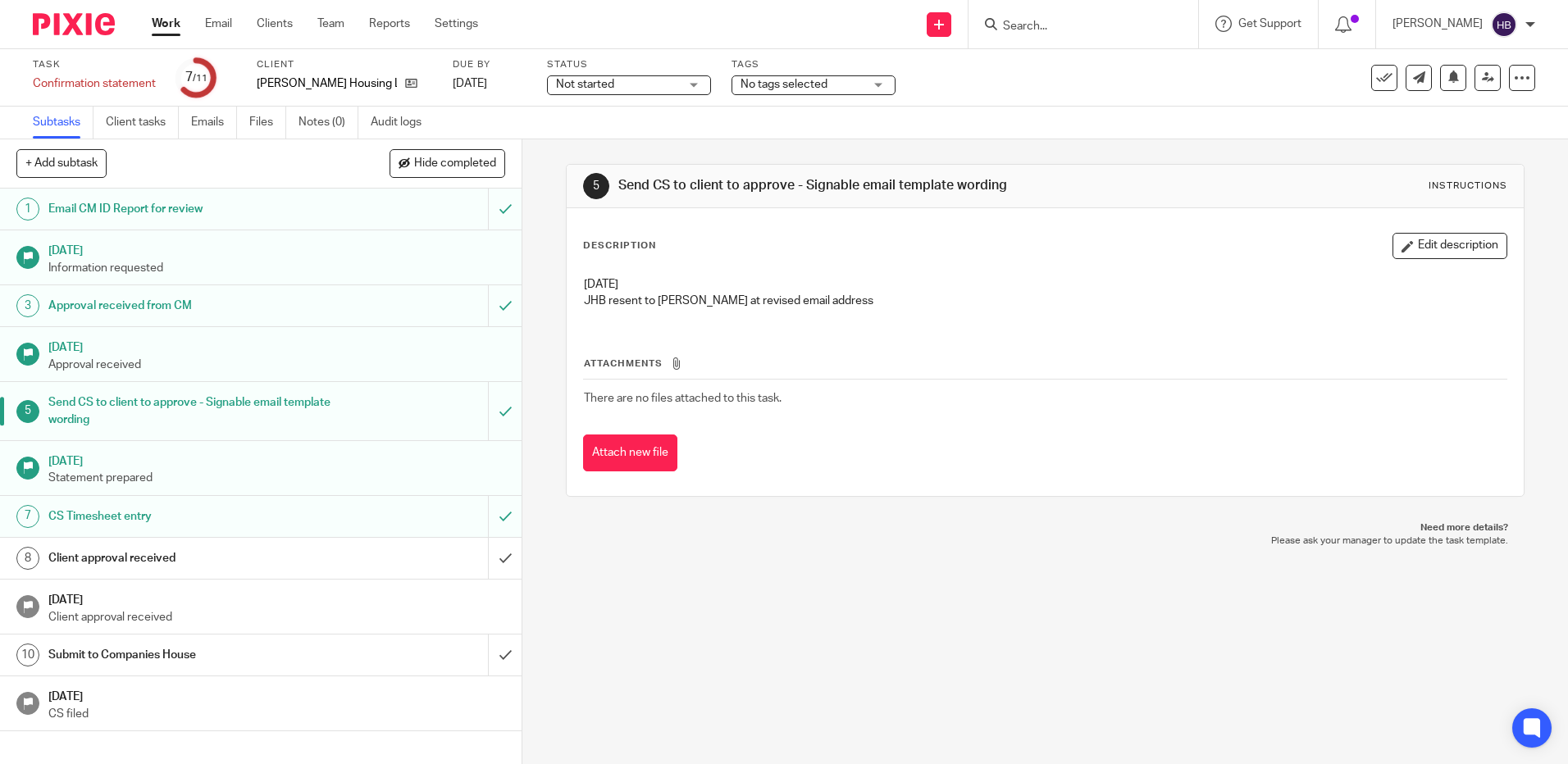
click at [1143, 558] on div "5 Send CS to client to approve - Signable email template wording Instructions D…" at bounding box center [1045, 451] width 1046 height 625
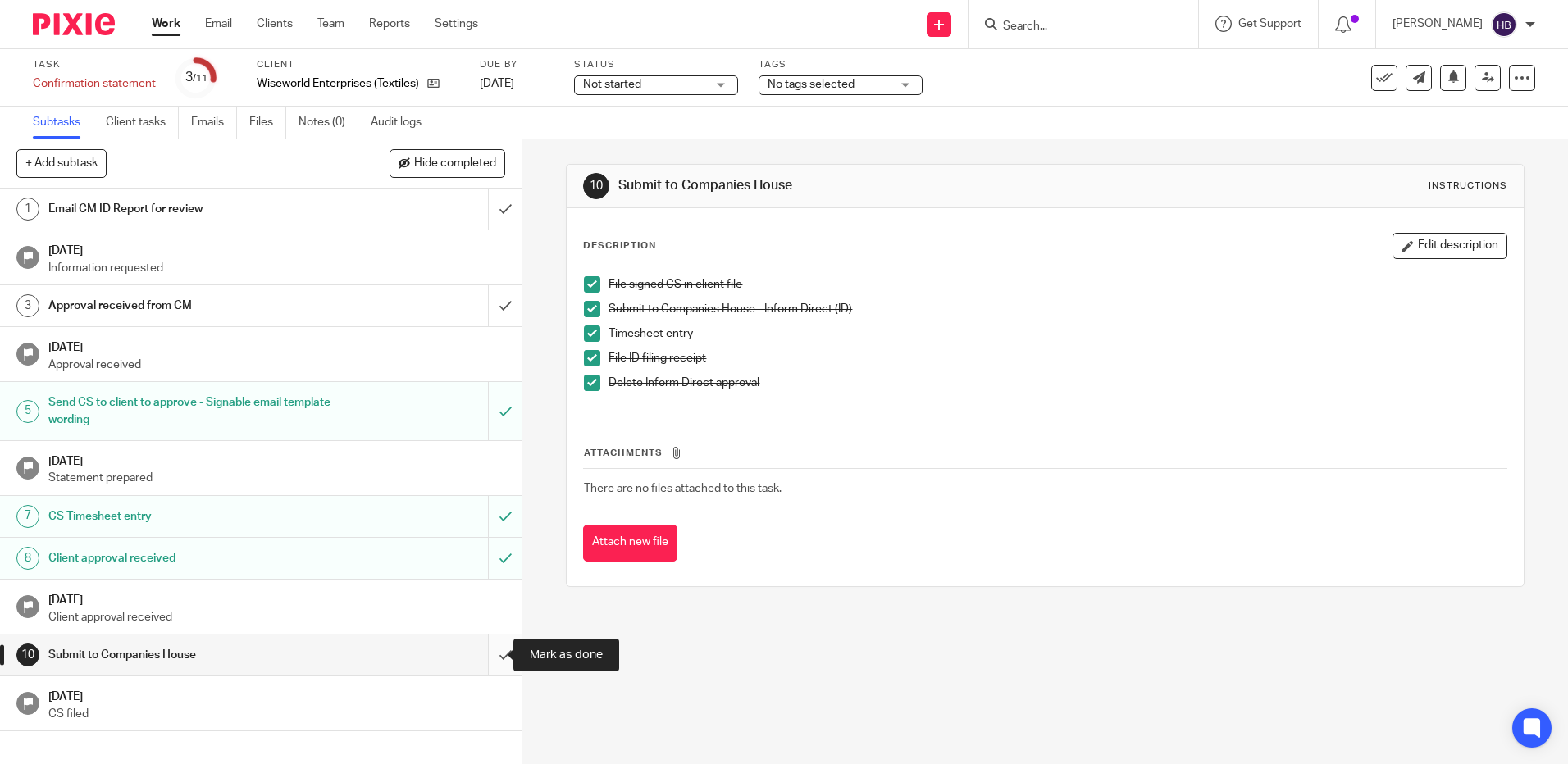
click at [487, 654] on input "submit" at bounding box center [260, 655] width 521 height 41
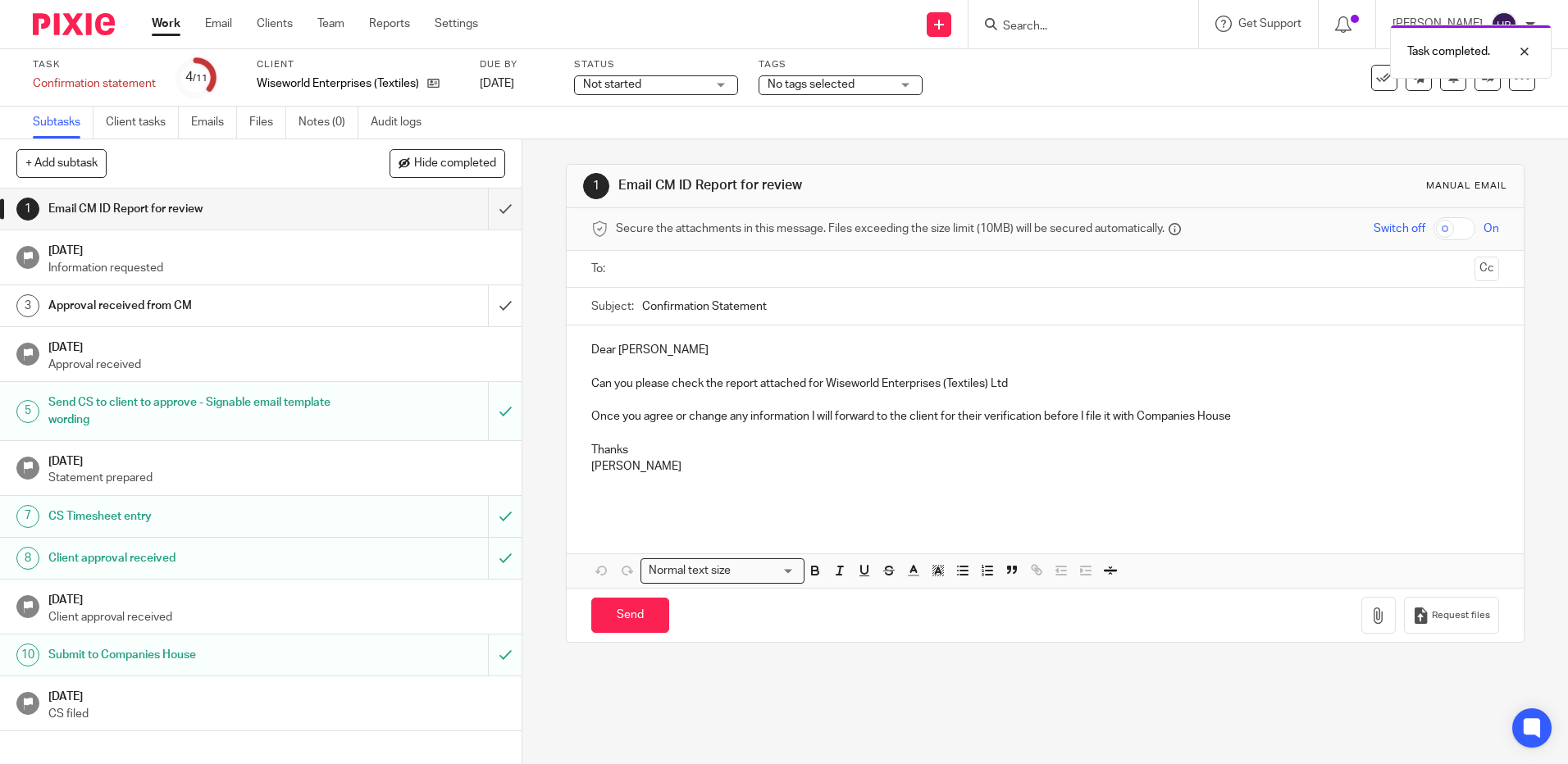
click at [1367, 75] on div "Task completed." at bounding box center [1168, 47] width 768 height 62
click at [1376, 74] on icon at bounding box center [1384, 78] width 16 height 16
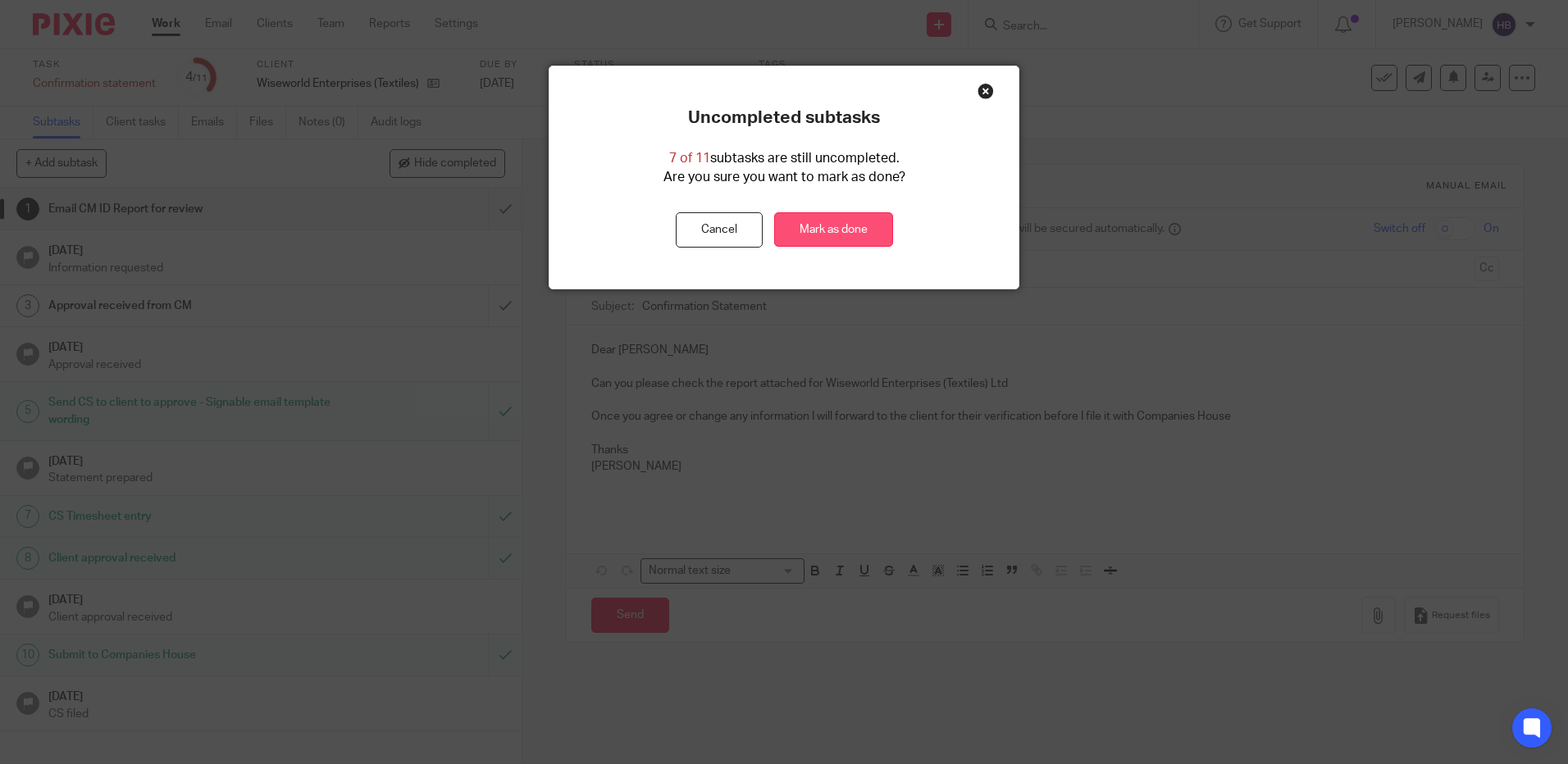
click at [820, 227] on link "Mark as done" at bounding box center [834, 229] width 119 height 35
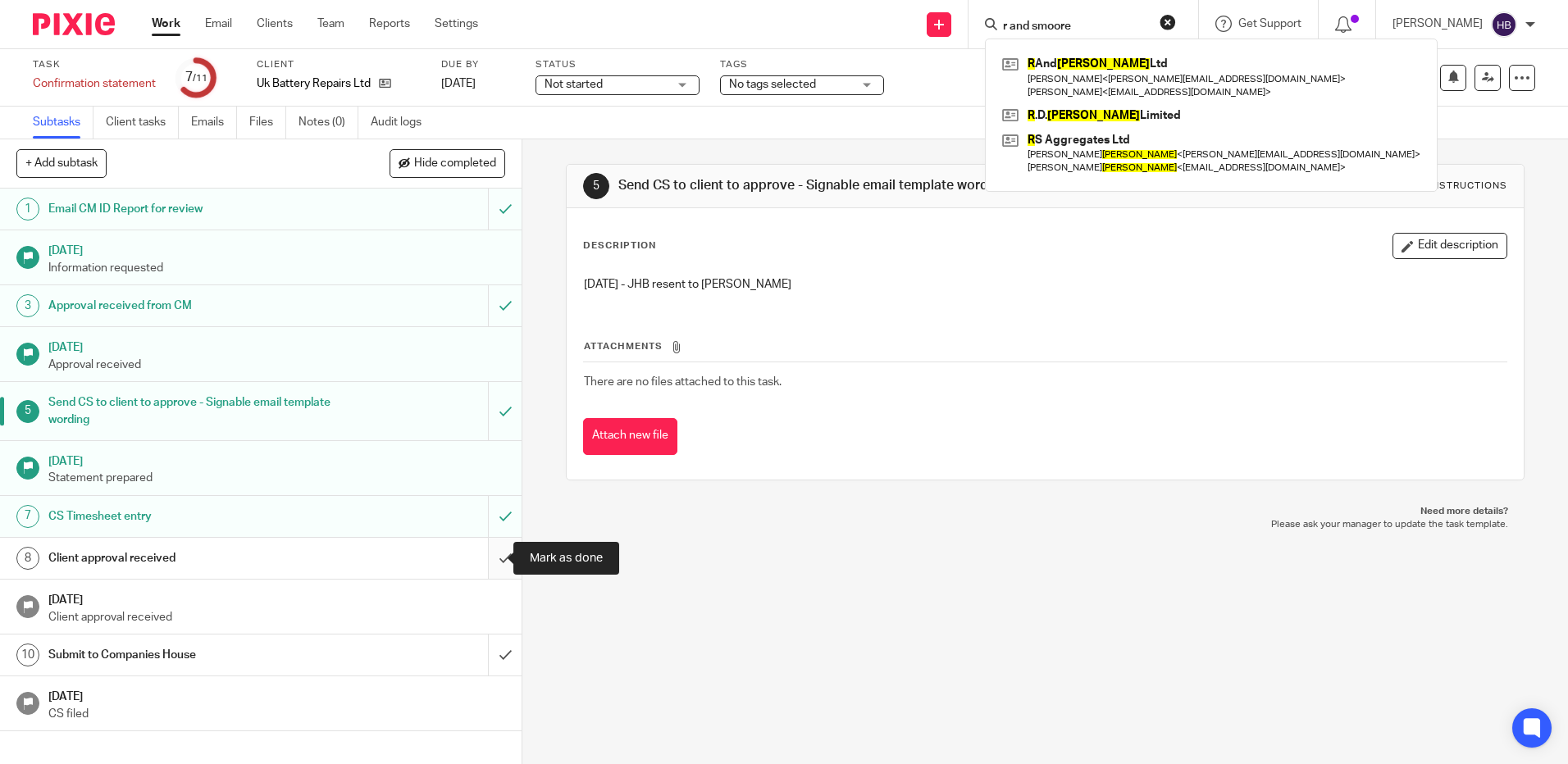
click at [487, 560] on input "submit" at bounding box center [260, 558] width 521 height 41
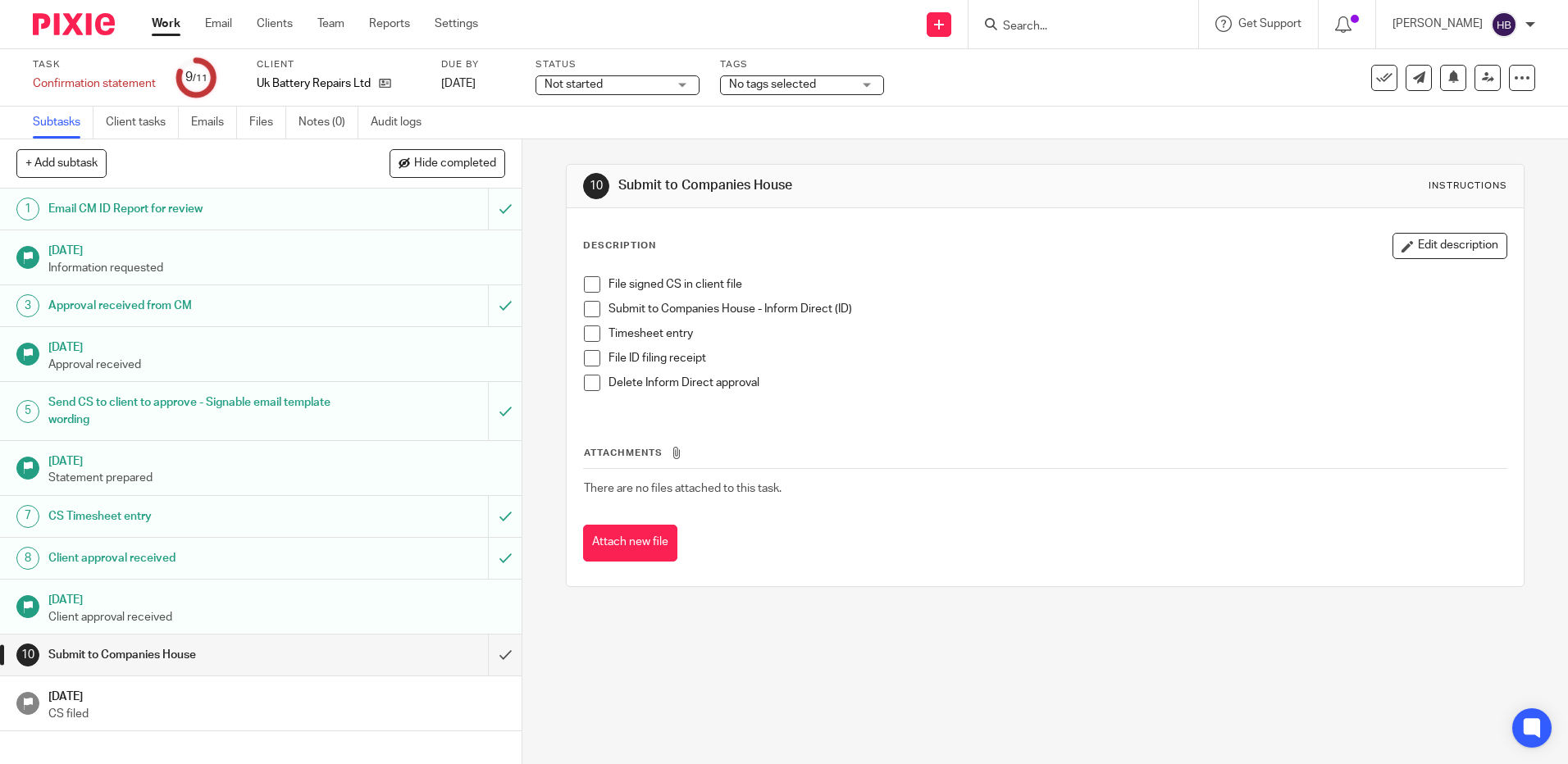
click at [588, 281] on span at bounding box center [592, 285] width 16 height 16
drag, startPoint x: 588, startPoint y: 281, endPoint x: 593, endPoint y: 311, distance: 30.4
click at [588, 282] on span at bounding box center [592, 285] width 16 height 16
click at [585, 285] on span at bounding box center [592, 285] width 16 height 16
click at [589, 303] on span at bounding box center [592, 309] width 16 height 16
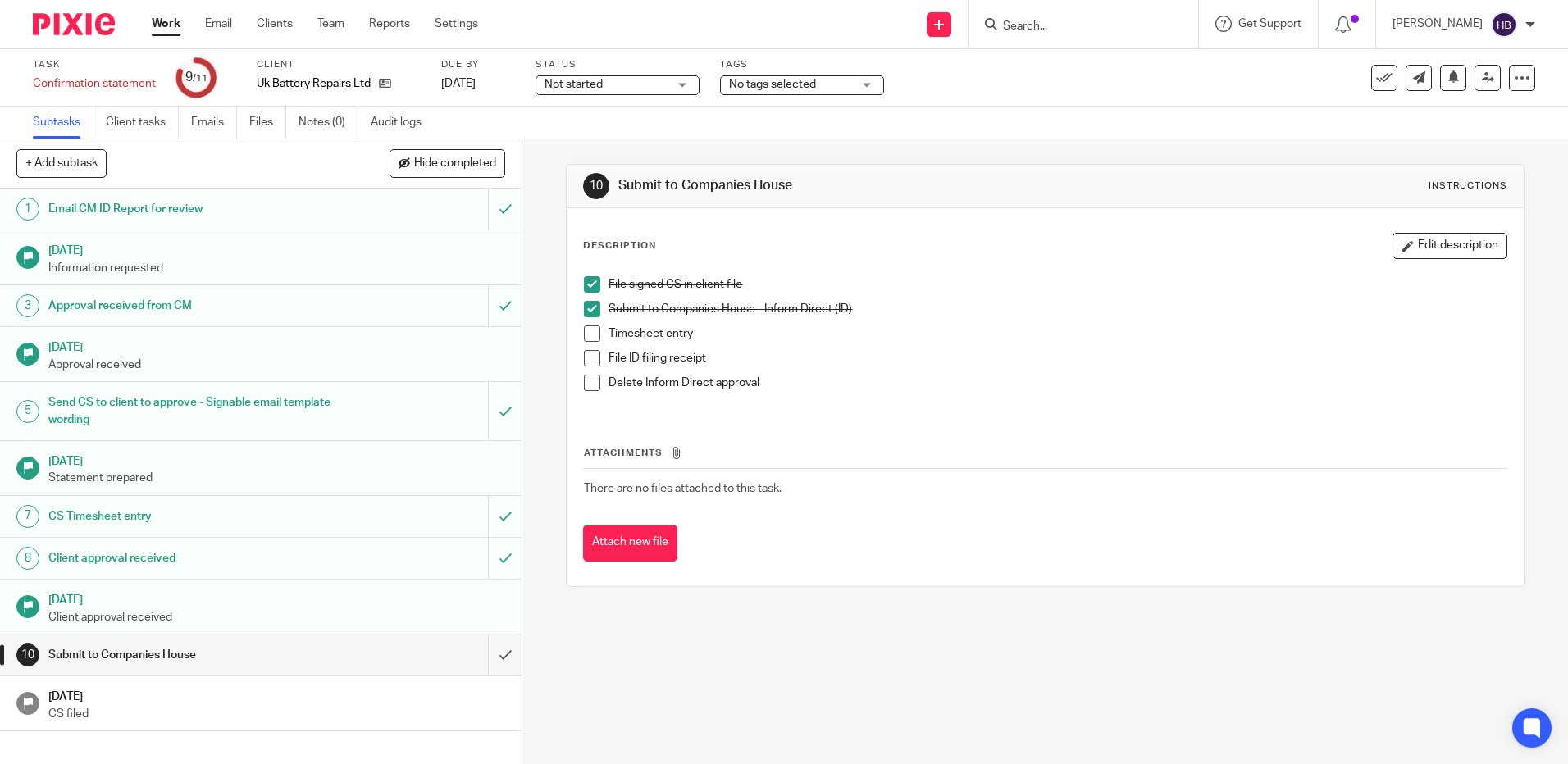
click at [593, 331] on span at bounding box center [592, 334] width 16 height 16
